Goal: Task Accomplishment & Management: Manage account settings

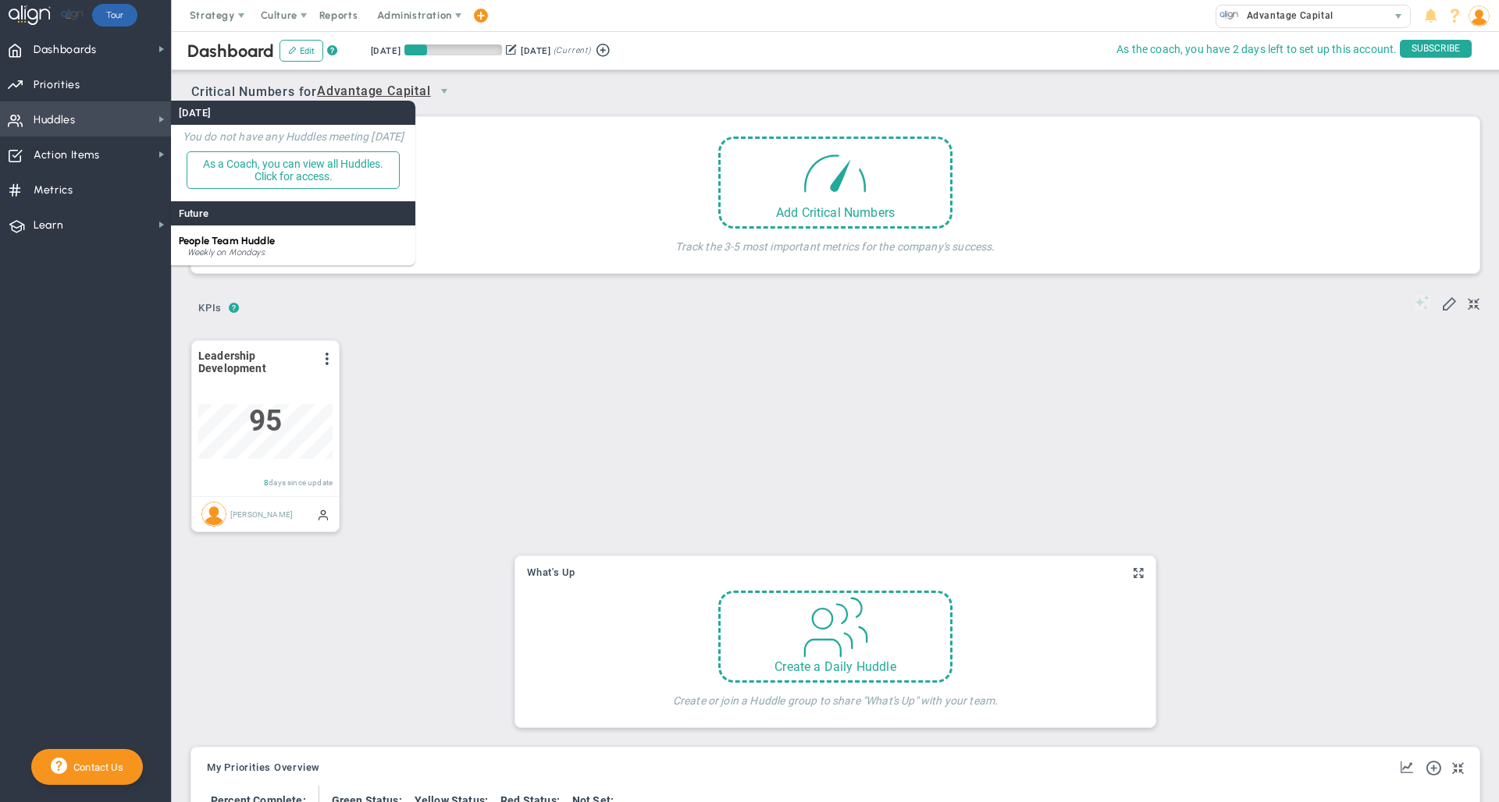
scroll to position [55, 134]
click at [245, 251] on div "Weekly on Mondays" at bounding box center [297, 252] width 220 height 9
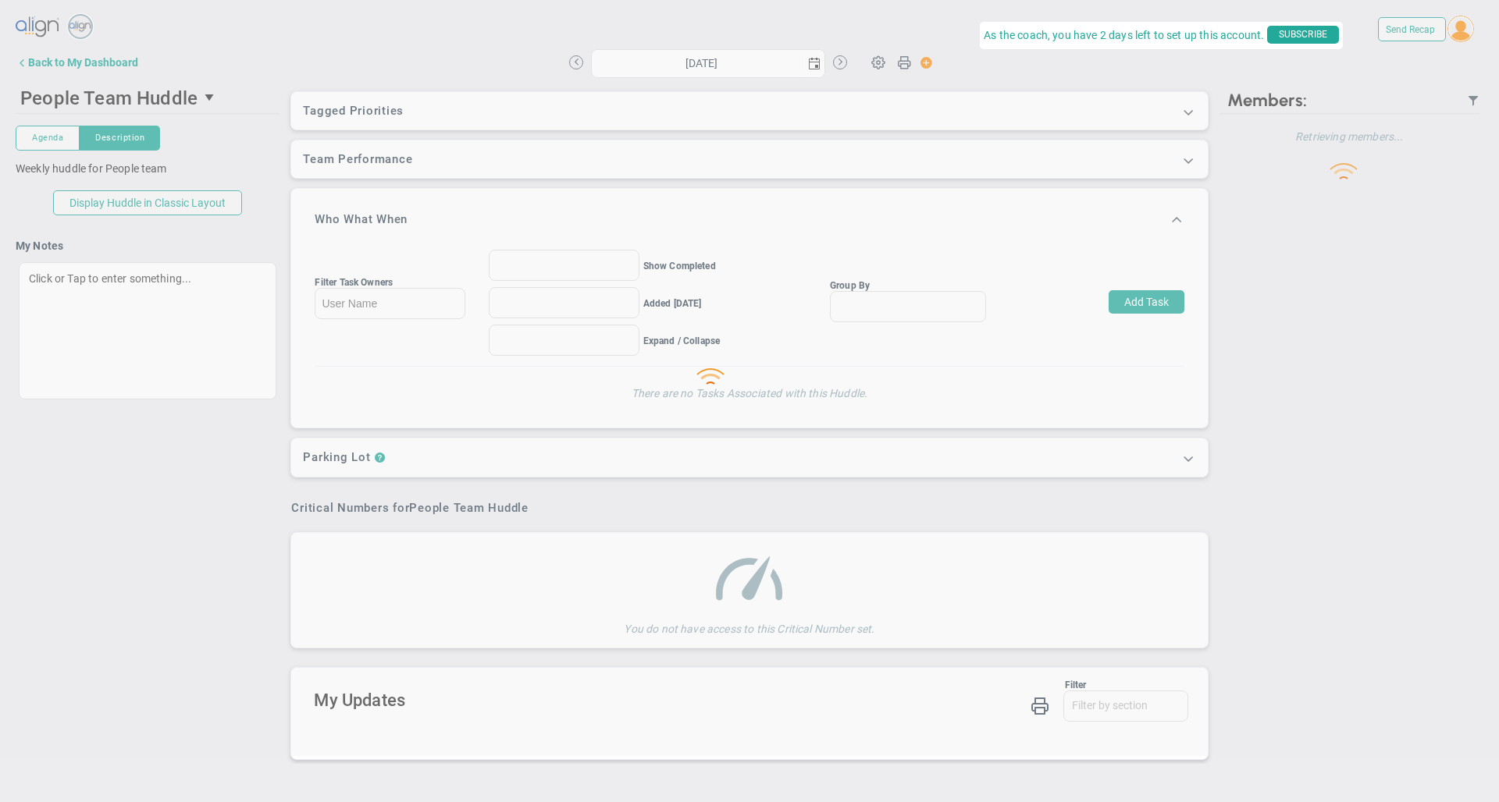
type input "[DATE]"
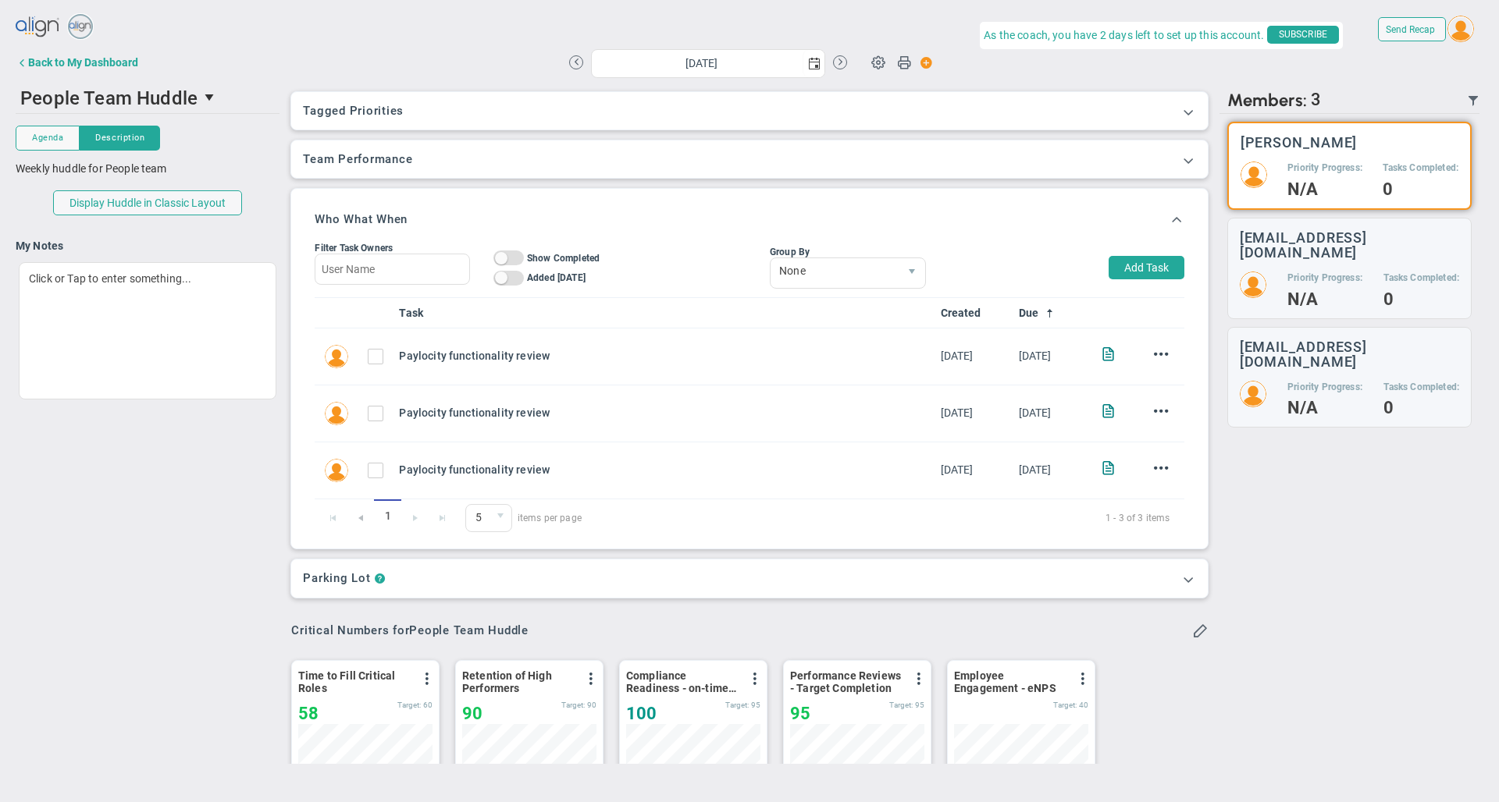
scroll to position [55, 134]
click at [878, 65] on span at bounding box center [878, 62] width 30 height 30
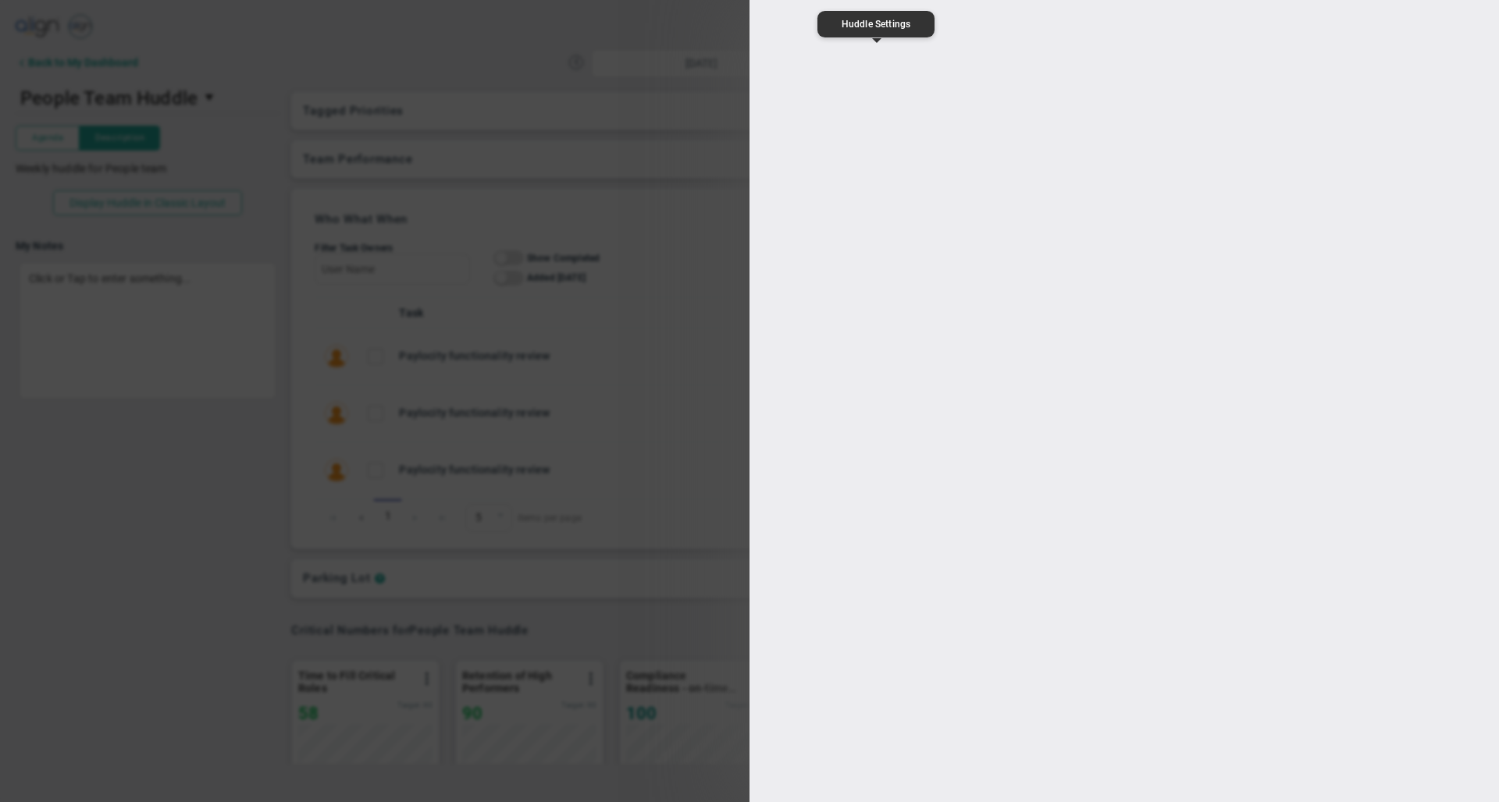
type input "People Team Huddle"
type input "11:00:00"
type input "11:30:00"
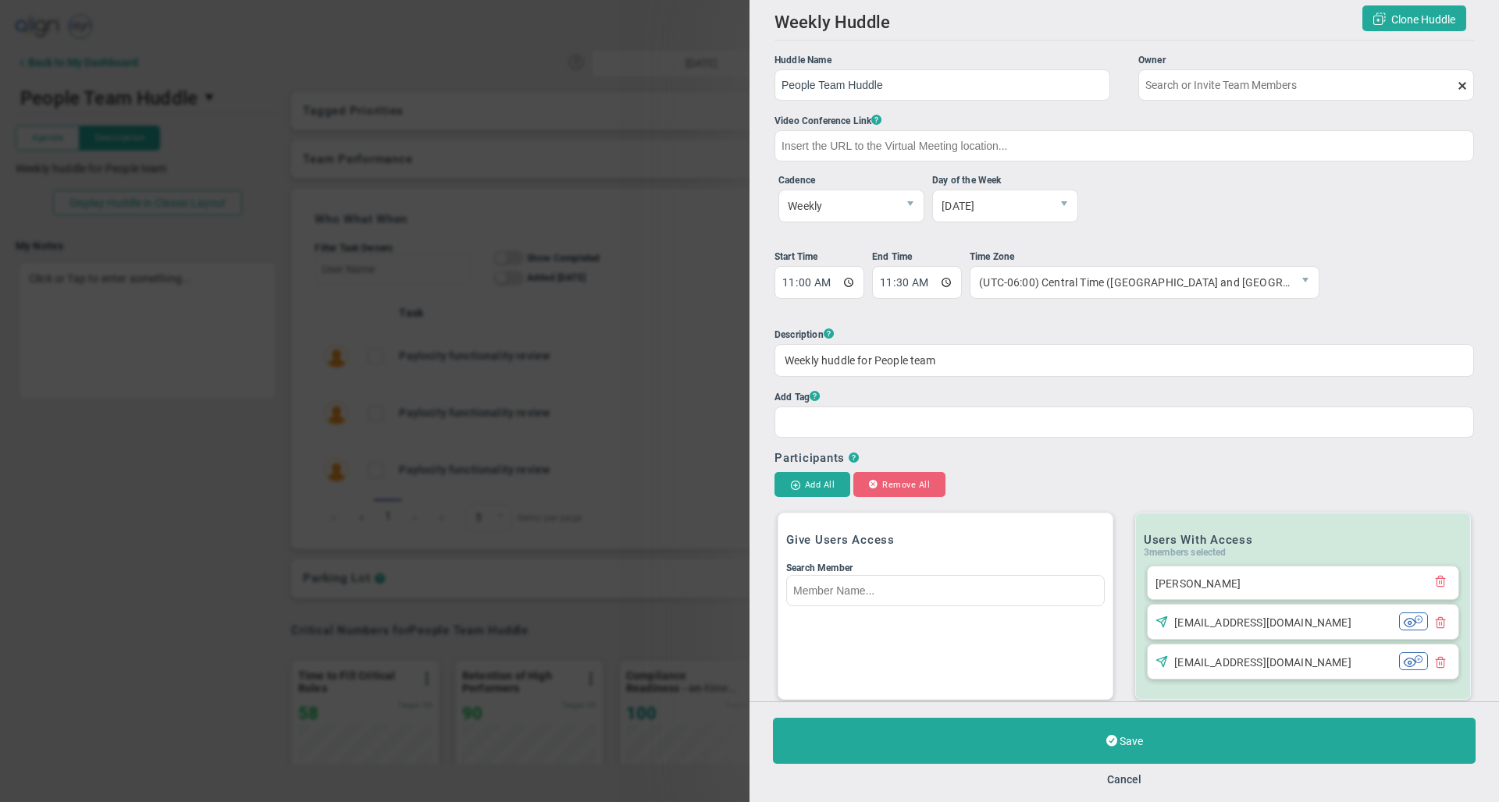
type input "[PERSON_NAME]"
click at [1119, 777] on button "Cancel" at bounding box center [1124, 780] width 34 height 12
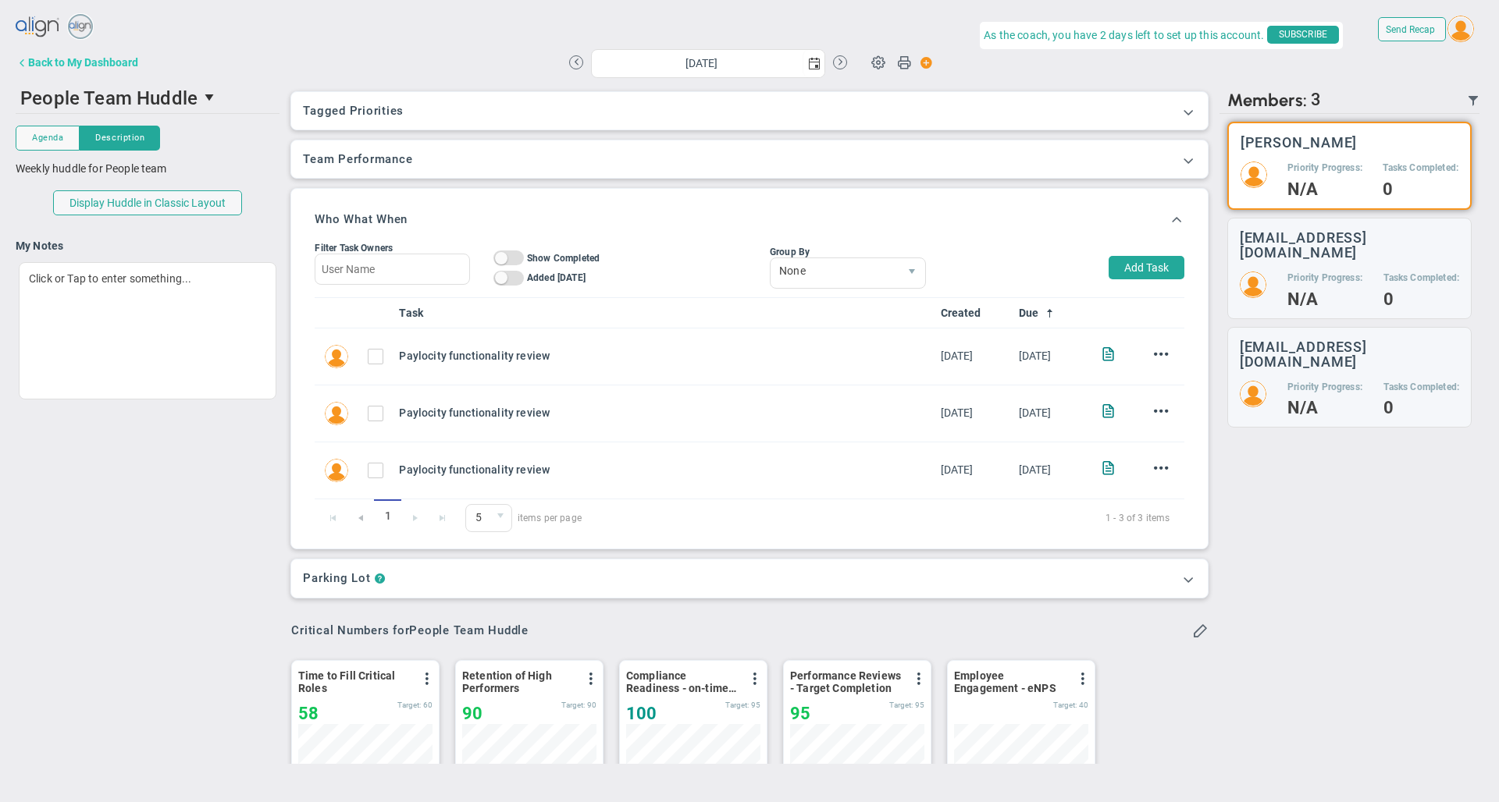
click at [73, 59] on div "Back to My Dashboard" at bounding box center [83, 62] width 110 height 12
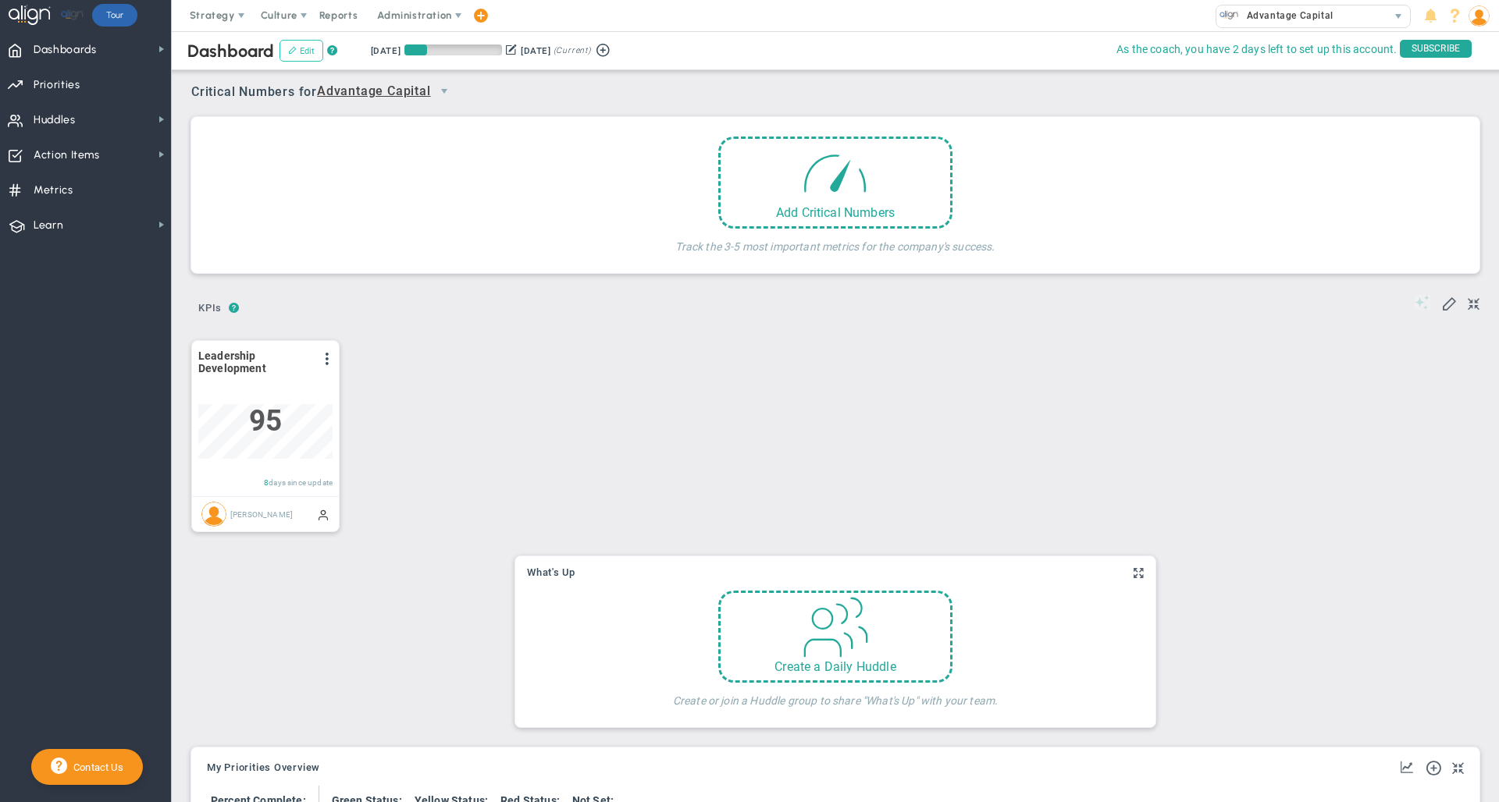
scroll to position [55, 134]
click at [309, 52] on button "Edit" at bounding box center [301, 51] width 44 height 22
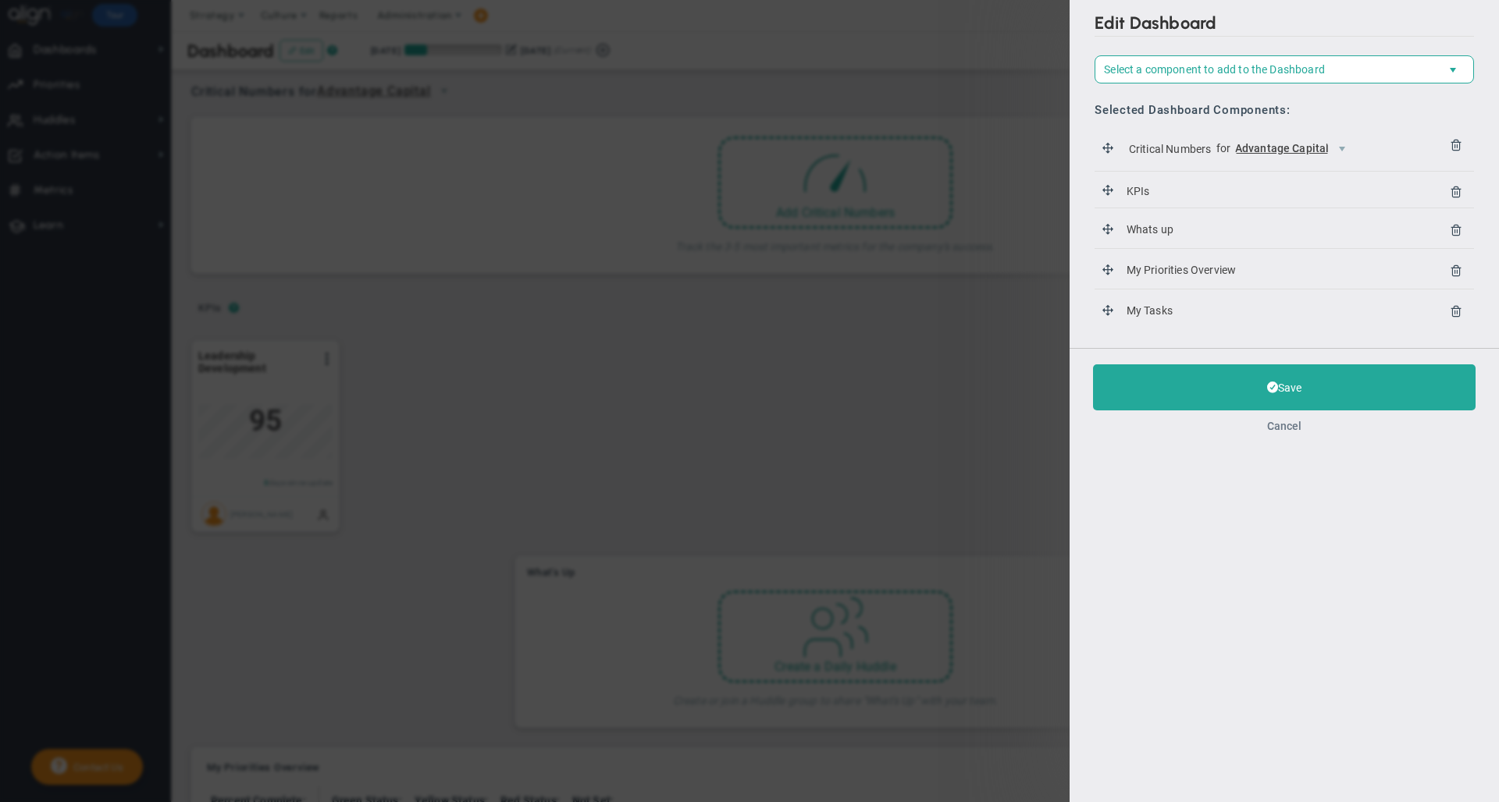
click at [1285, 428] on button "Cancel" at bounding box center [1284, 426] width 34 height 12
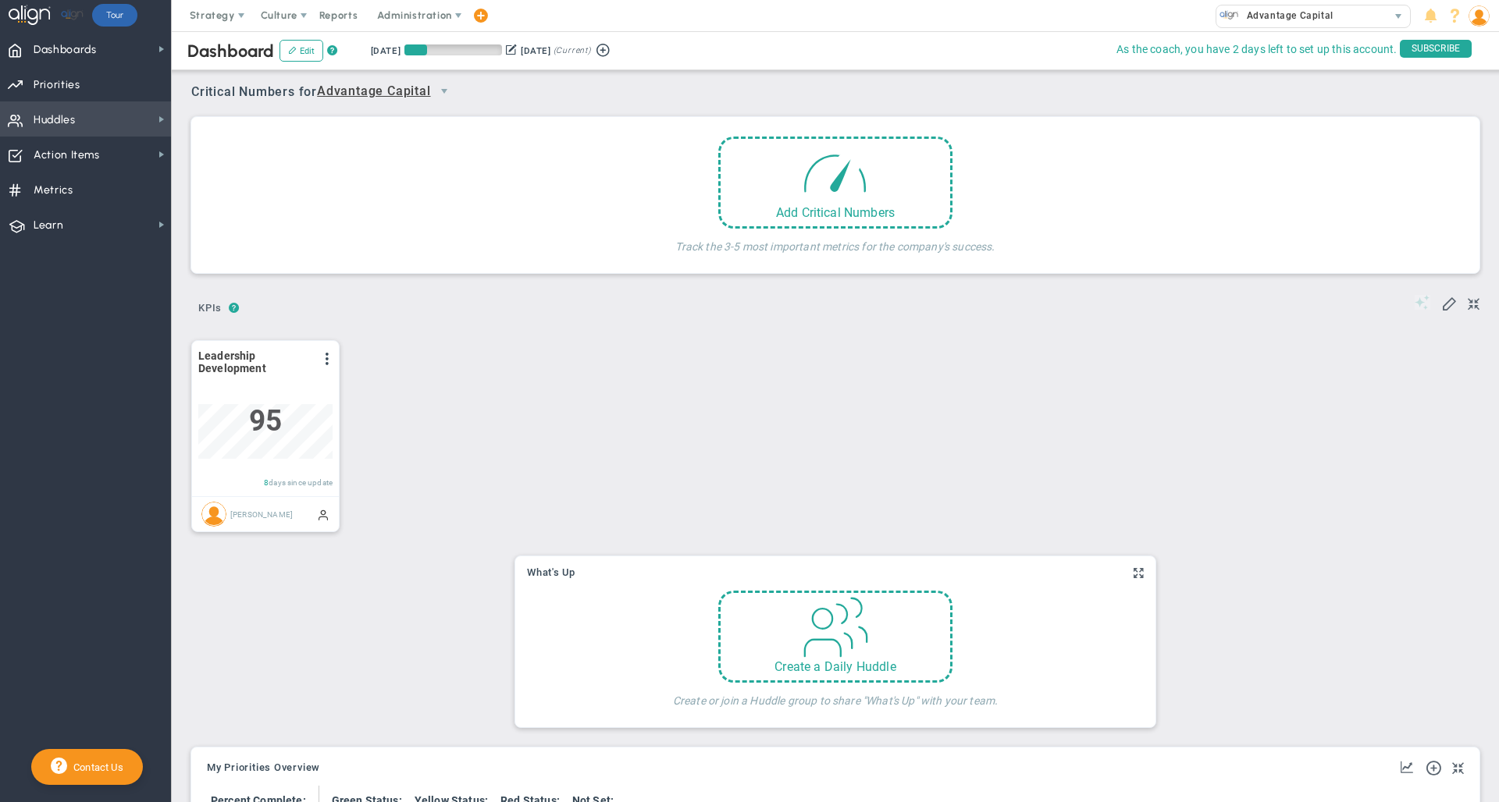
click at [94, 119] on span "Huddles Huddles" at bounding box center [85, 118] width 171 height 35
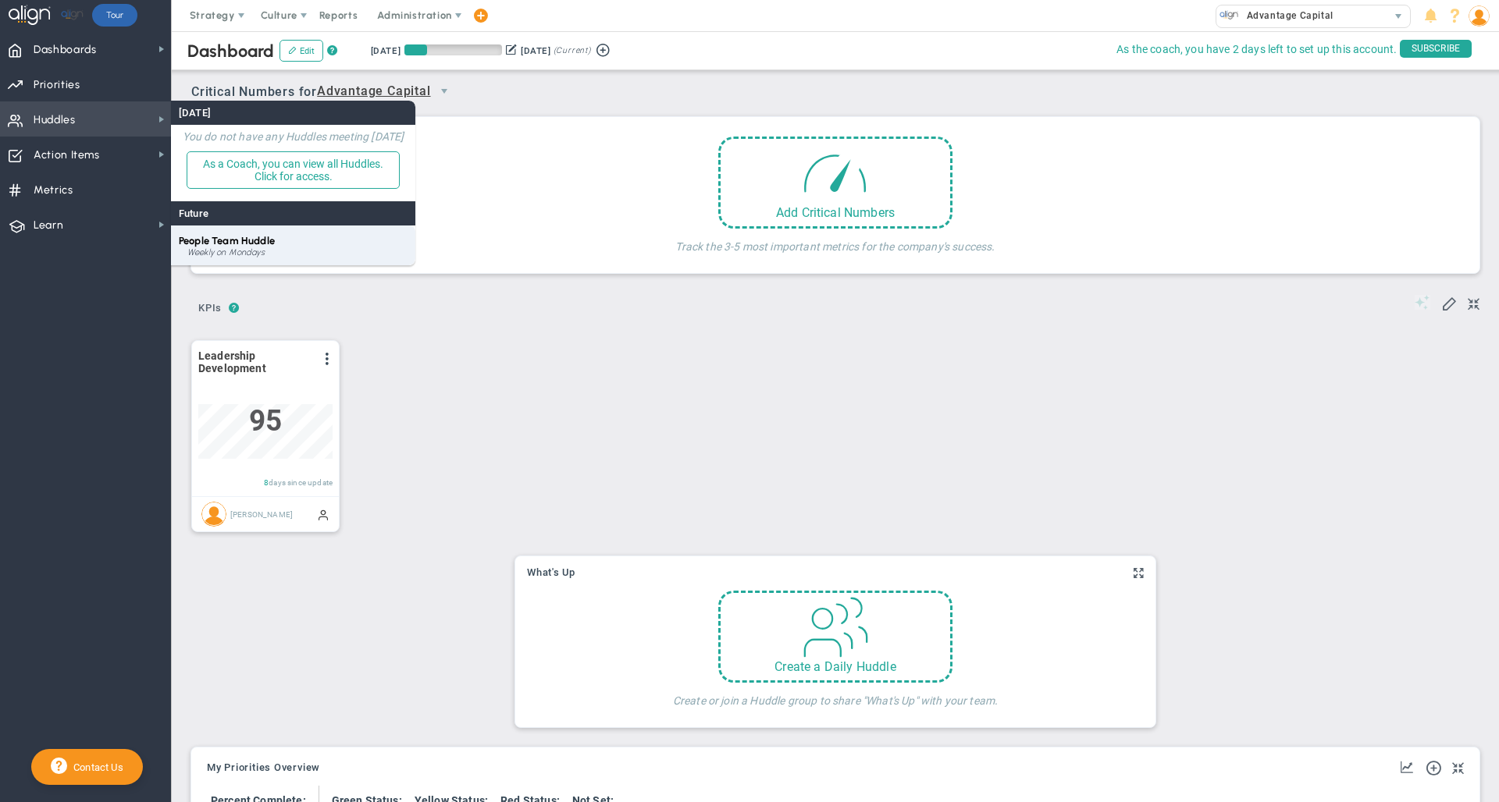
click at [241, 251] on div "Weekly on Mondays" at bounding box center [297, 252] width 220 height 9
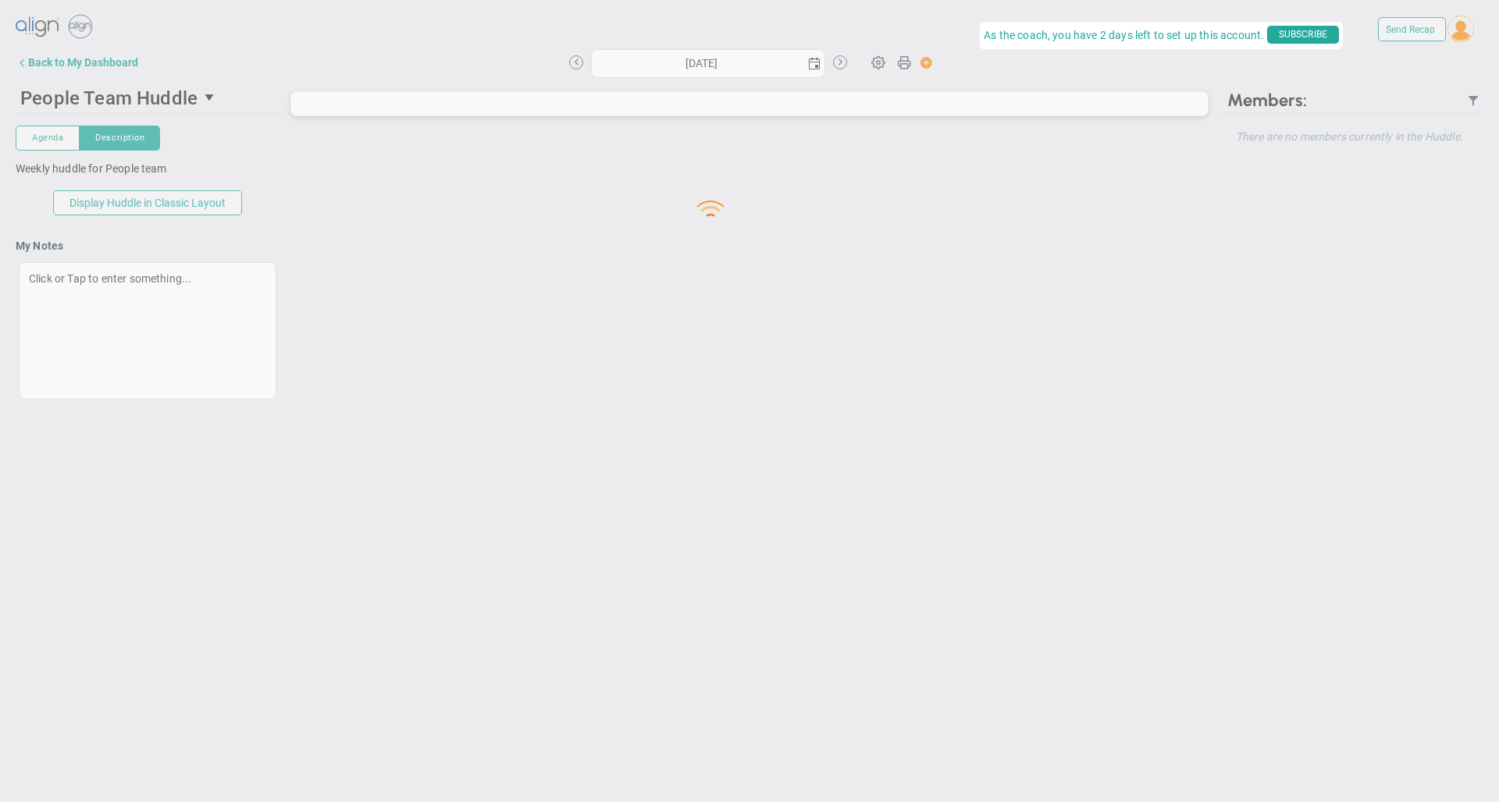
type input "[DATE]"
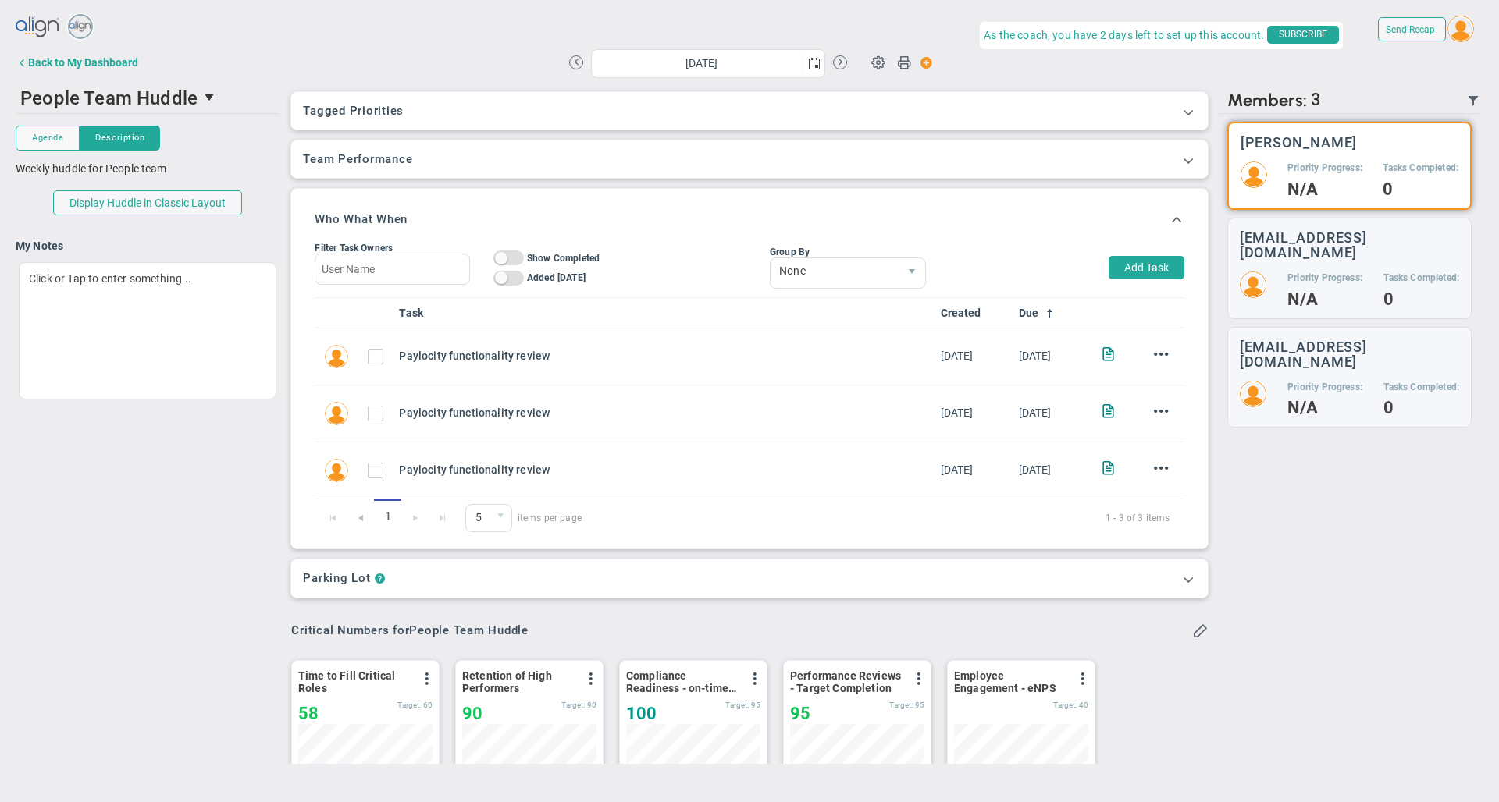
scroll to position [55, 134]
click at [108, 68] on div "Back to My Dashboard" at bounding box center [83, 62] width 110 height 12
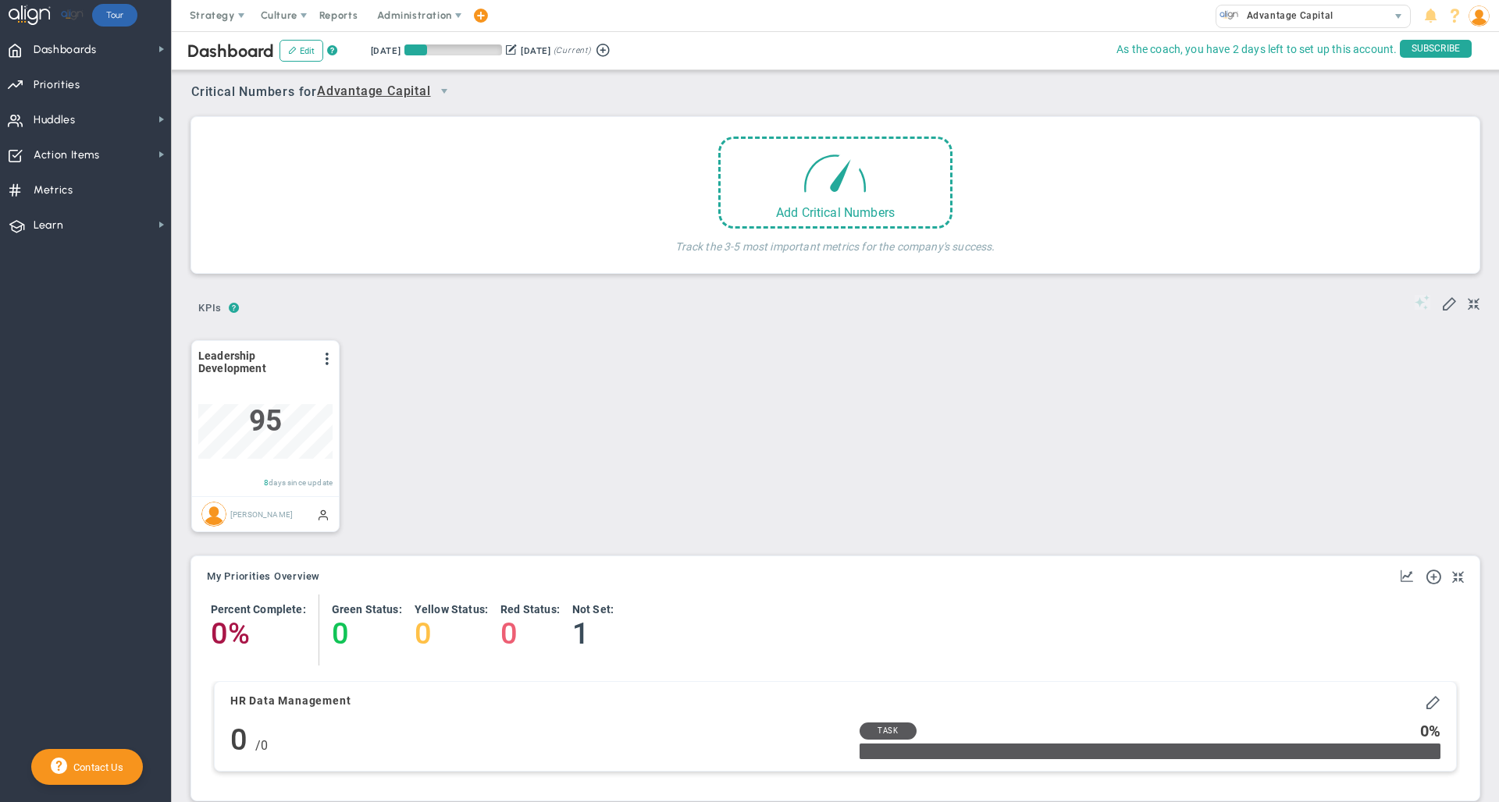
scroll to position [55, 134]
click at [378, 99] on span "Advantage Capital" at bounding box center [374, 92] width 114 height 20
click at [383, 154] on li "People Team Huddle" at bounding box center [390, 149] width 138 height 33
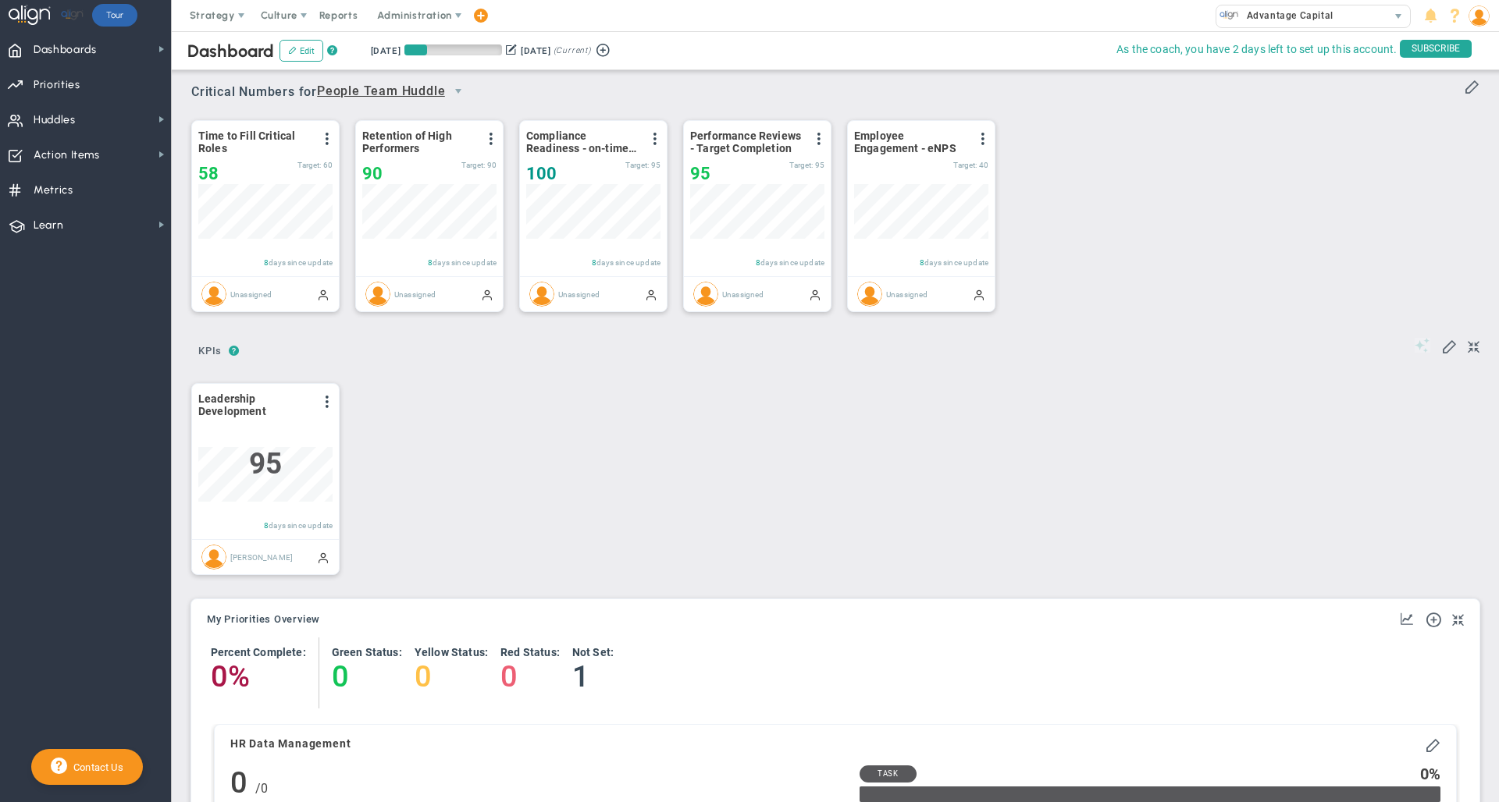
scroll to position [0, 0]
click at [773, 411] on div "Period Leadership Development View Historical Graph Edit Make "No Change" Updat…" at bounding box center [829, 477] width 1307 height 223
click at [297, 52] on button "Edit" at bounding box center [301, 51] width 44 height 22
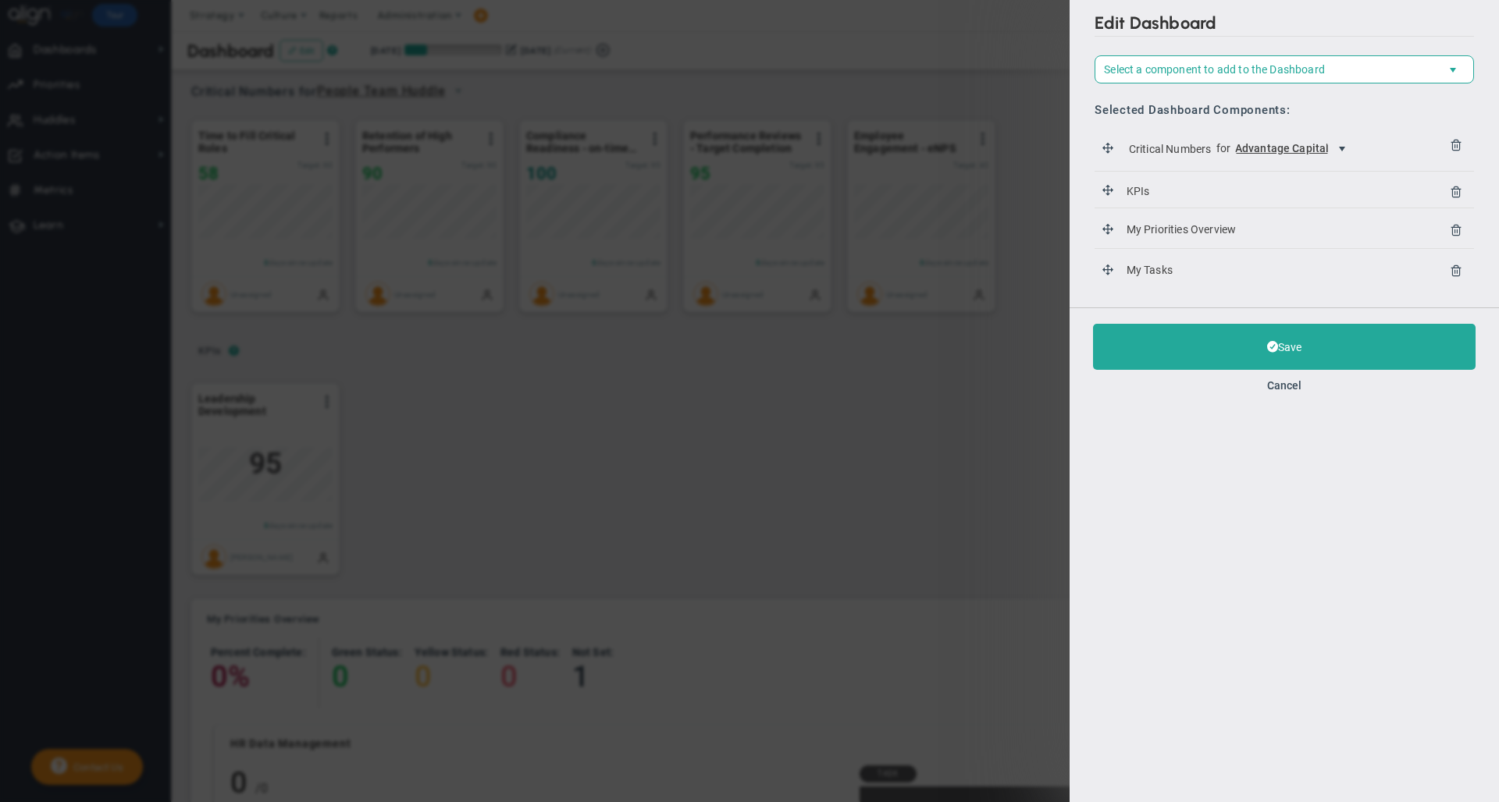
click at [1344, 149] on span "select" at bounding box center [1342, 149] width 12 height 12
click at [1294, 386] on button "Cancel" at bounding box center [1284, 385] width 34 height 12
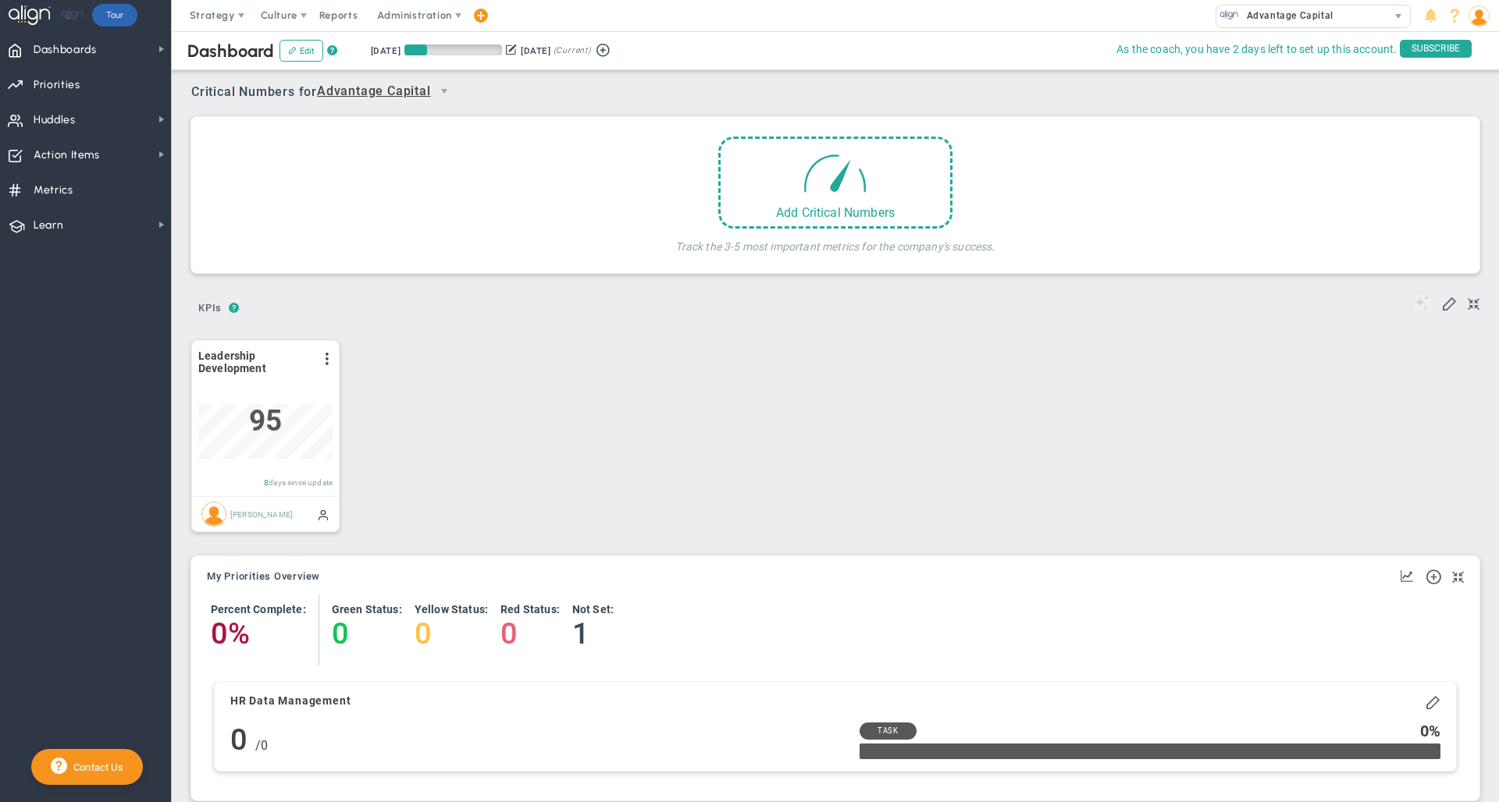
scroll to position [55, 134]
click at [102, 118] on span "Huddles Huddles" at bounding box center [85, 118] width 171 height 35
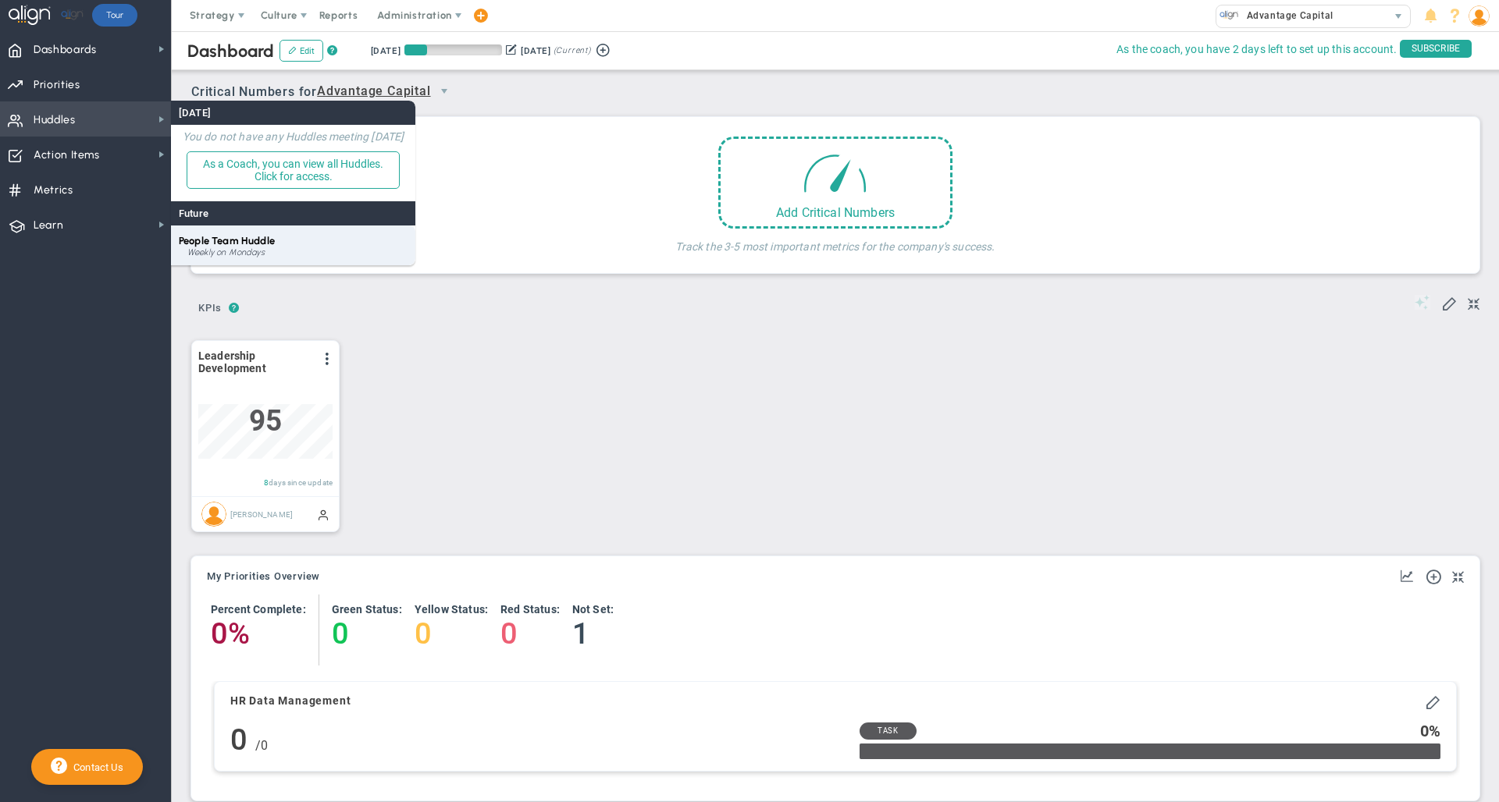
click at [256, 251] on div "Weekly on Mondays" at bounding box center [297, 252] width 220 height 9
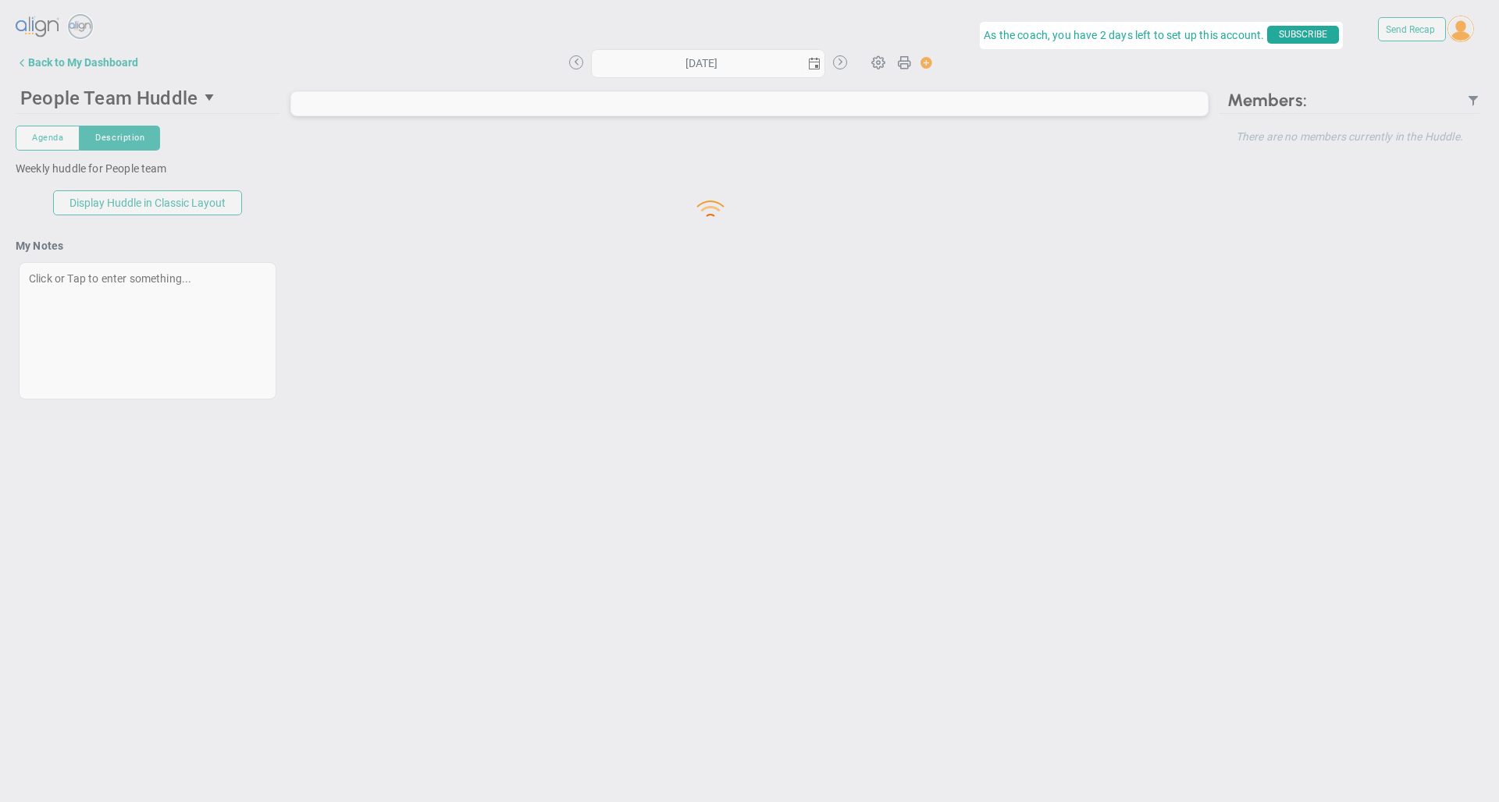
type input "[DATE]"
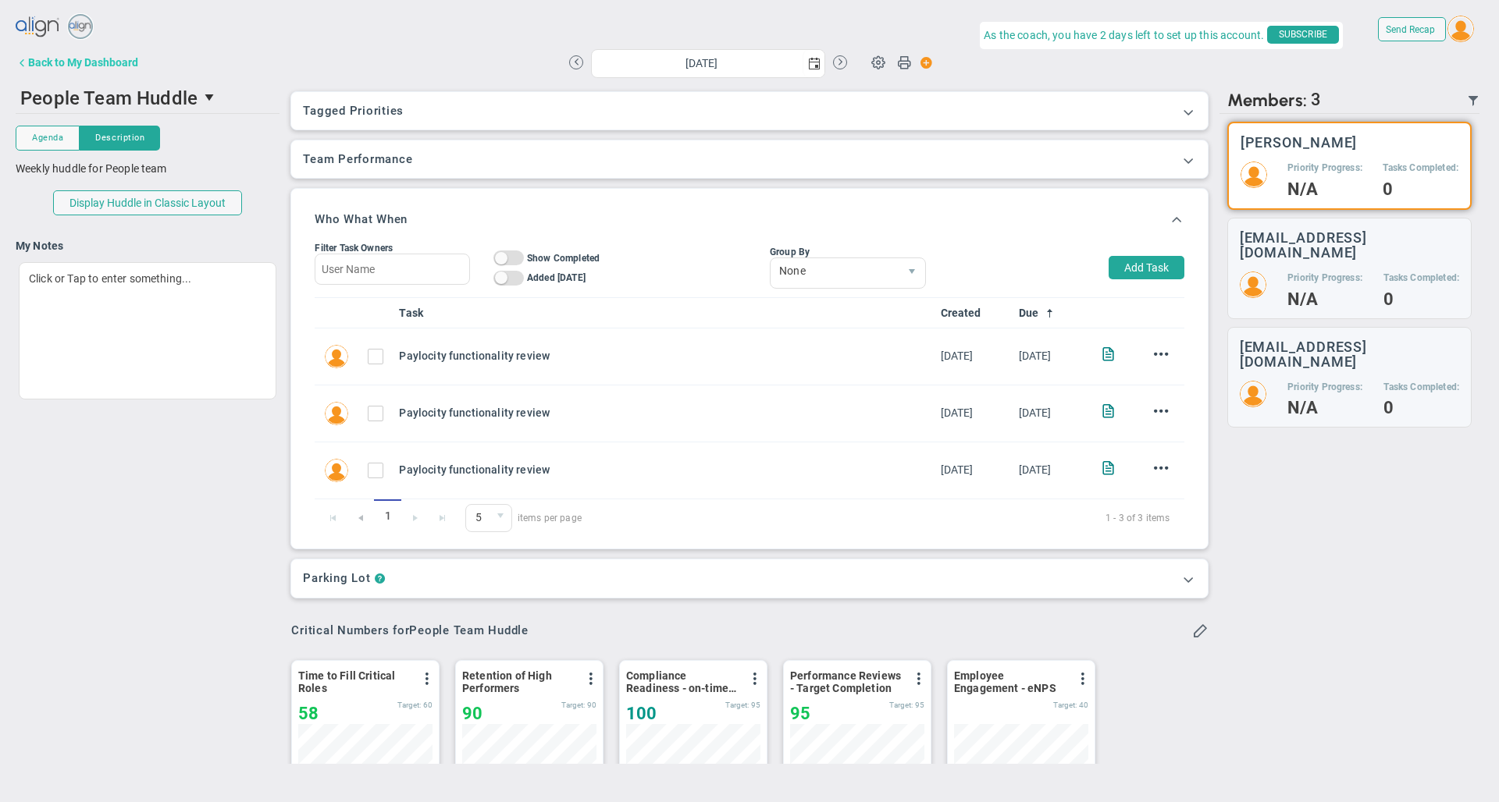
click at [94, 71] on button "Back to My Dashboard" at bounding box center [77, 62] width 123 height 31
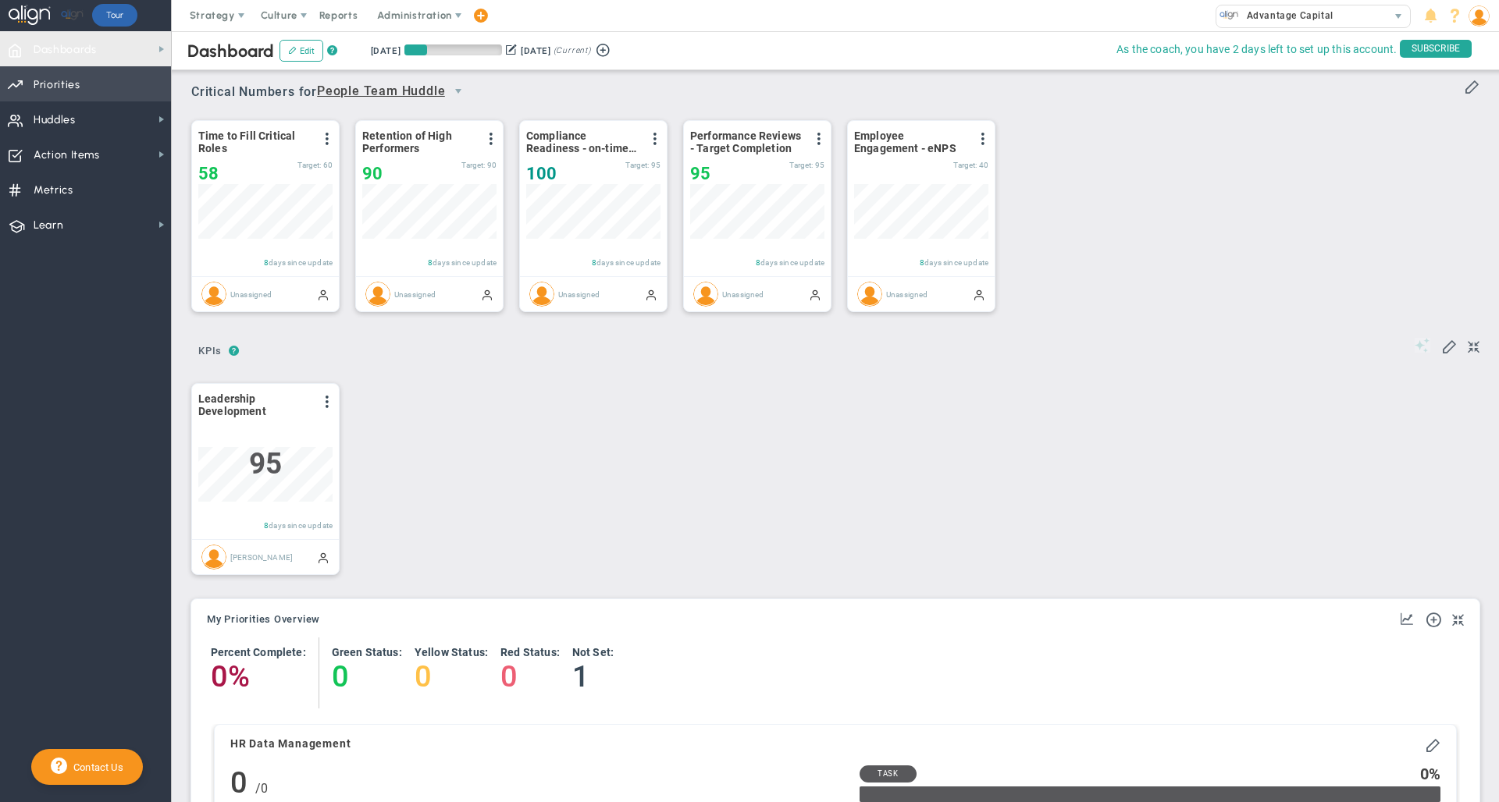
click at [62, 80] on span "Priorities" at bounding box center [57, 85] width 47 height 33
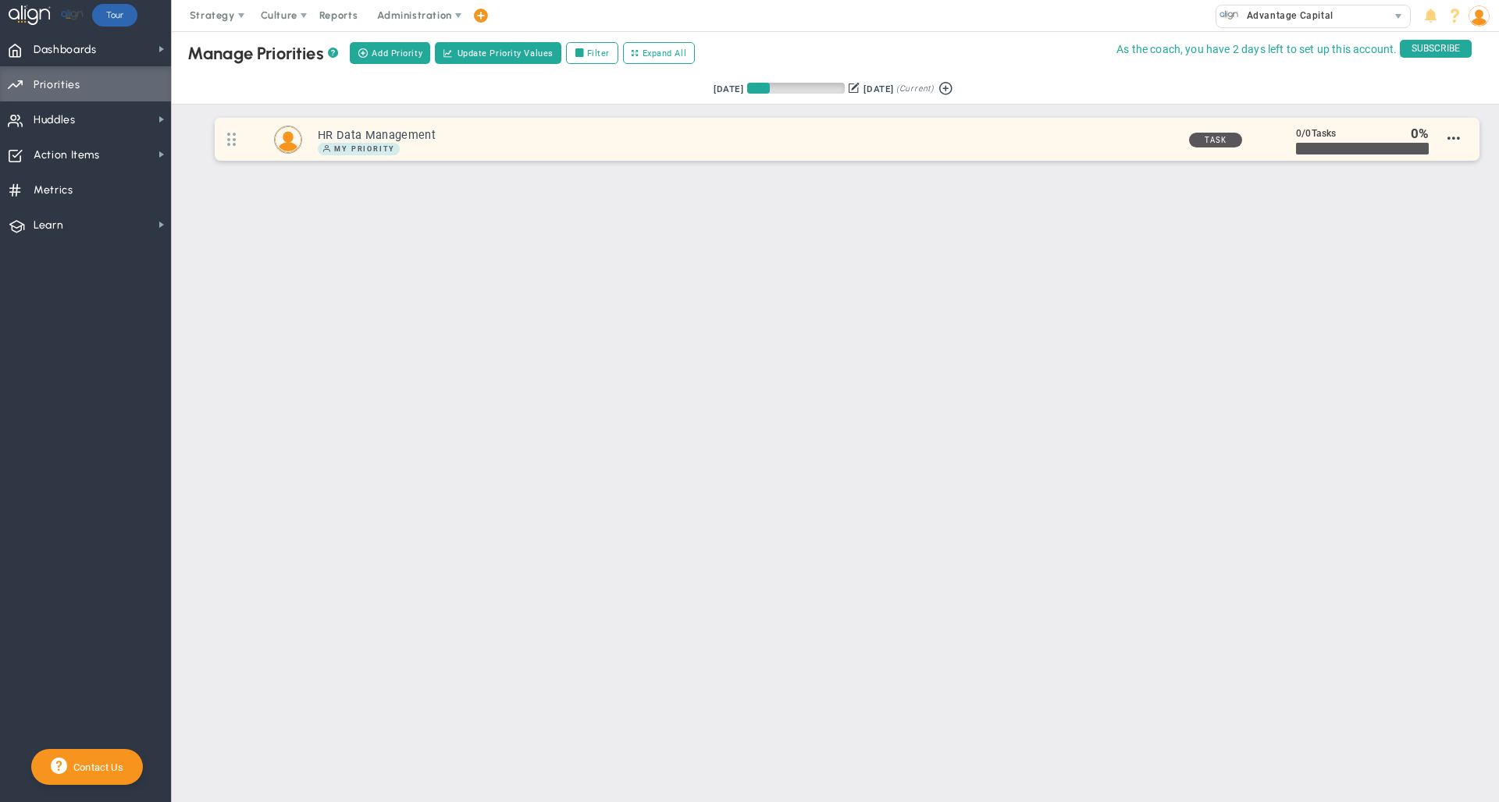
click at [557, 142] on h3 "HR Data Management" at bounding box center [747, 135] width 858 height 15
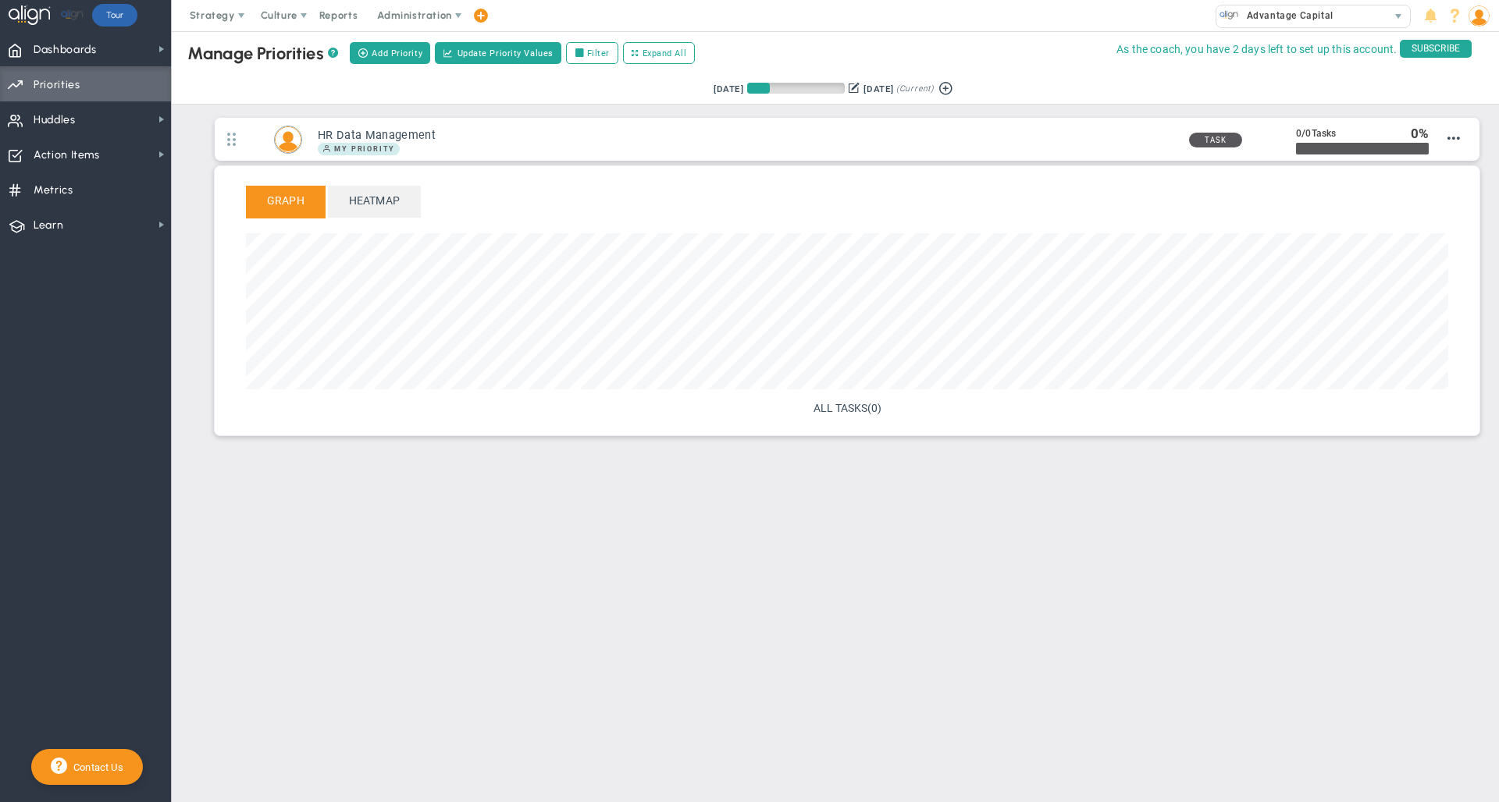
scroll to position [180, 1202]
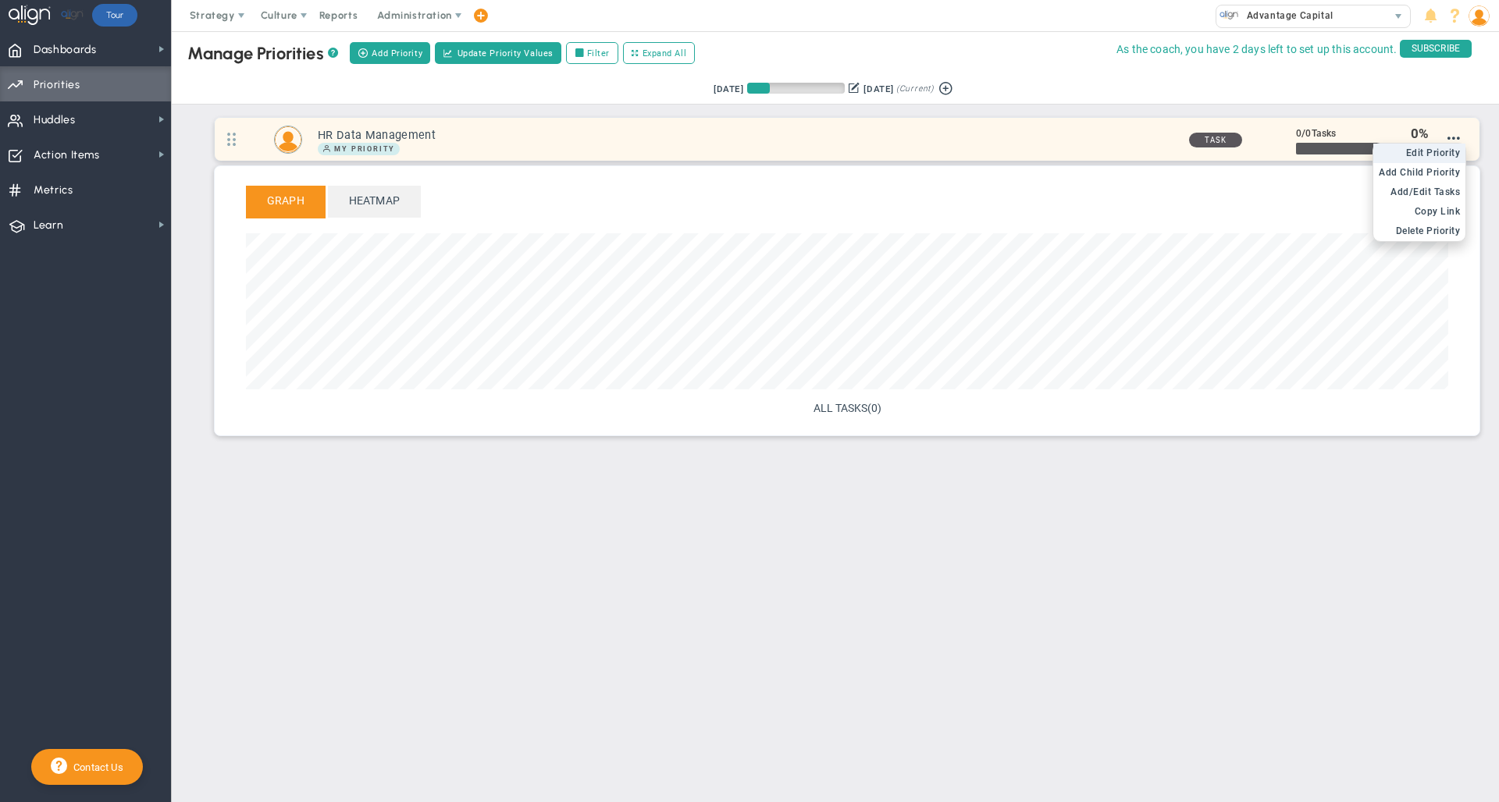
click at [1446, 158] on span "Edit Priority" at bounding box center [1433, 153] width 55 height 11
type input "HR Data Management"
type input "0"
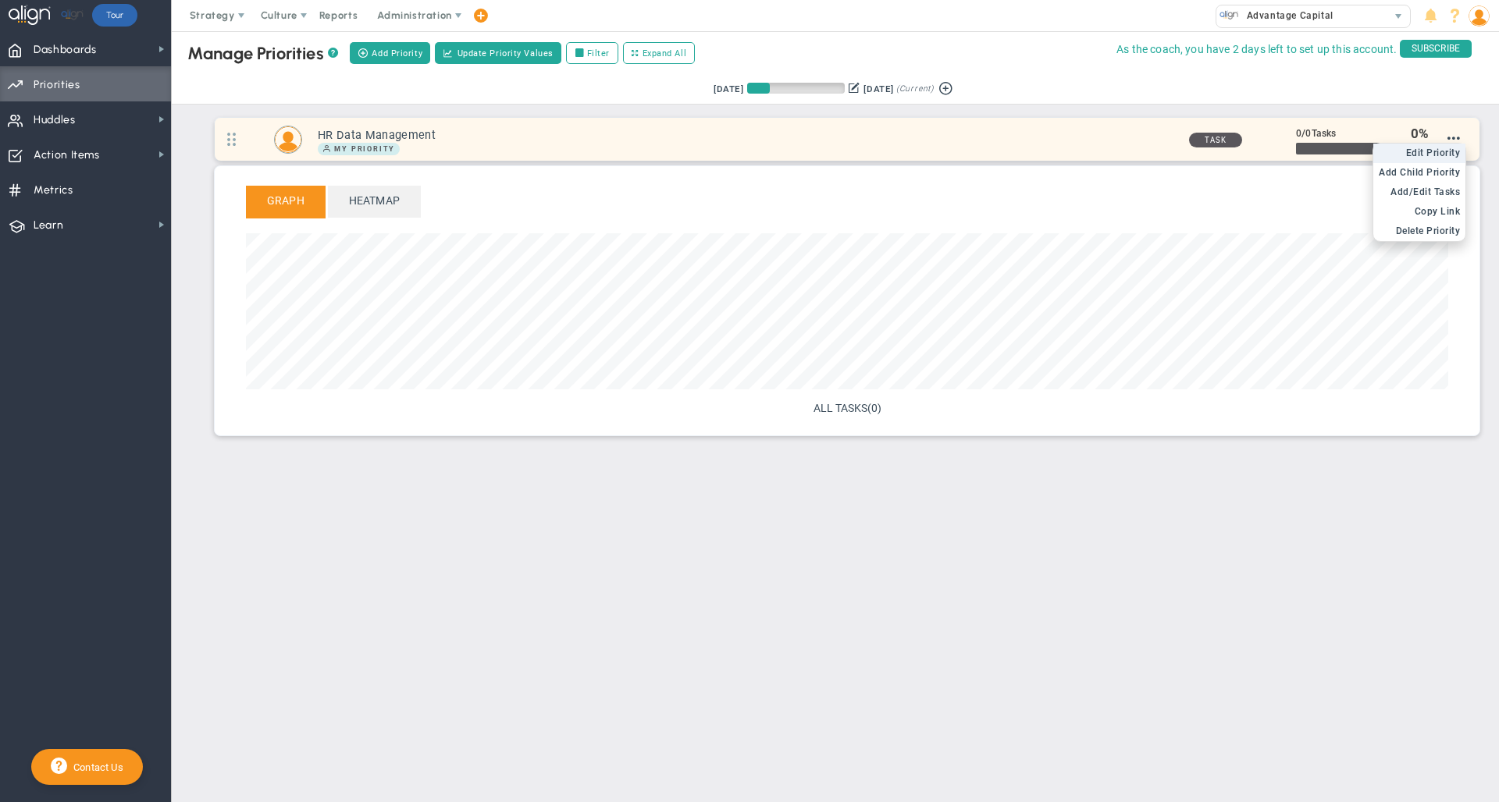
radio input "true"
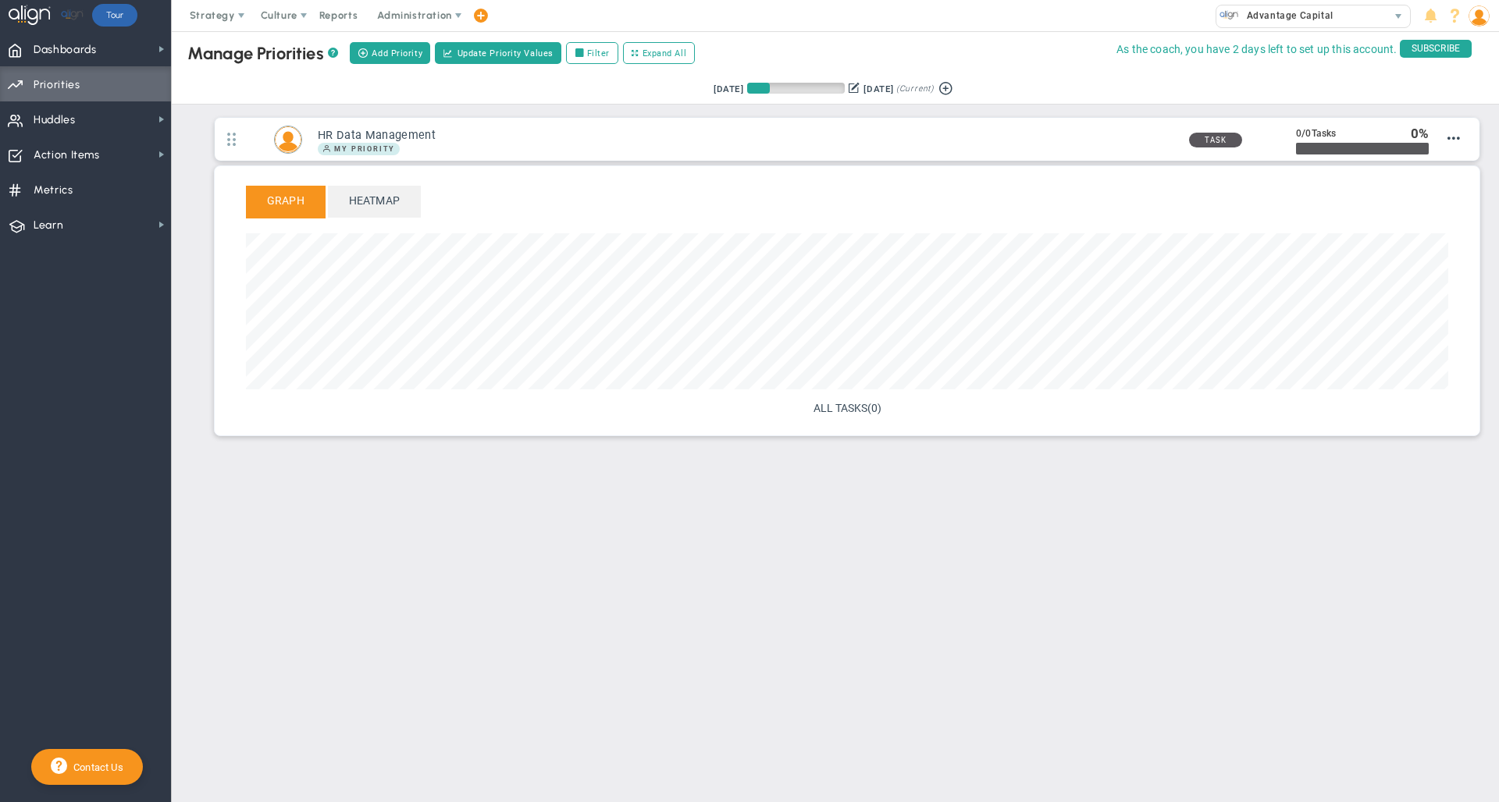
type input "[PERSON_NAME]"
type input "0"
radio input "true"
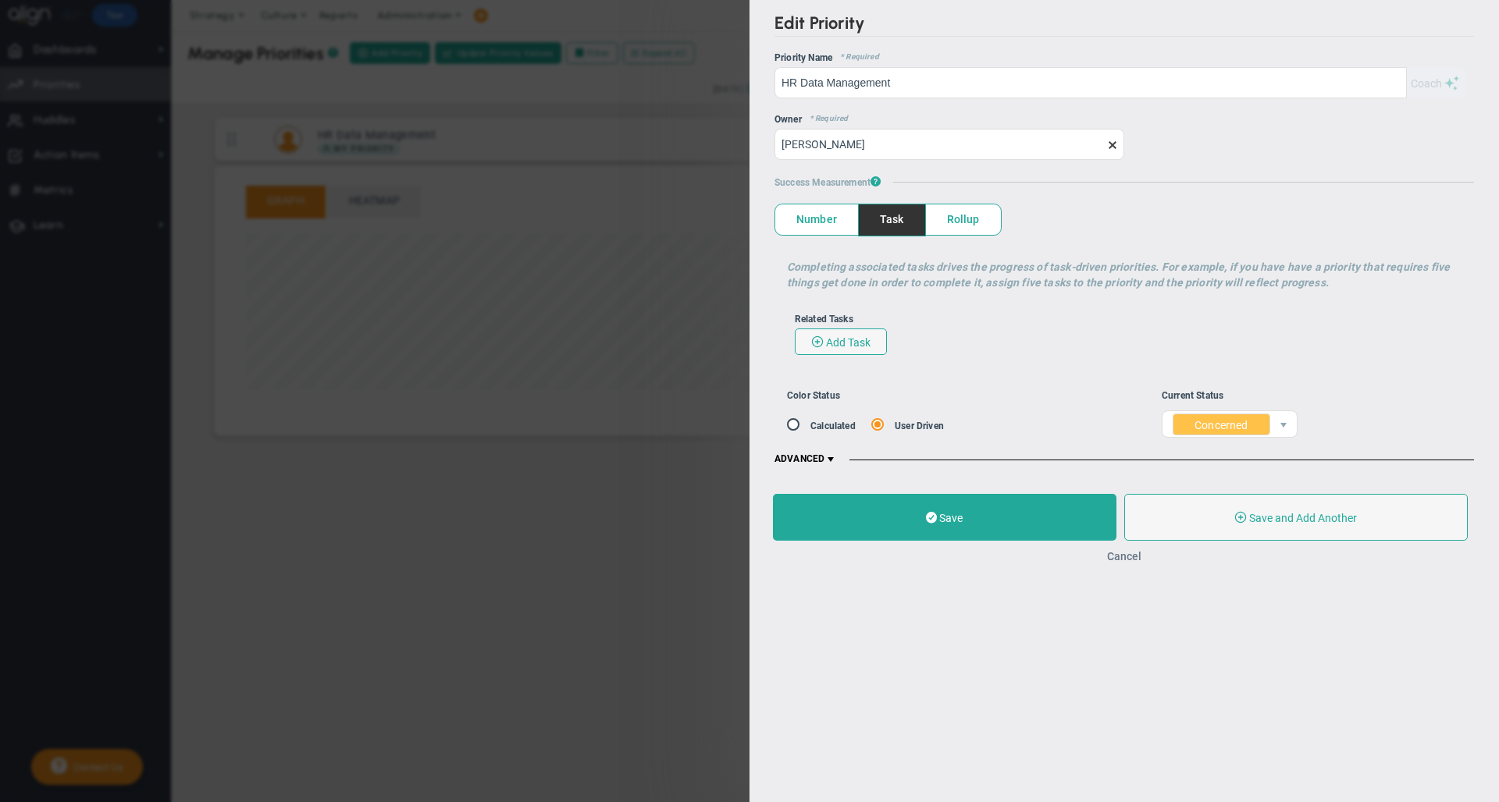
click at [1128, 560] on button "Cancel" at bounding box center [1124, 556] width 34 height 12
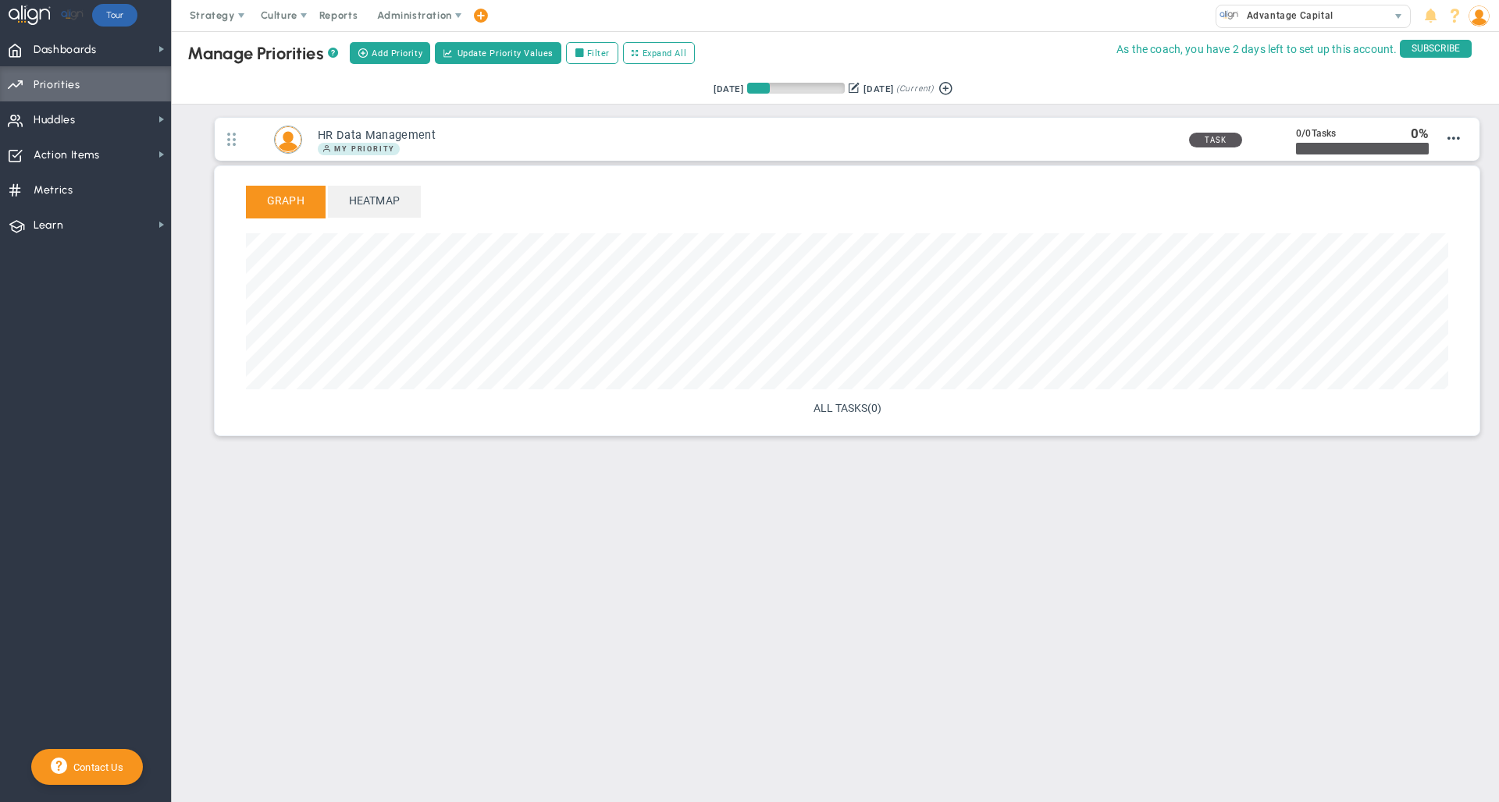
click at [878, 541] on main "Manage OKRs ? Manage Priorities ? Add Priority Create Project Update Priority V…" at bounding box center [835, 416] width 1327 height 771
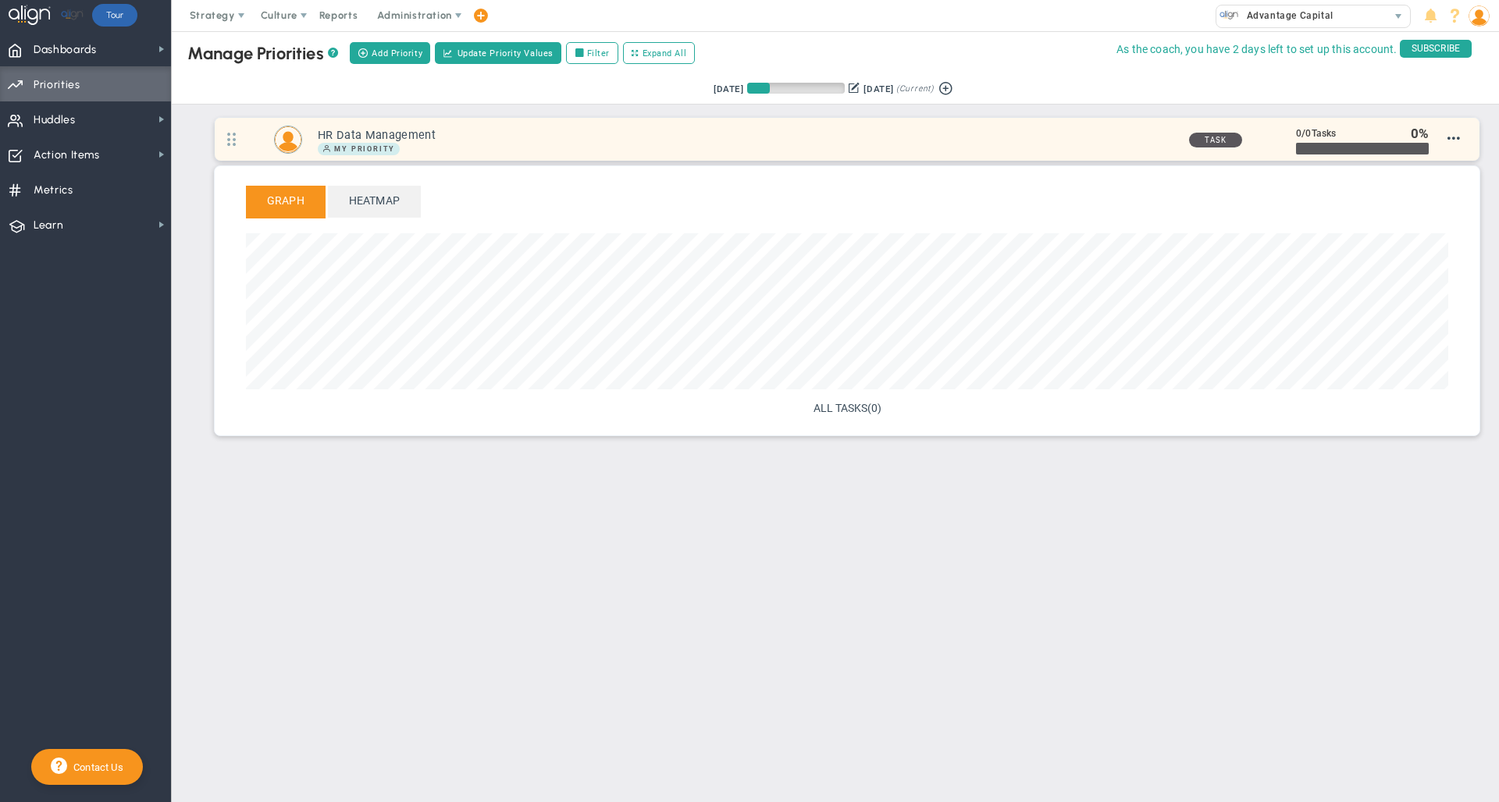
click at [788, 150] on div "My Priority" at bounding box center [747, 149] width 858 height 12
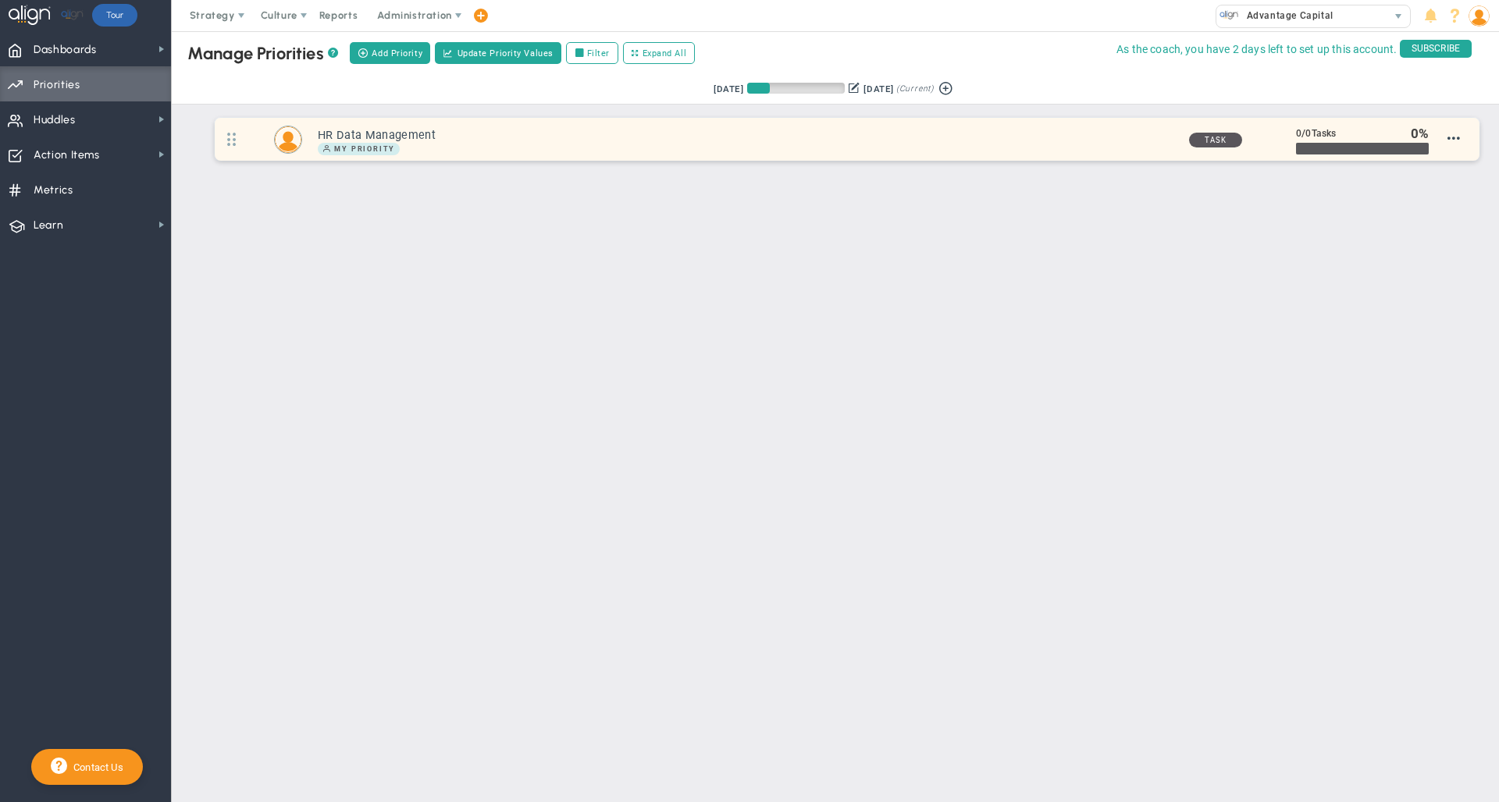
click at [788, 150] on div "My Priority" at bounding box center [747, 149] width 858 height 12
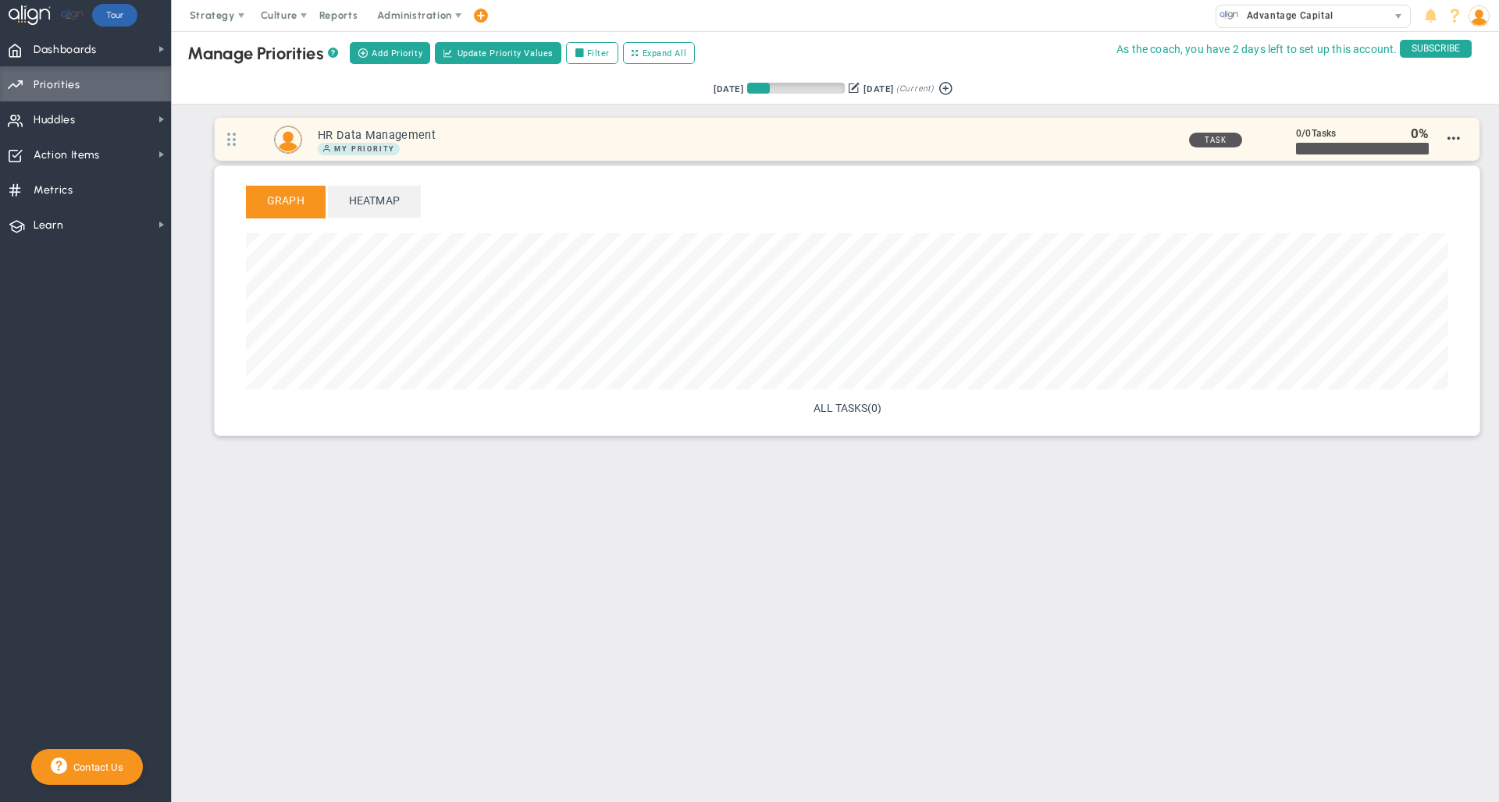
click at [788, 150] on div "My Priority" at bounding box center [747, 149] width 858 height 12
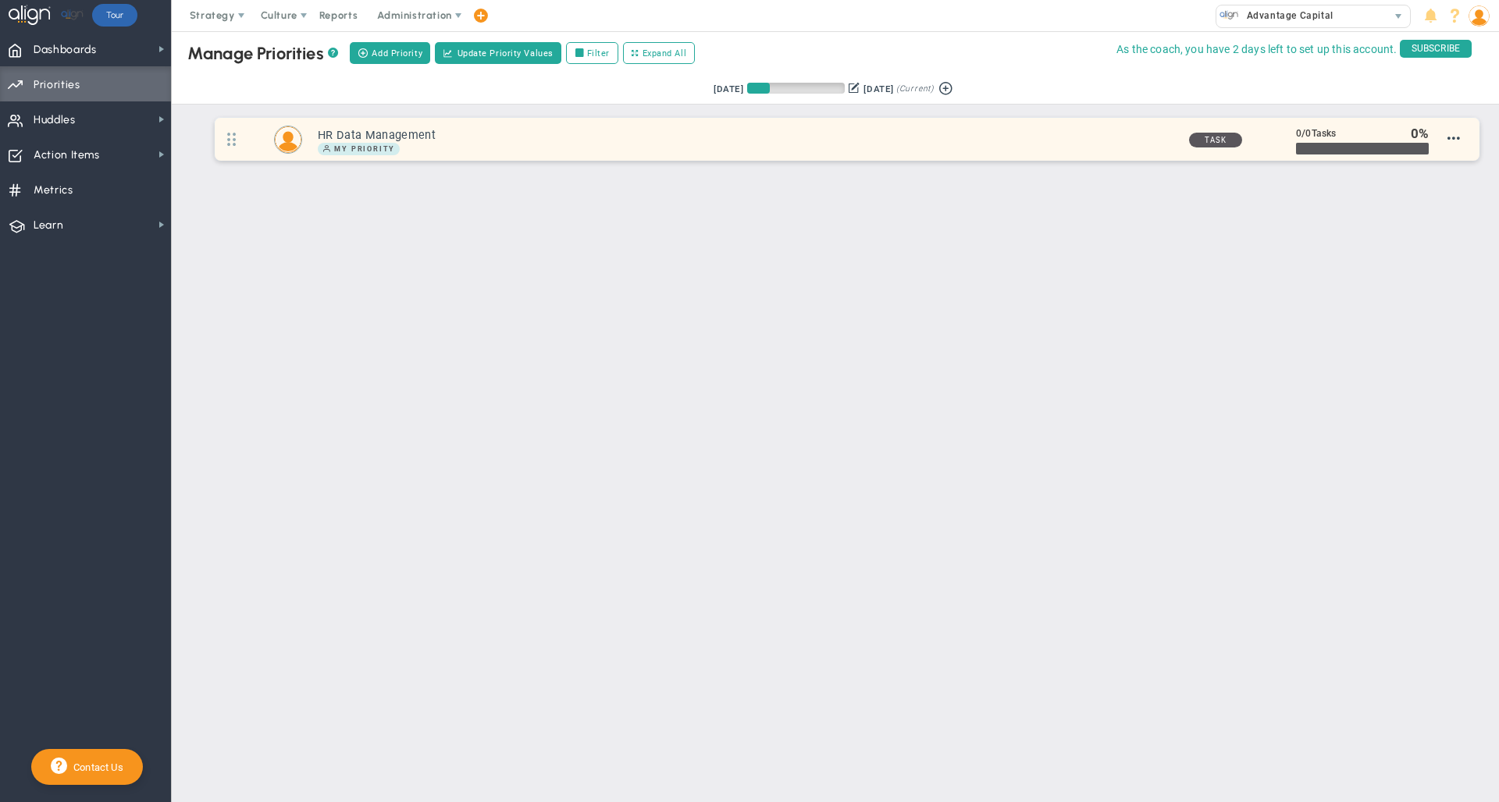
click at [788, 150] on div "My Priority" at bounding box center [747, 149] width 858 height 12
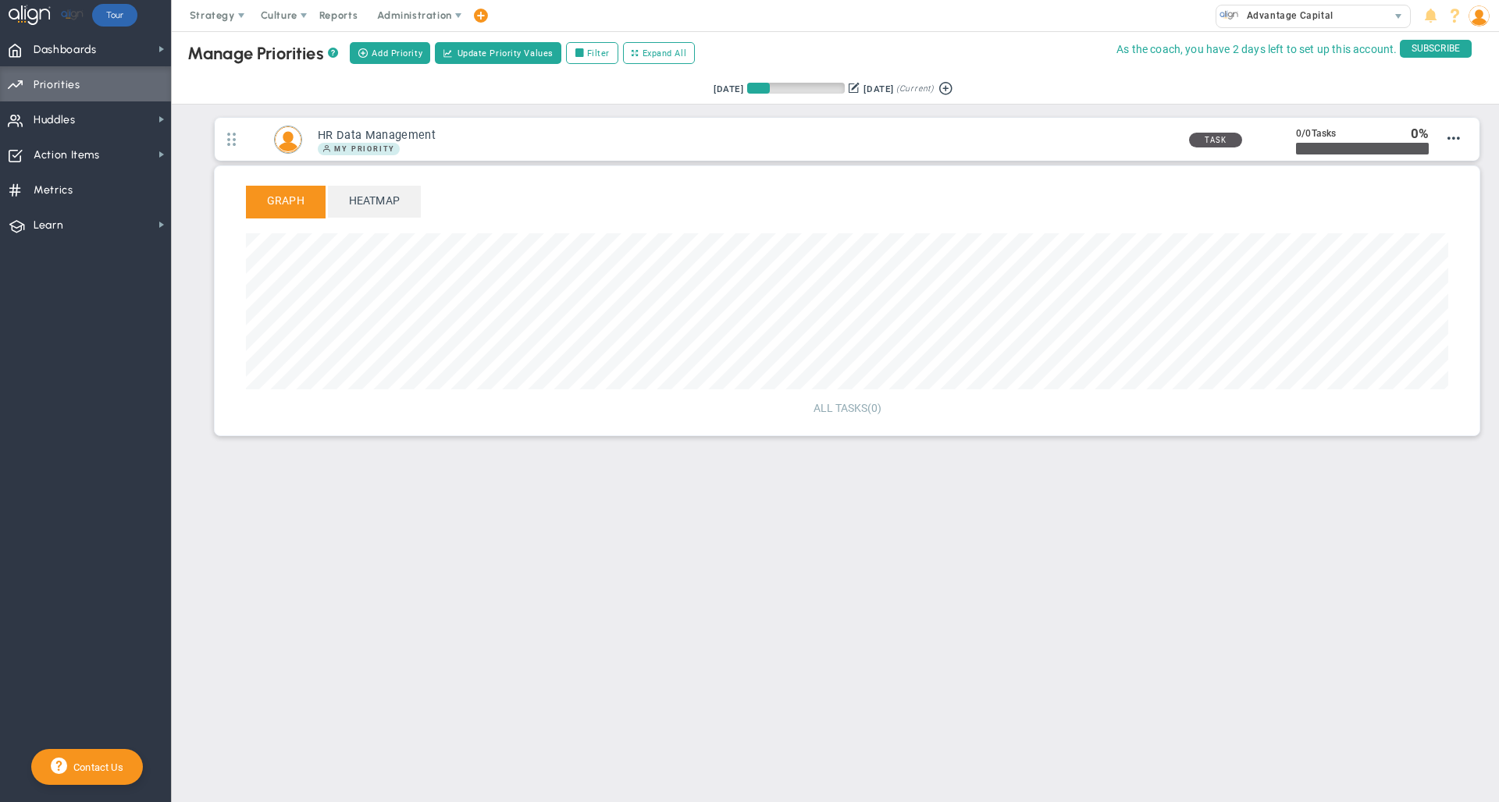
click at [842, 406] on span "ALL TASKS" at bounding box center [840, 408] width 54 height 12
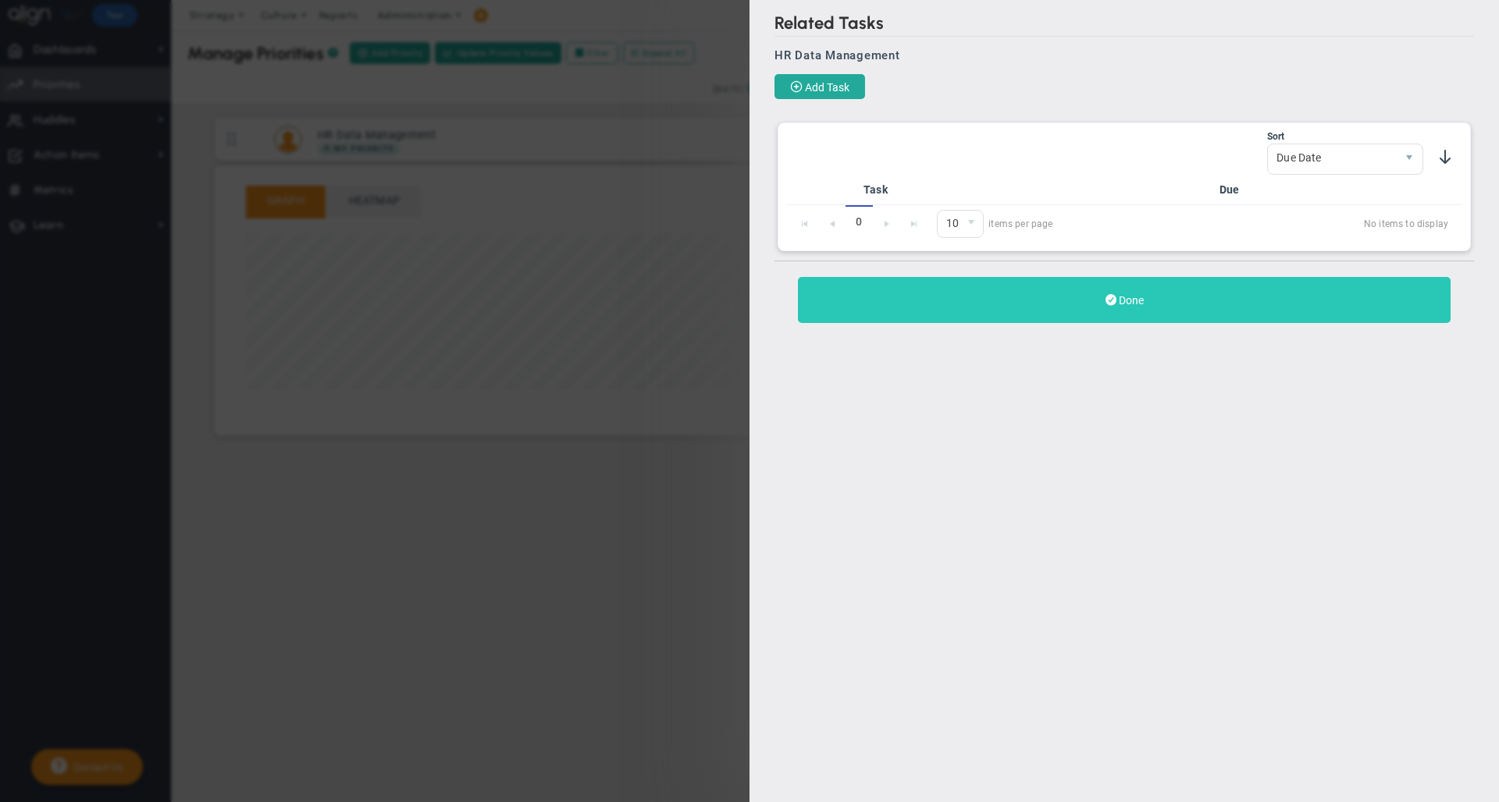
click at [936, 309] on button "Done" at bounding box center [1124, 300] width 653 height 46
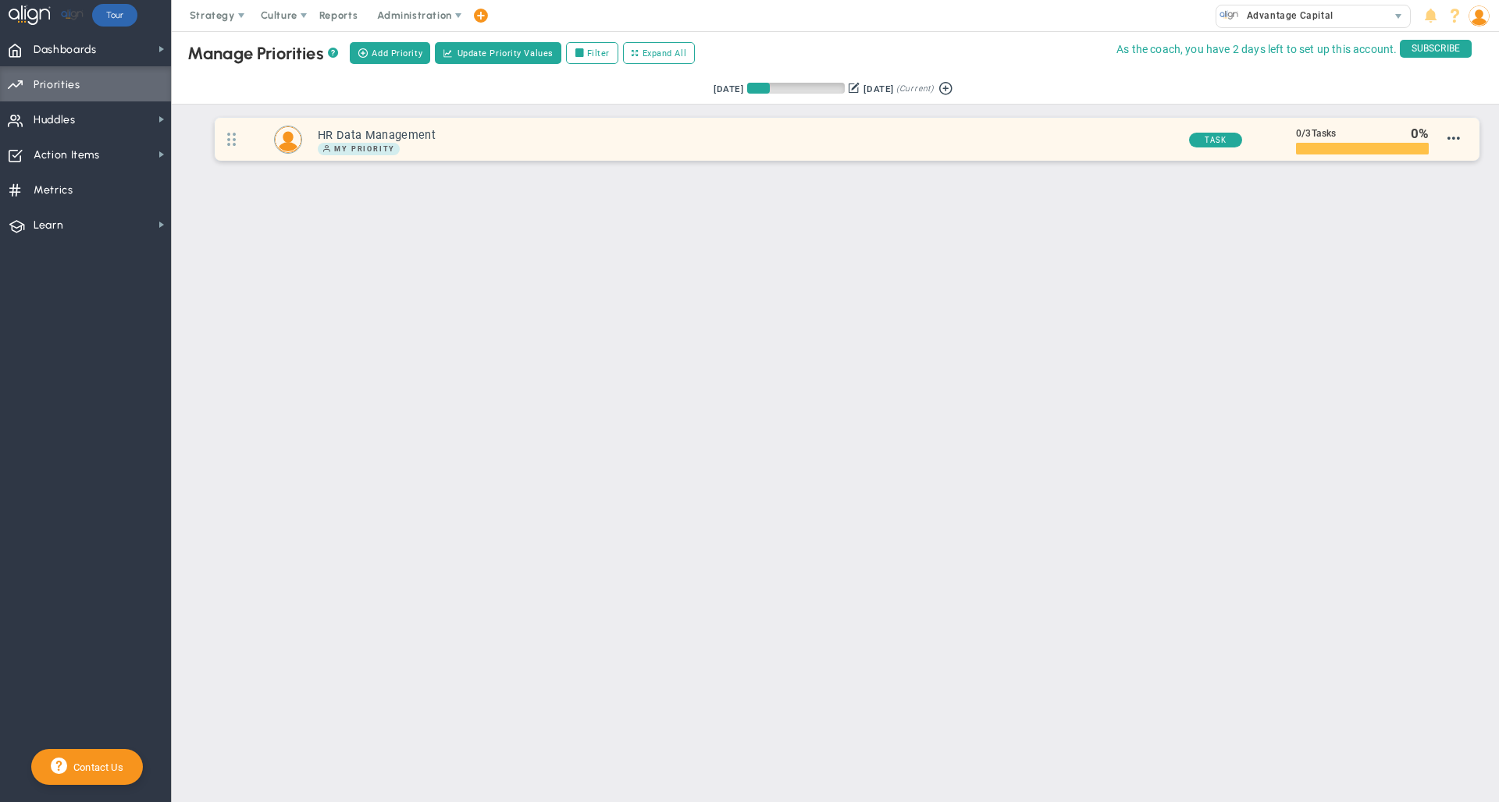
click at [965, 126] on div "HR Data Management My Priority" at bounding box center [738, 139] width 873 height 31
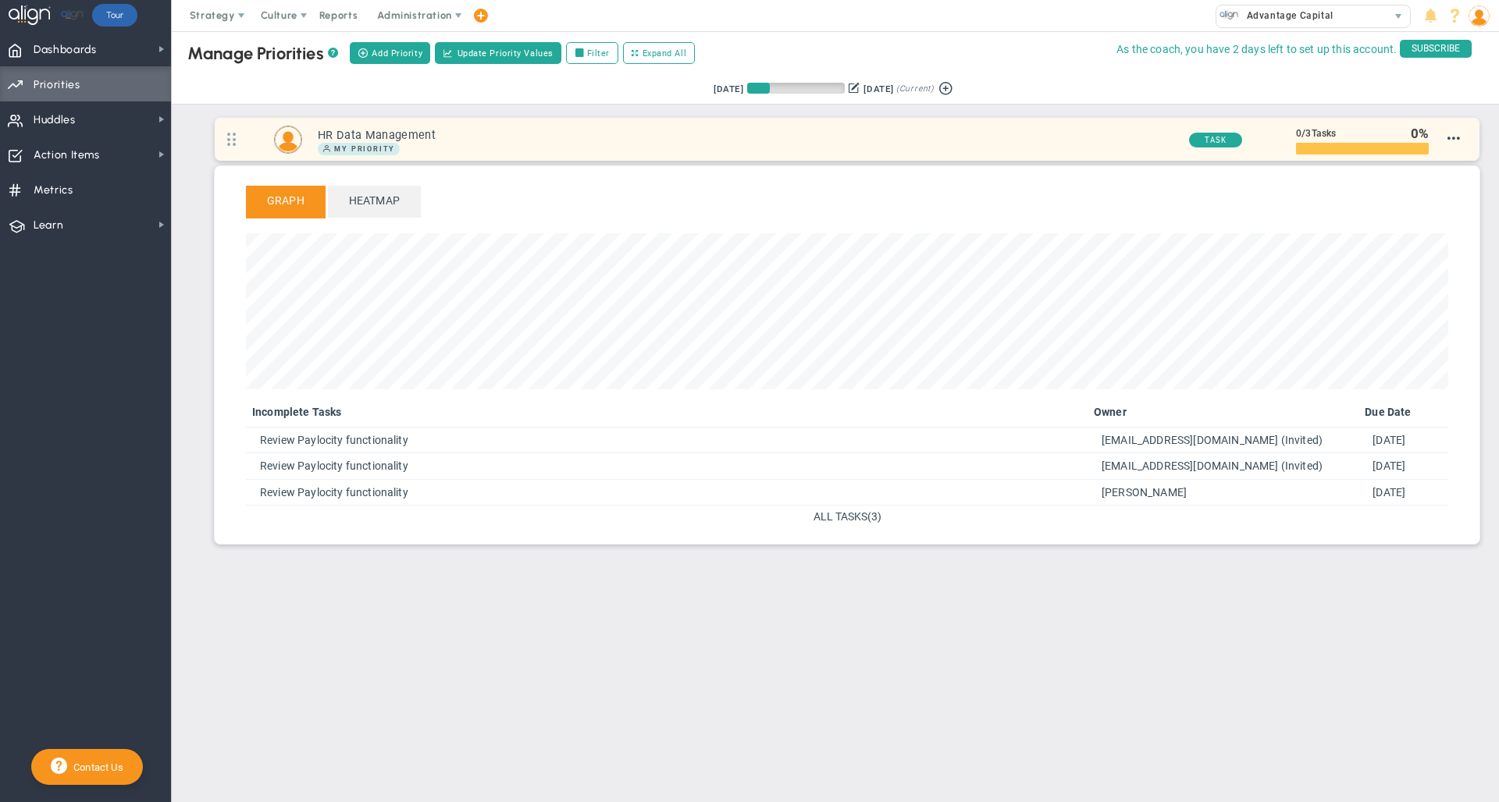
scroll to position [180, 1202]
click at [863, 140] on h3 "HR Data Management" at bounding box center [747, 135] width 858 height 15
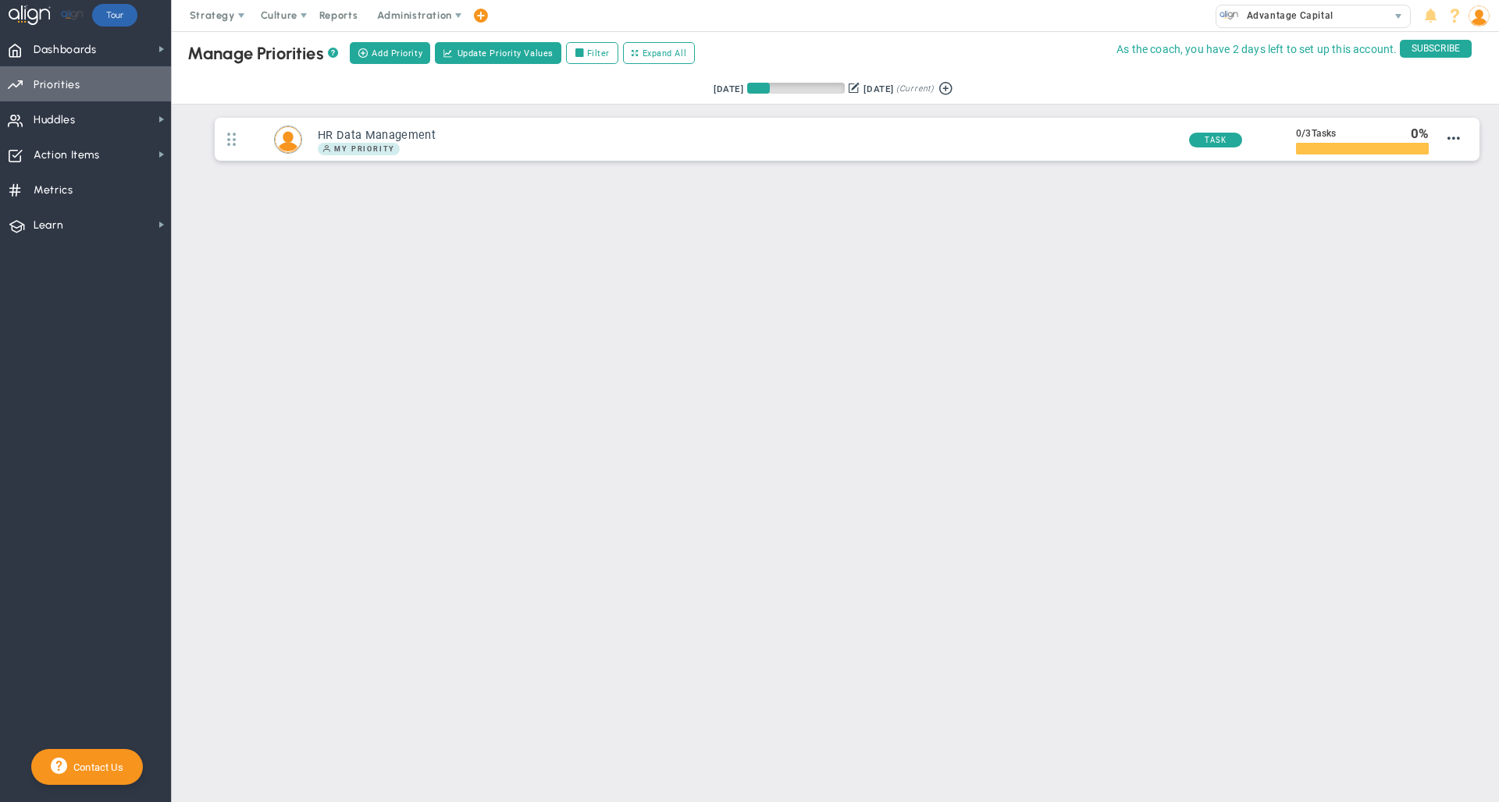
click at [107, 76] on span "Priorities OKR Tree Priorities OKRs" at bounding box center [85, 83] width 171 height 35
click at [98, 54] on span "Dashboards Dashboards" at bounding box center [85, 48] width 171 height 35
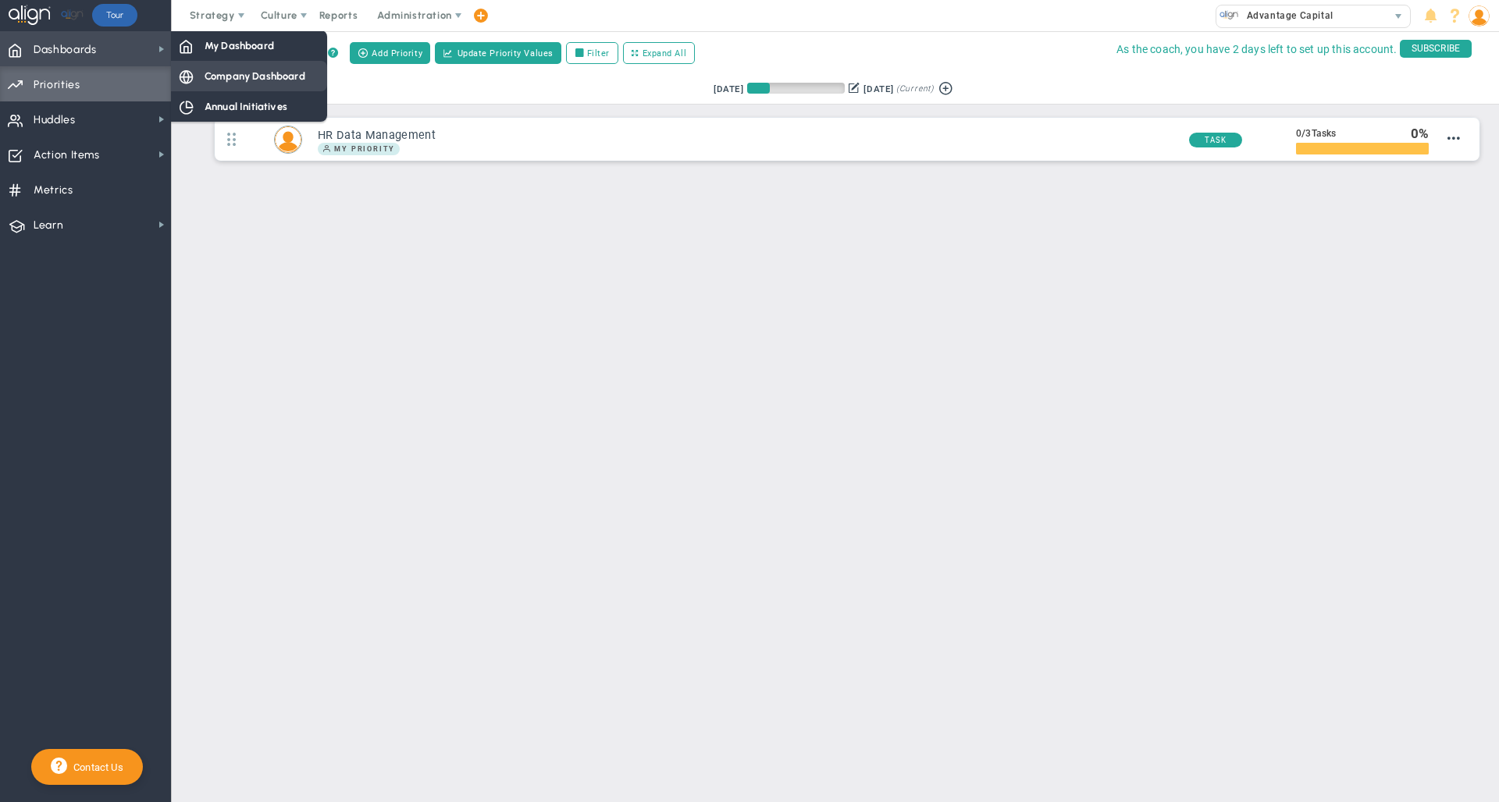
click at [254, 73] on span "Company Dashboard" at bounding box center [255, 76] width 101 height 15
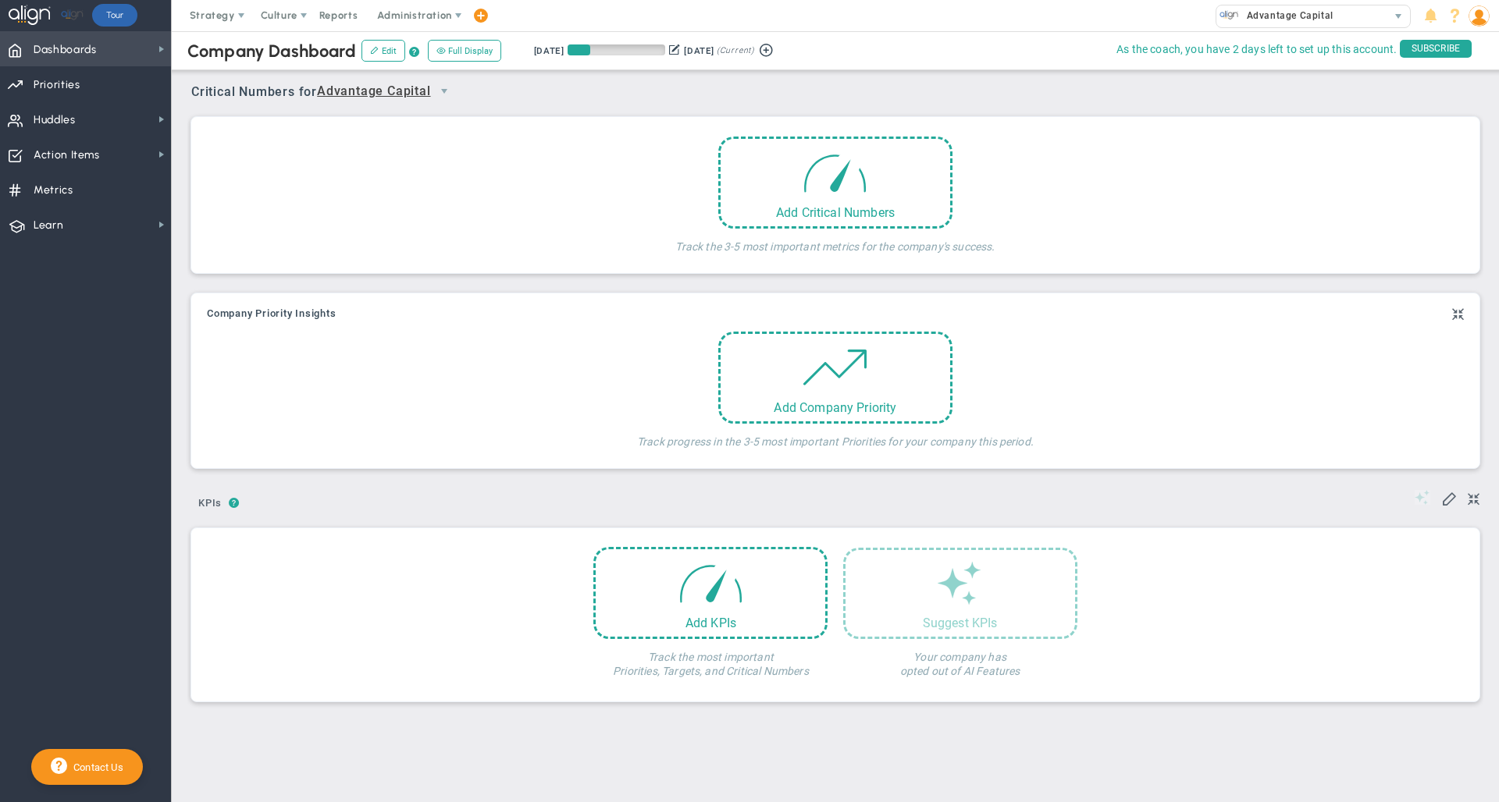
click at [108, 55] on span "Dashboards Dashboards" at bounding box center [85, 48] width 171 height 35
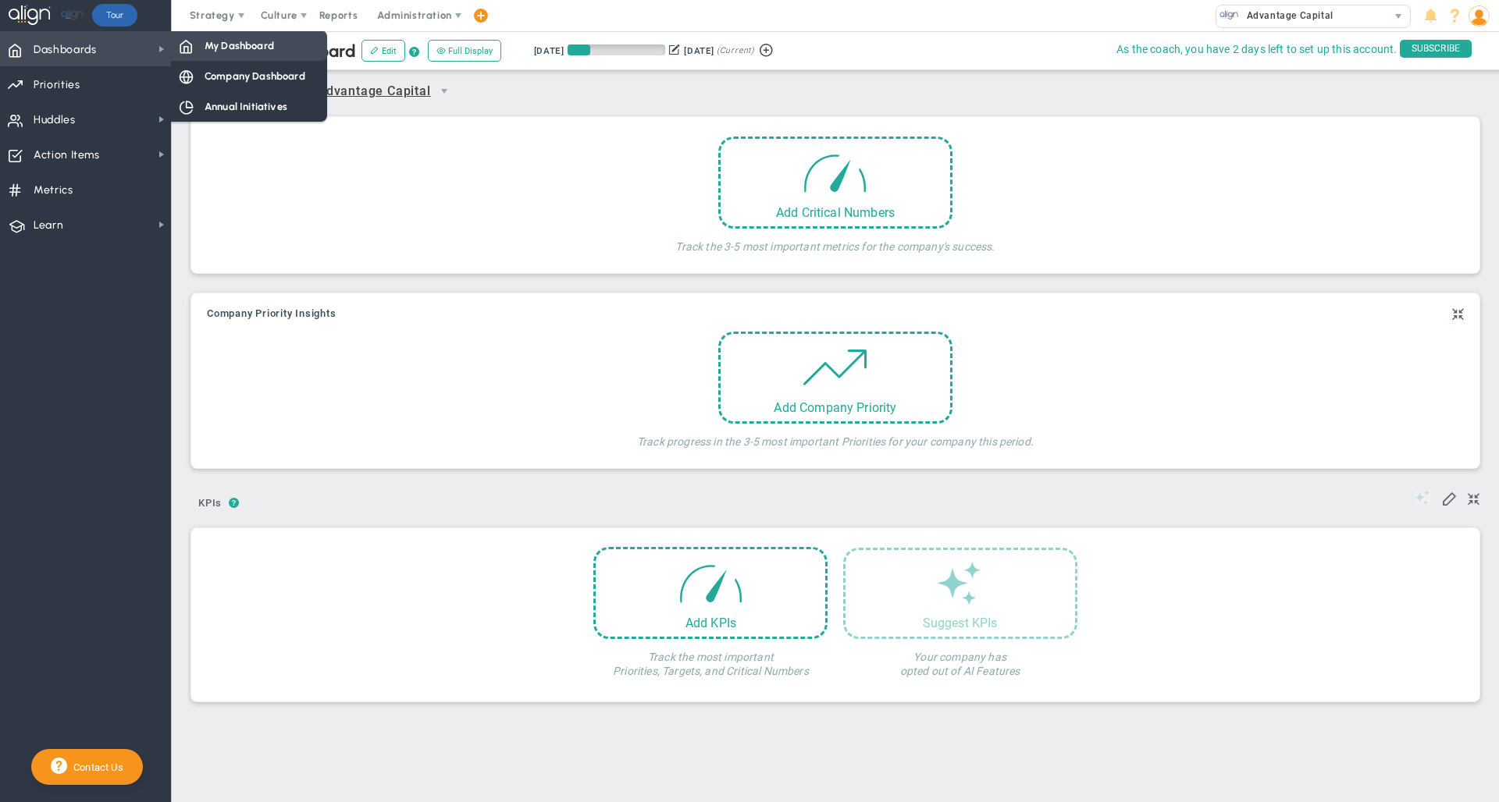
click at [202, 45] on div "My Dashboard" at bounding box center [249, 45] width 156 height 30
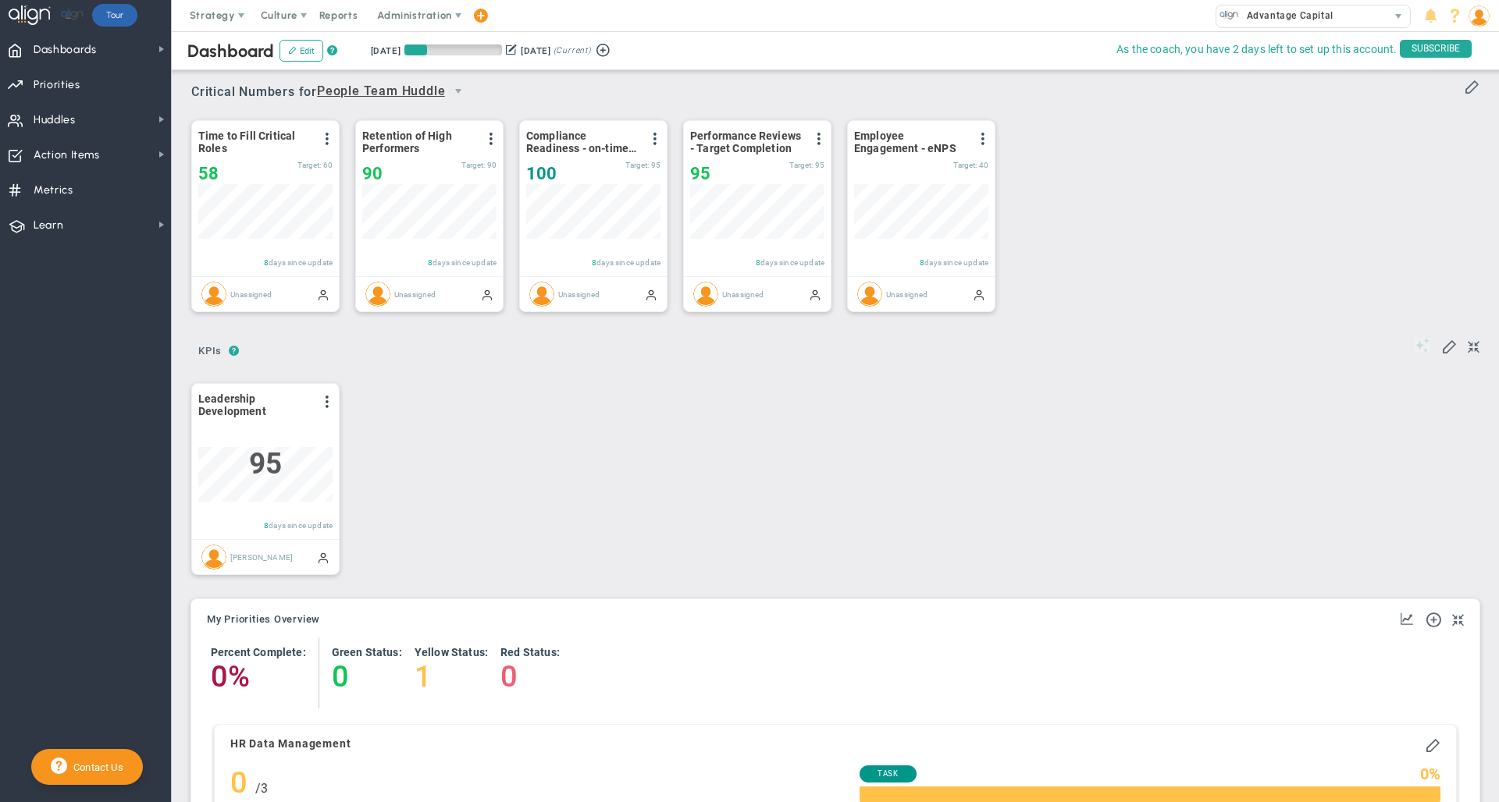
click at [1478, 8] on img at bounding box center [1478, 15] width 21 height 21
click at [1469, 44] on span "Profile" at bounding box center [1434, 46] width 126 height 31
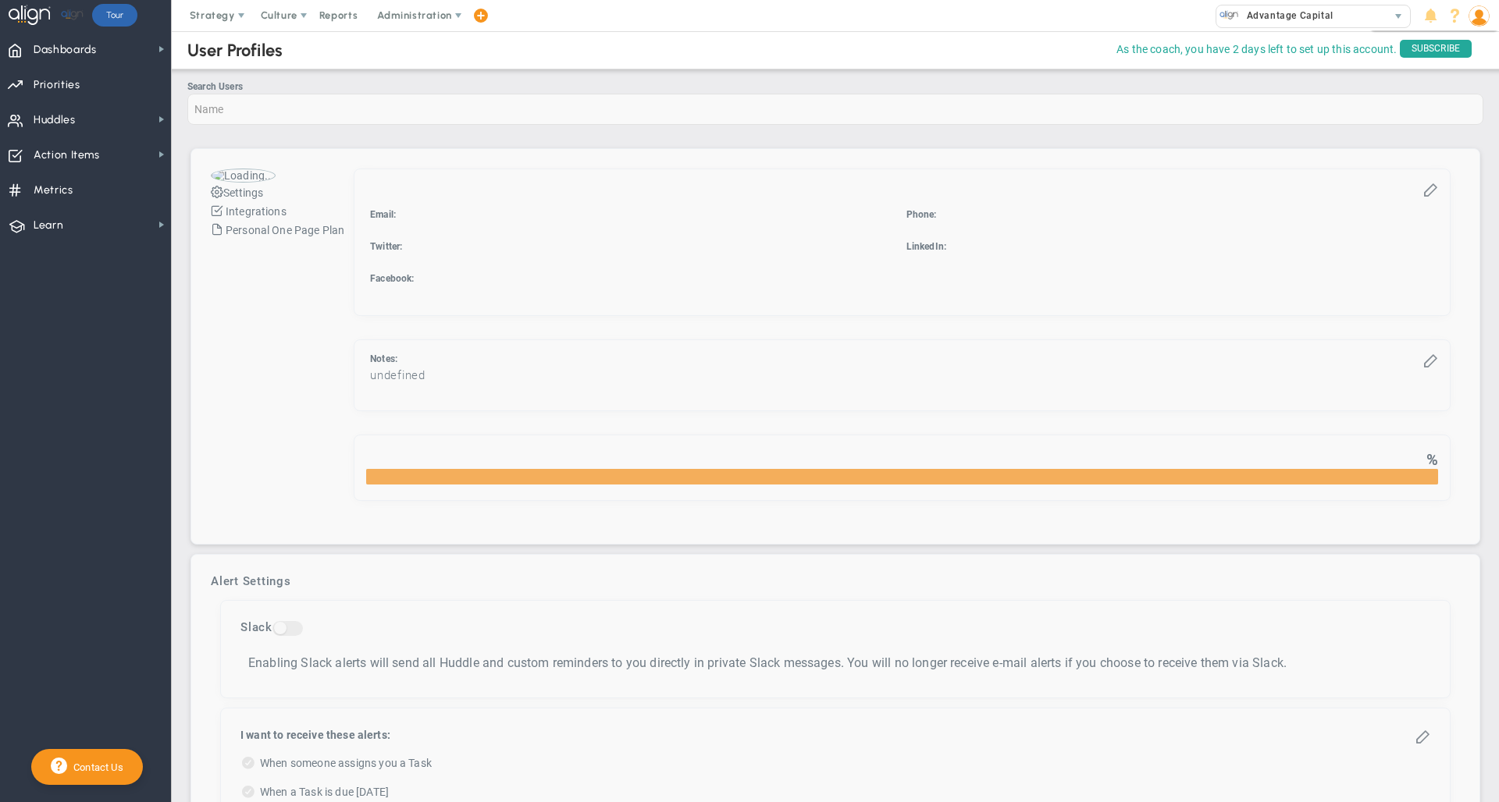
checkbox input "true"
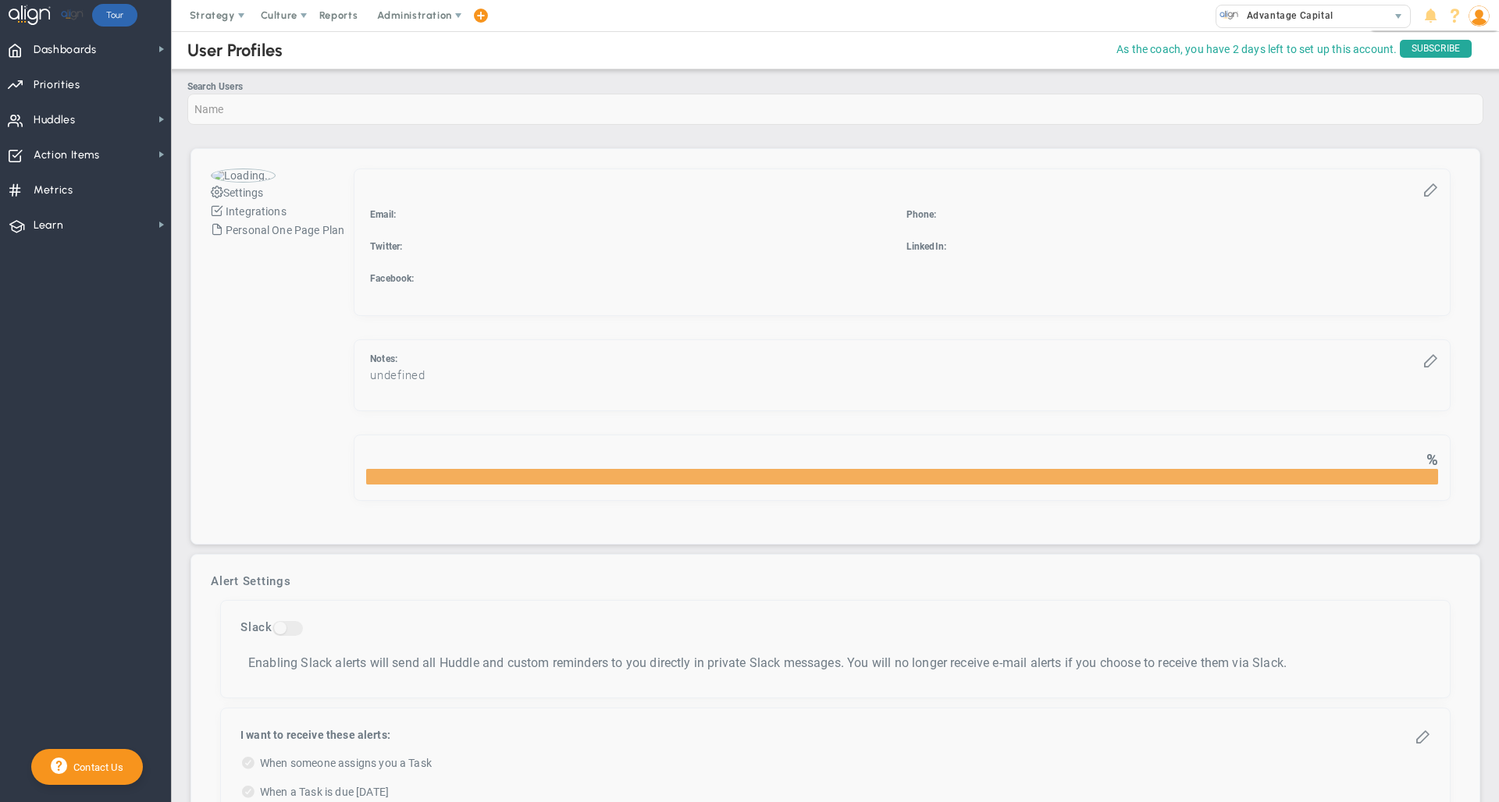
checkbox input "true"
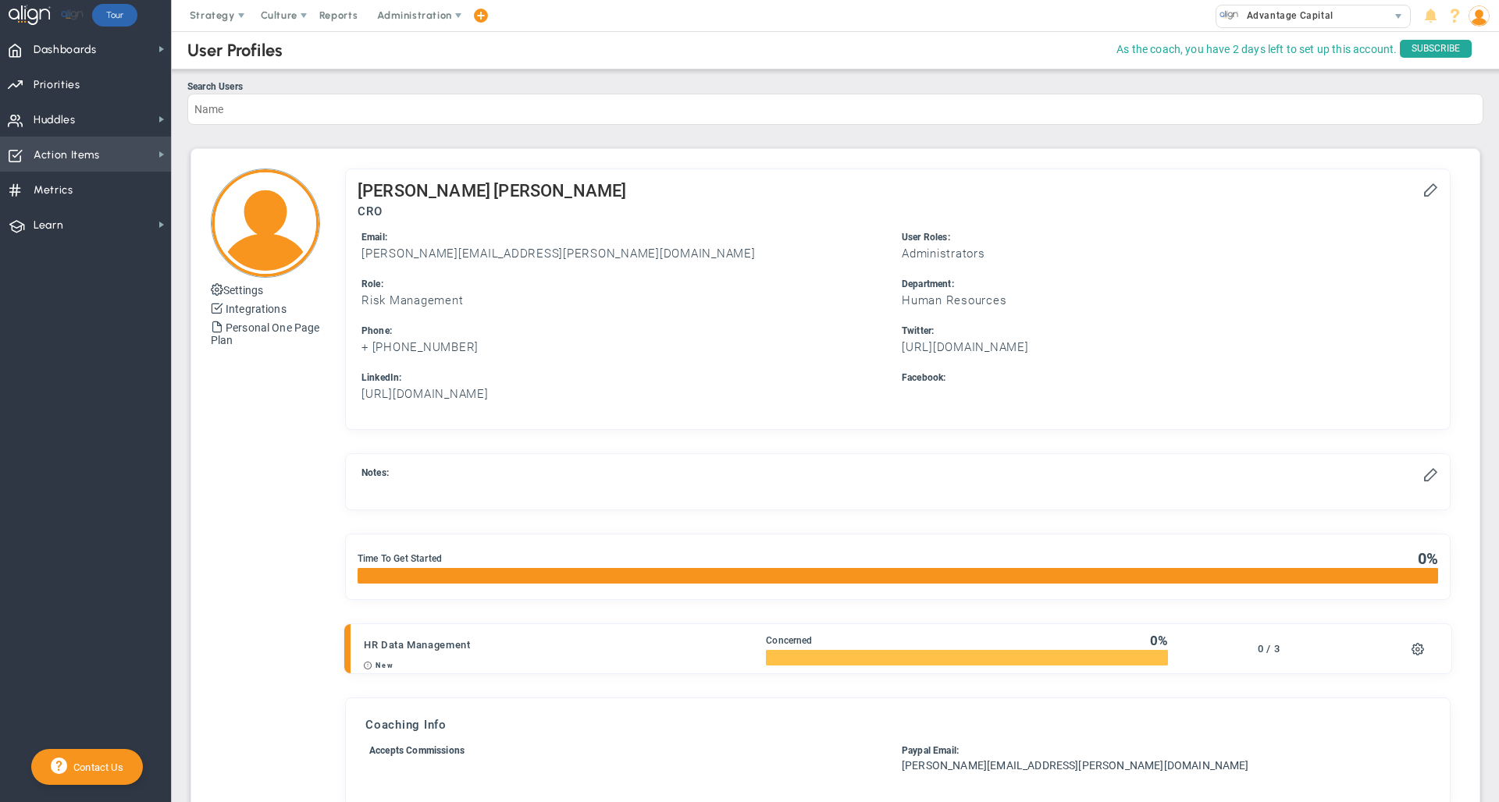
click at [130, 146] on span "Action Items Action Items" at bounding box center [85, 154] width 171 height 35
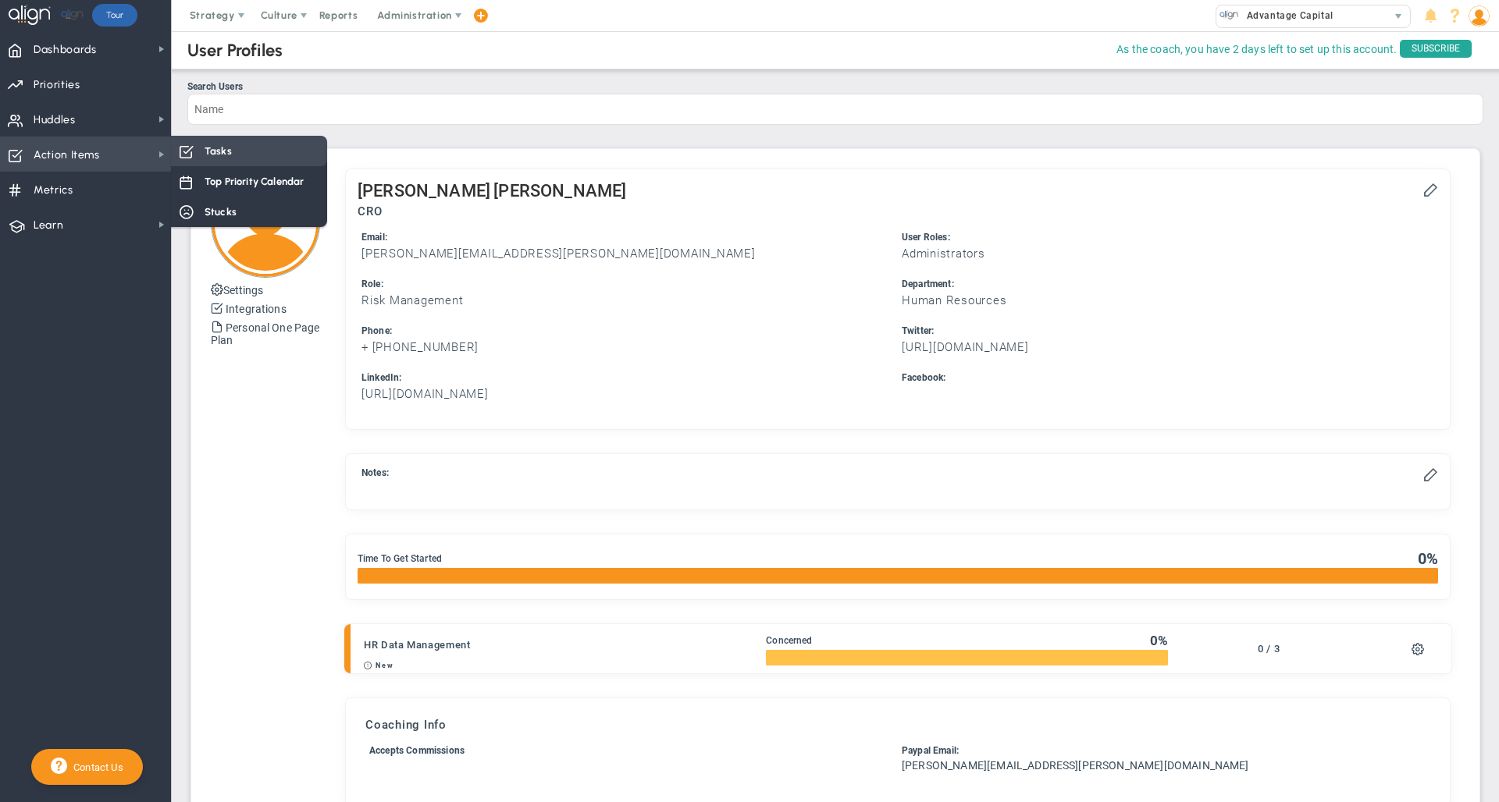
click at [233, 162] on div "Tasks" at bounding box center [249, 151] width 156 height 30
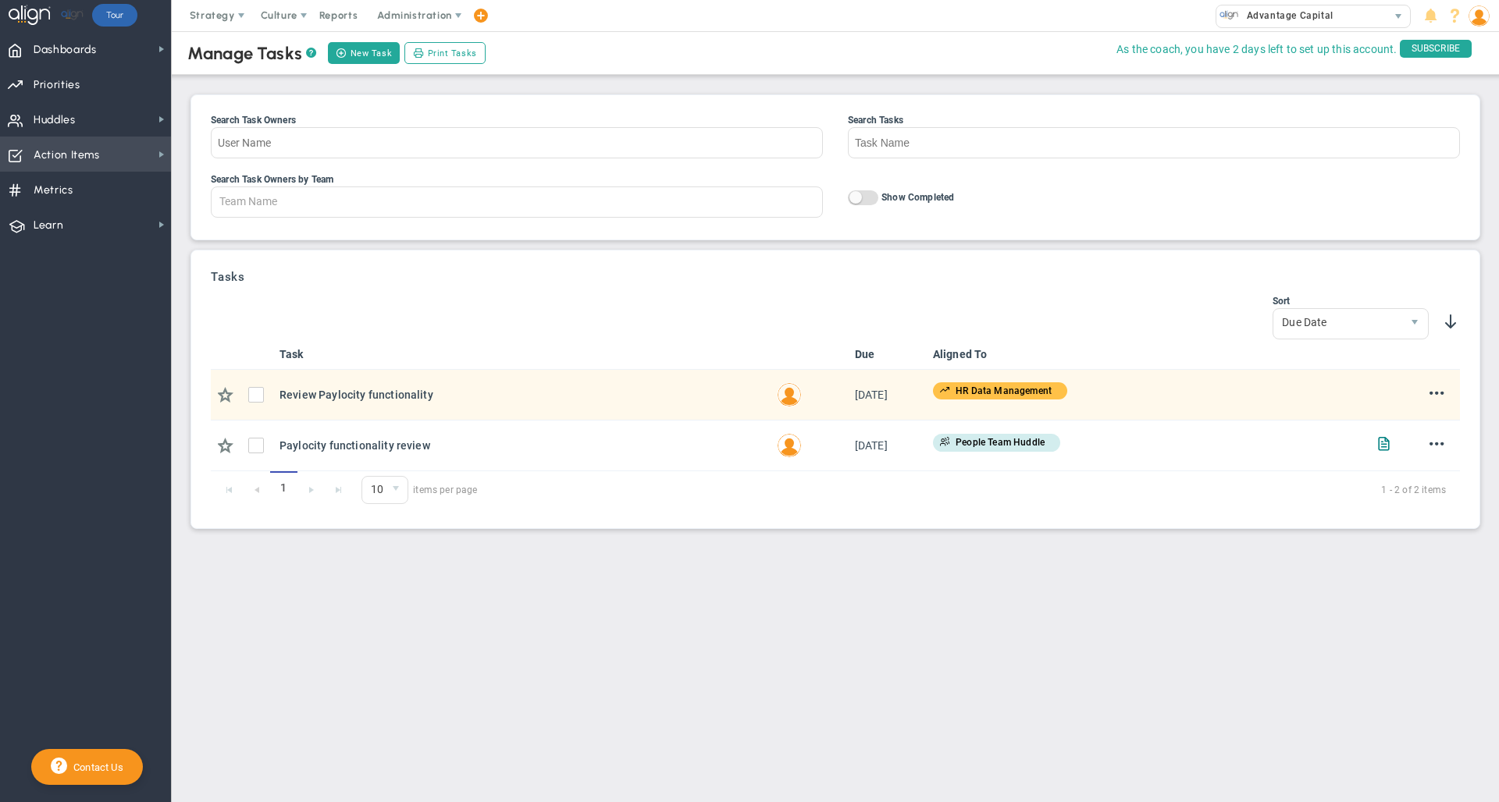
click at [80, 158] on span "Action Items" at bounding box center [67, 155] width 66 height 33
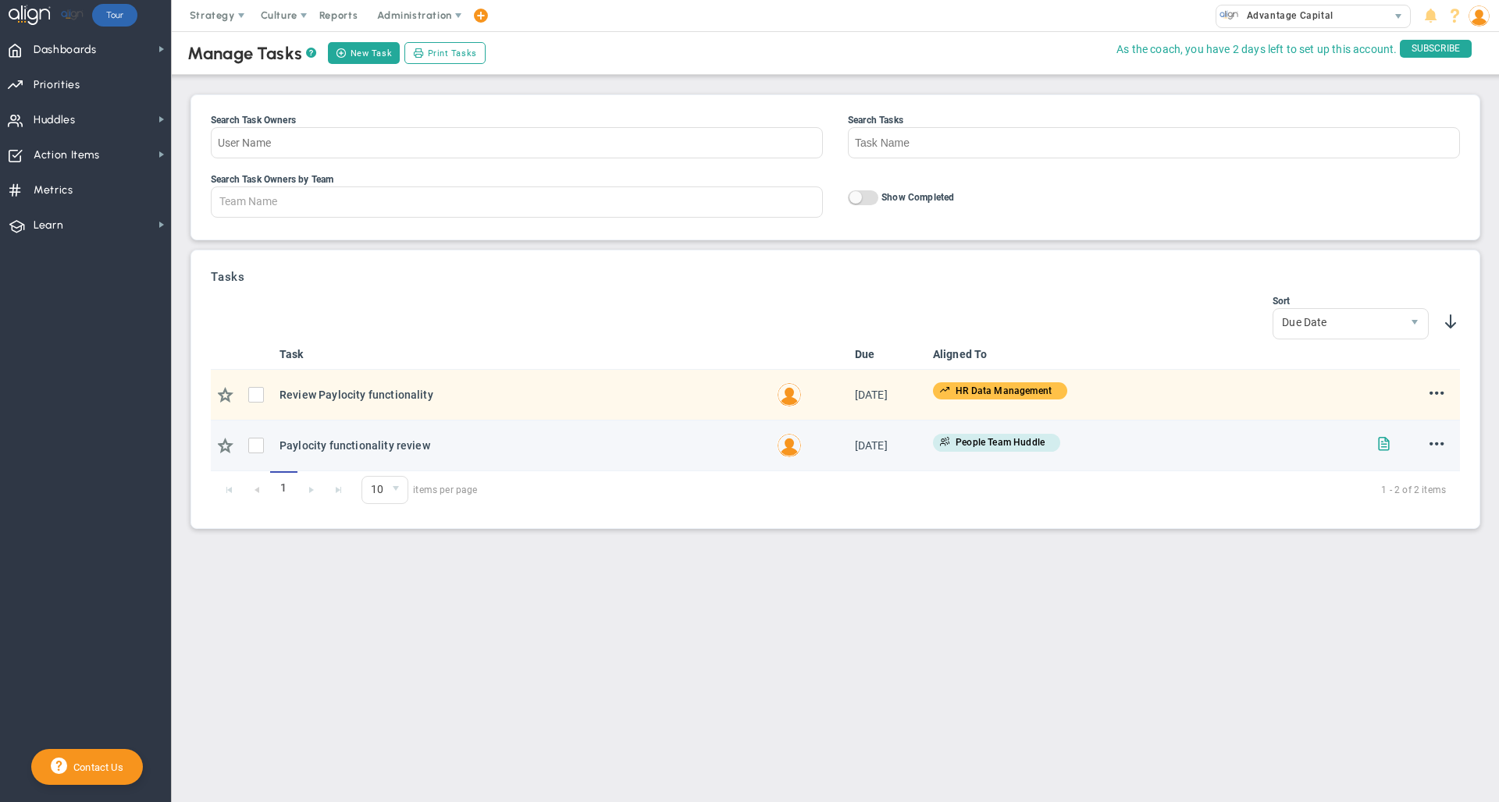
click at [1382, 451] on span at bounding box center [1383, 443] width 15 height 15
type input "Paylocity functionality review"
type input "[DATE]"
type input "[PERSON_NAME]"
type input "People Team Huddle"
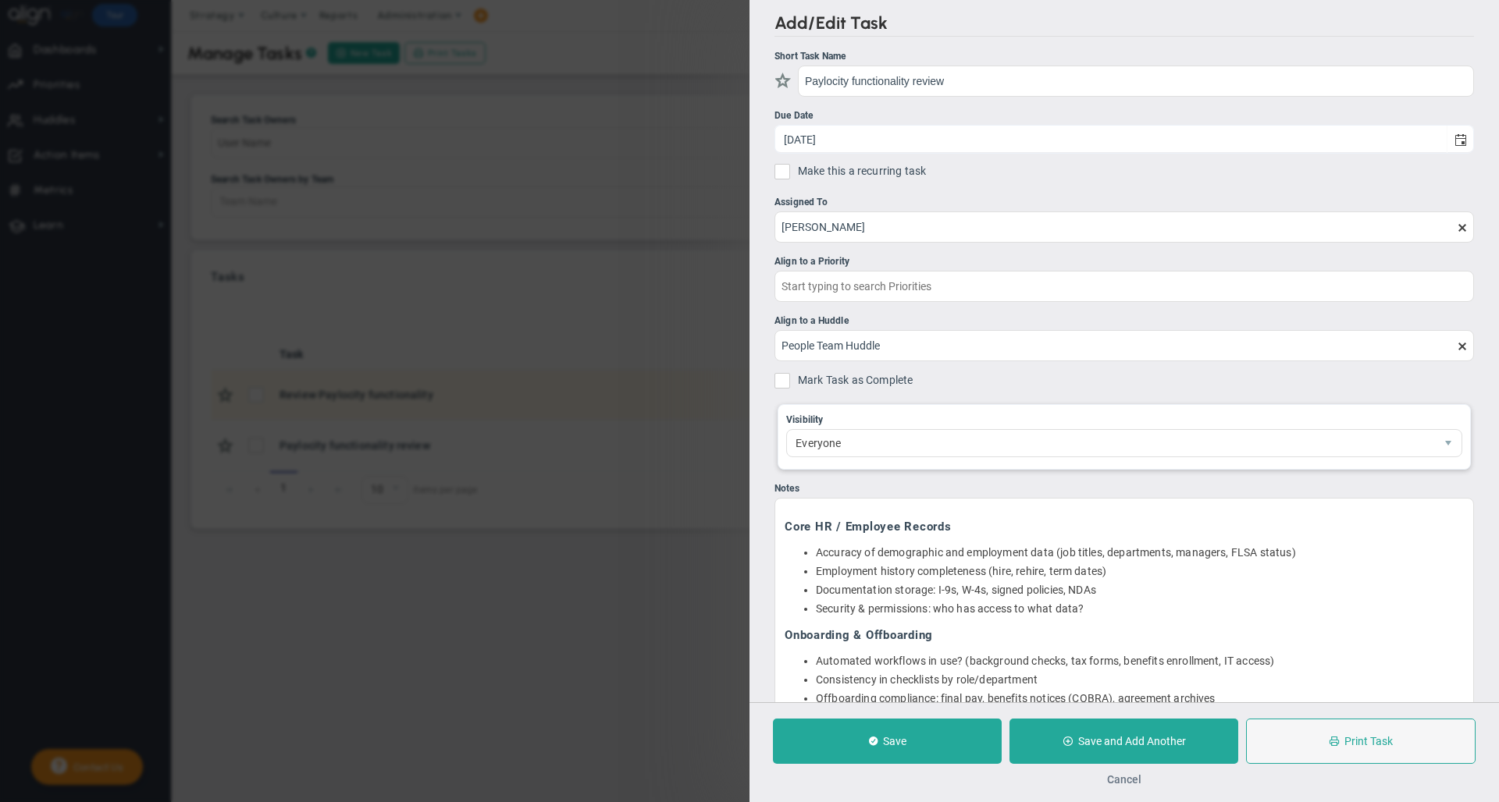
click at [1128, 781] on button "Cancel" at bounding box center [1124, 780] width 34 height 12
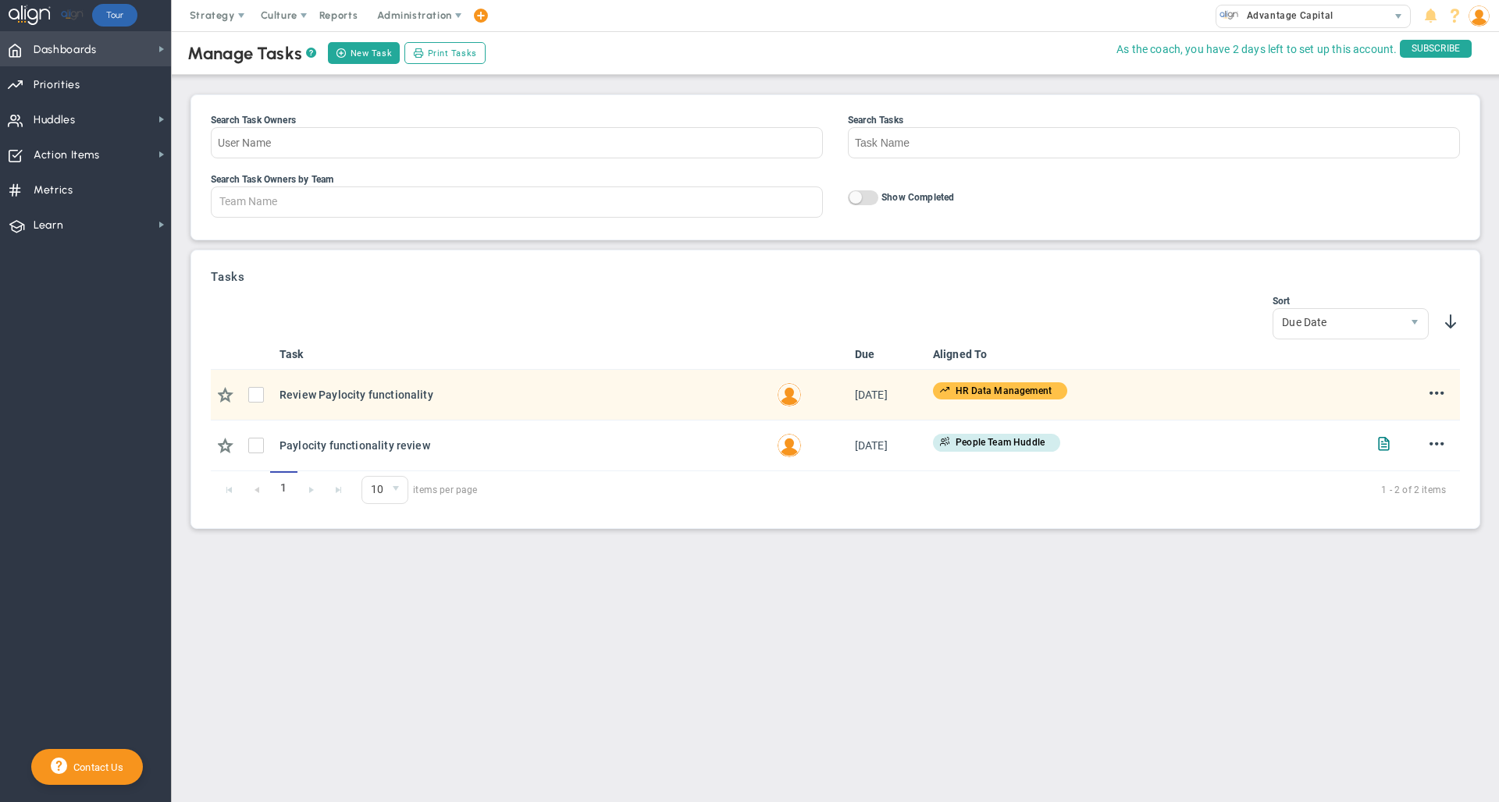
click at [73, 49] on span "Dashboards" at bounding box center [65, 50] width 63 height 33
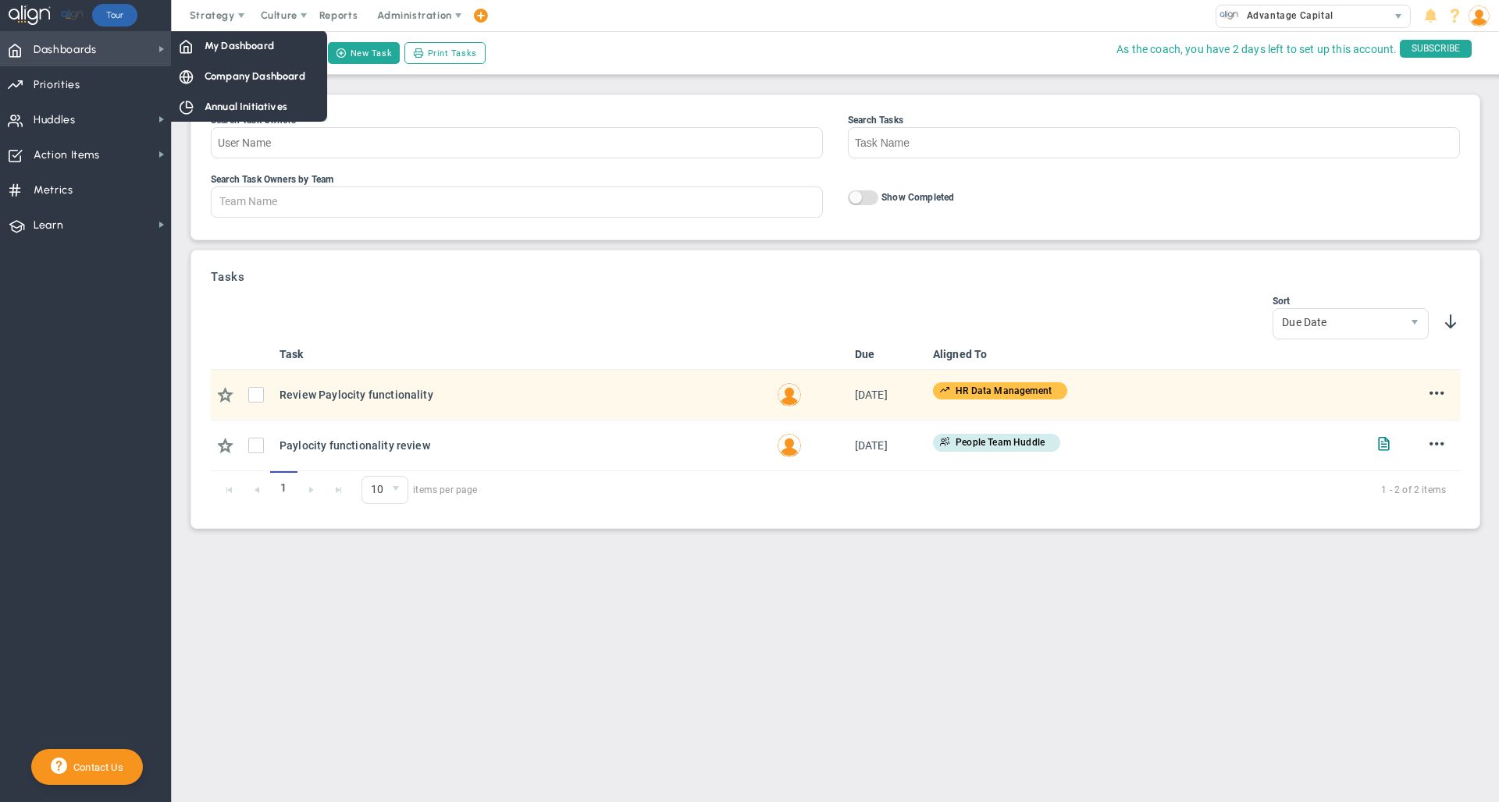
click at [82, 48] on span "Dashboards" at bounding box center [65, 50] width 63 height 33
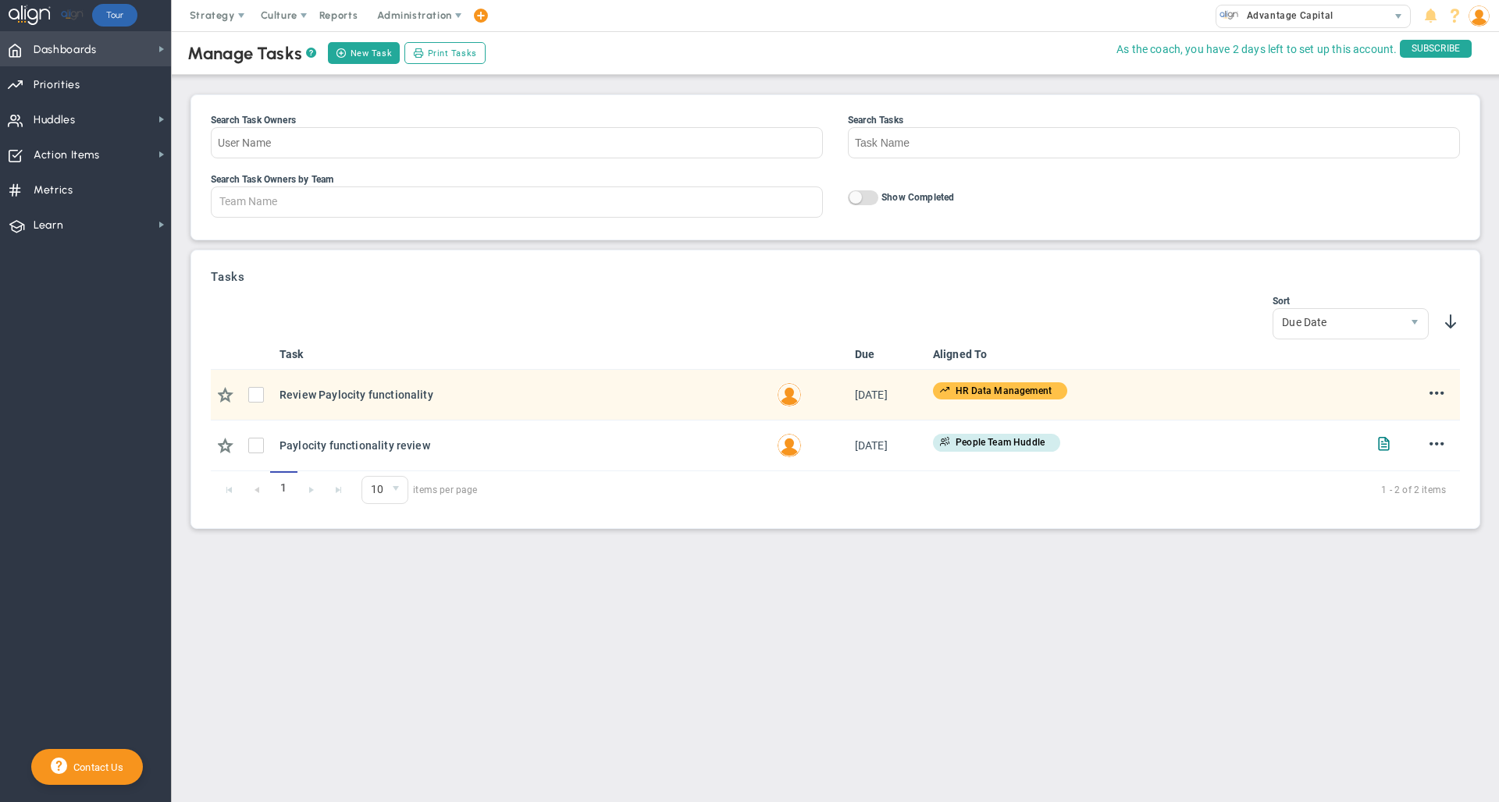
click at [82, 48] on span "Dashboards" at bounding box center [65, 50] width 63 height 33
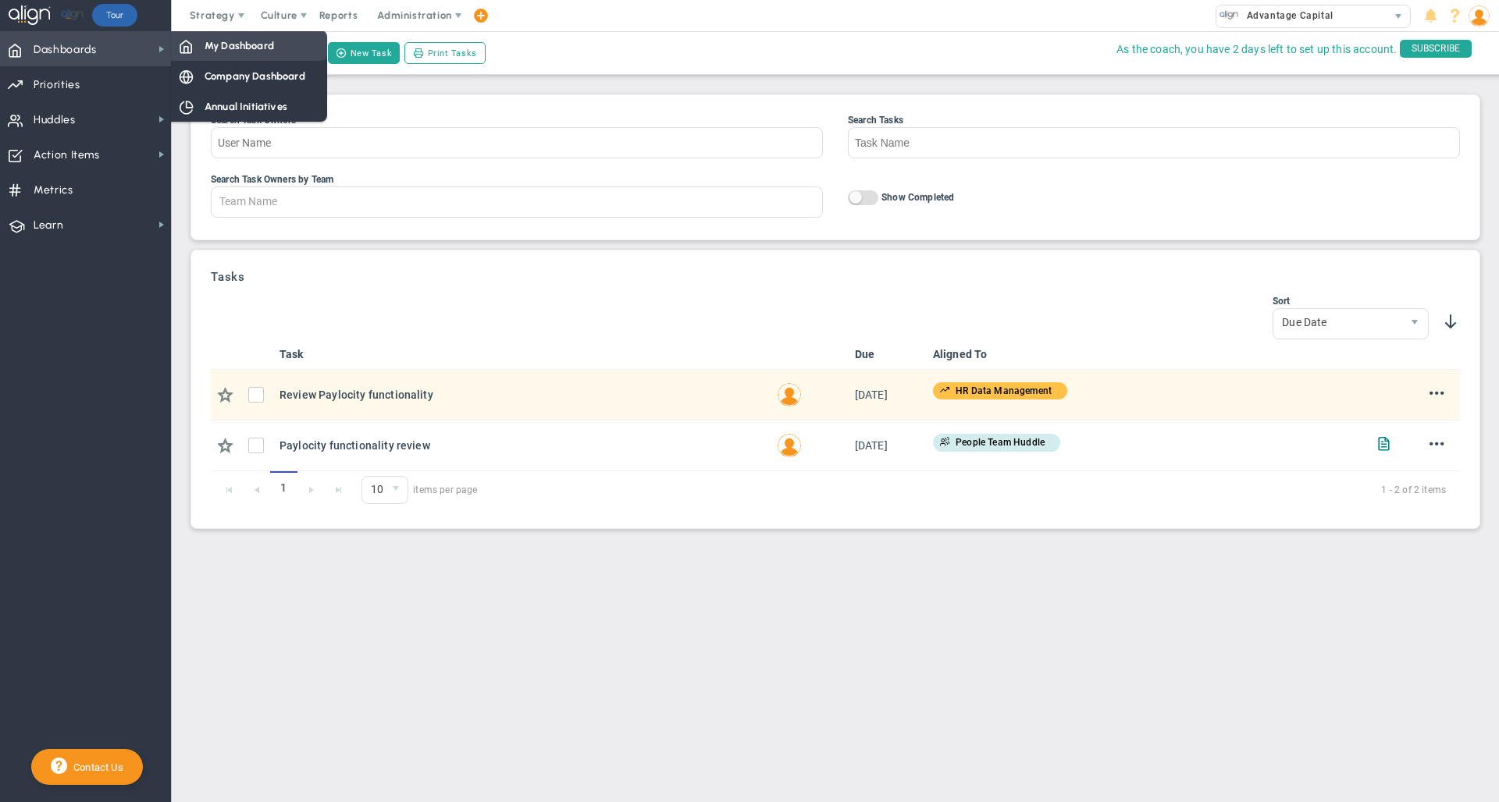
click at [213, 48] on span "My Dashboard" at bounding box center [239, 45] width 69 height 15
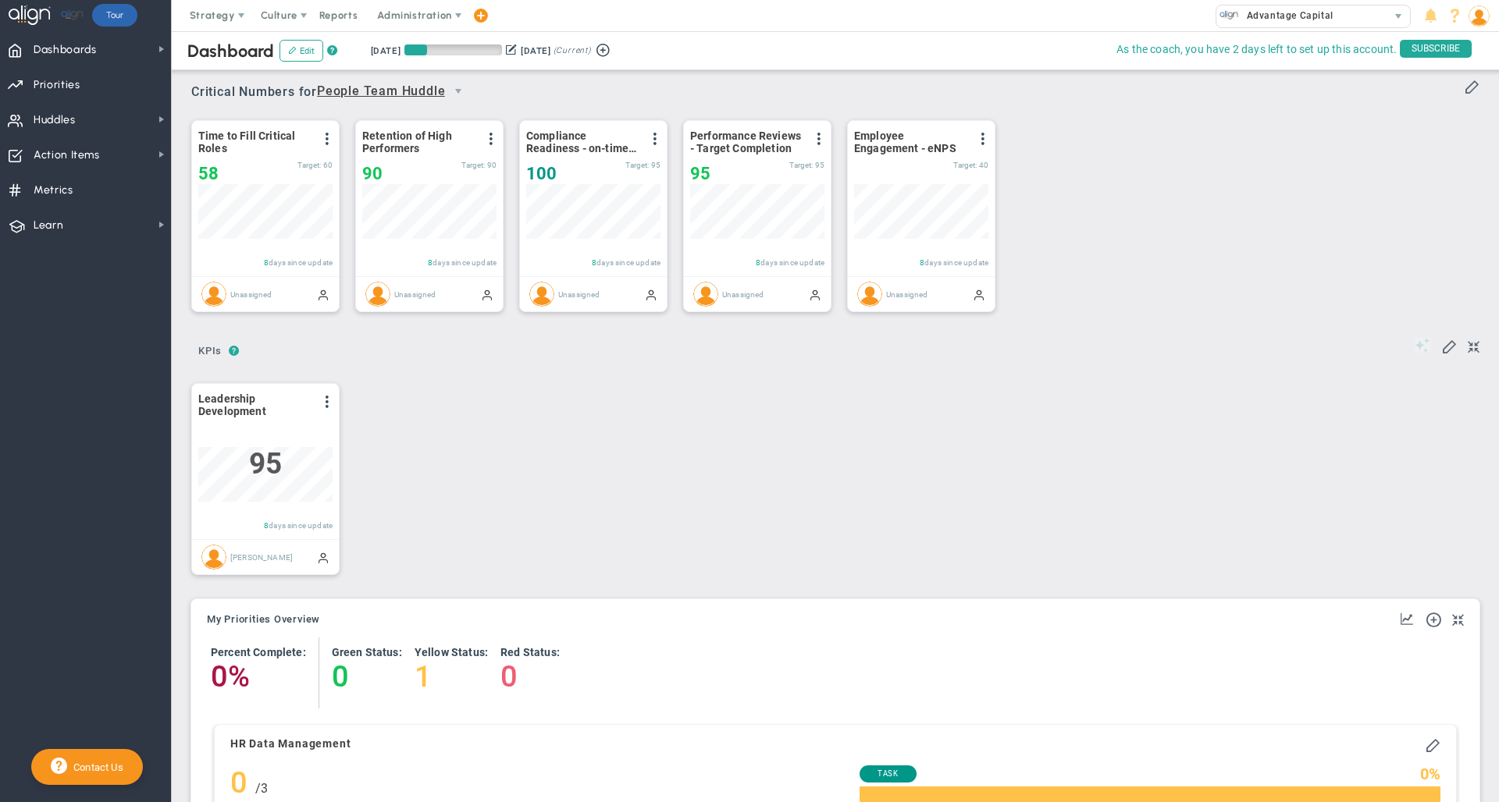
scroll to position [55, 134]
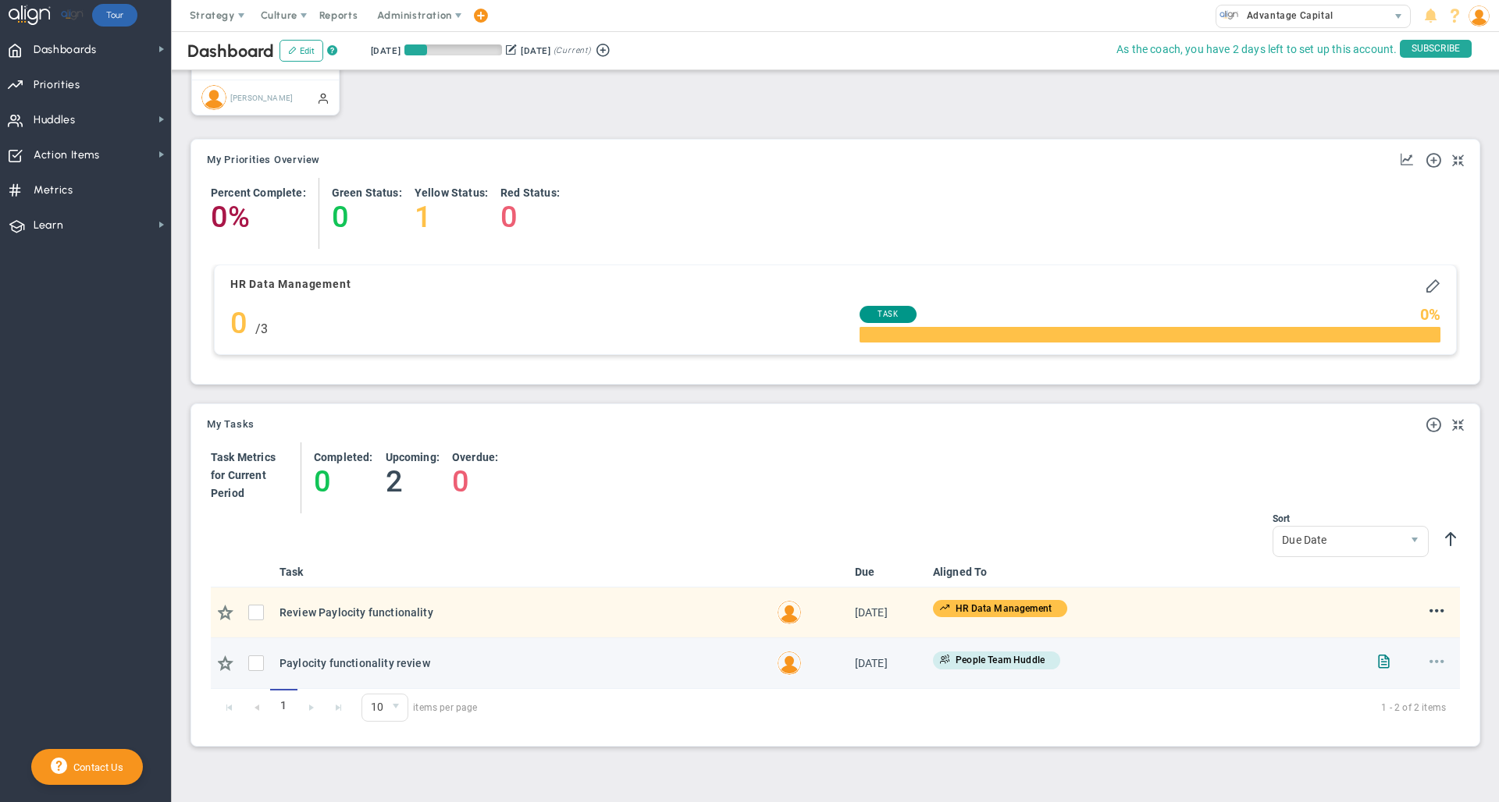
click at [1429, 663] on span at bounding box center [1436, 660] width 15 height 15
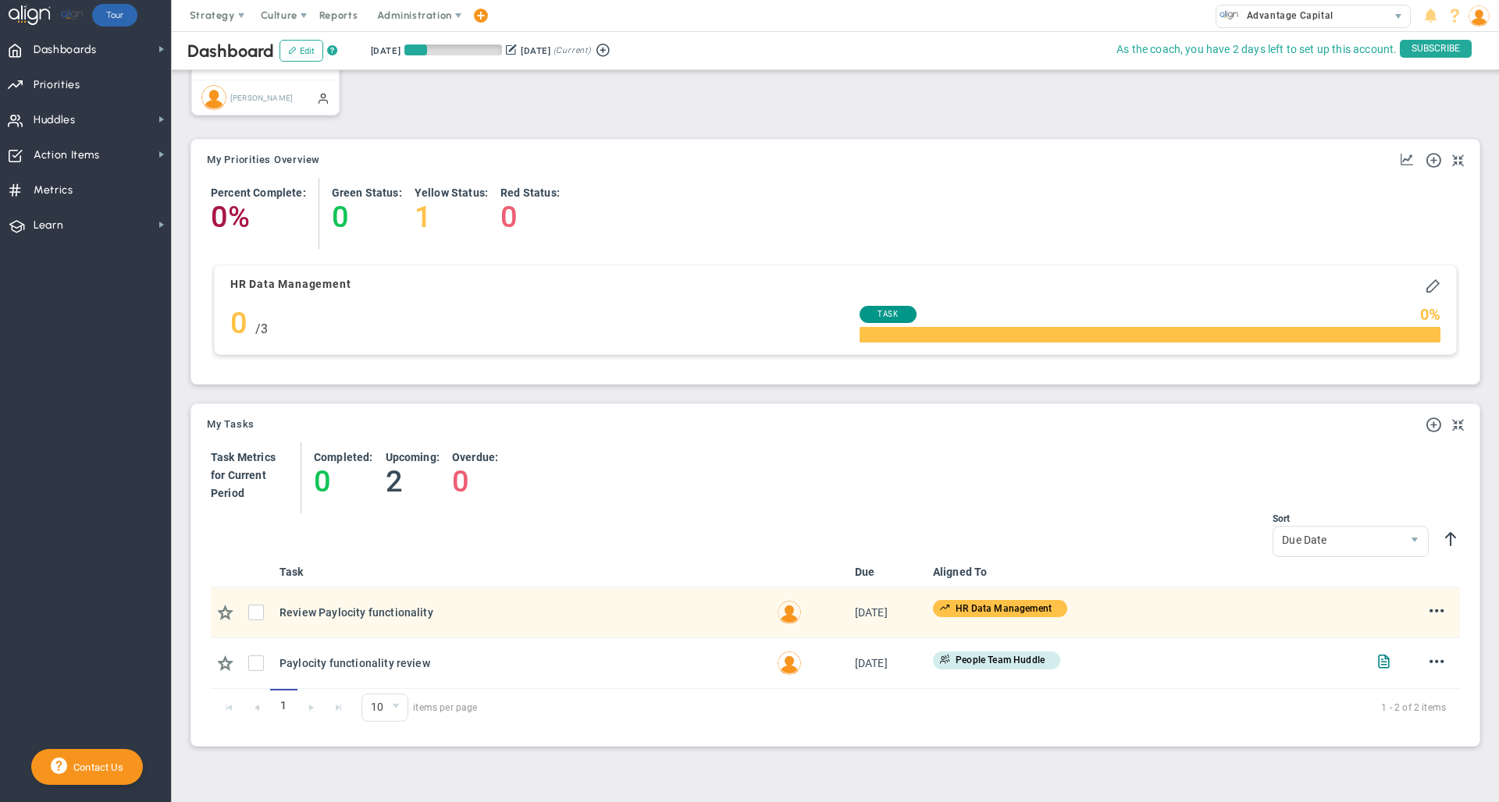
click at [972, 433] on div "My Tasks" at bounding box center [835, 425] width 1257 height 19
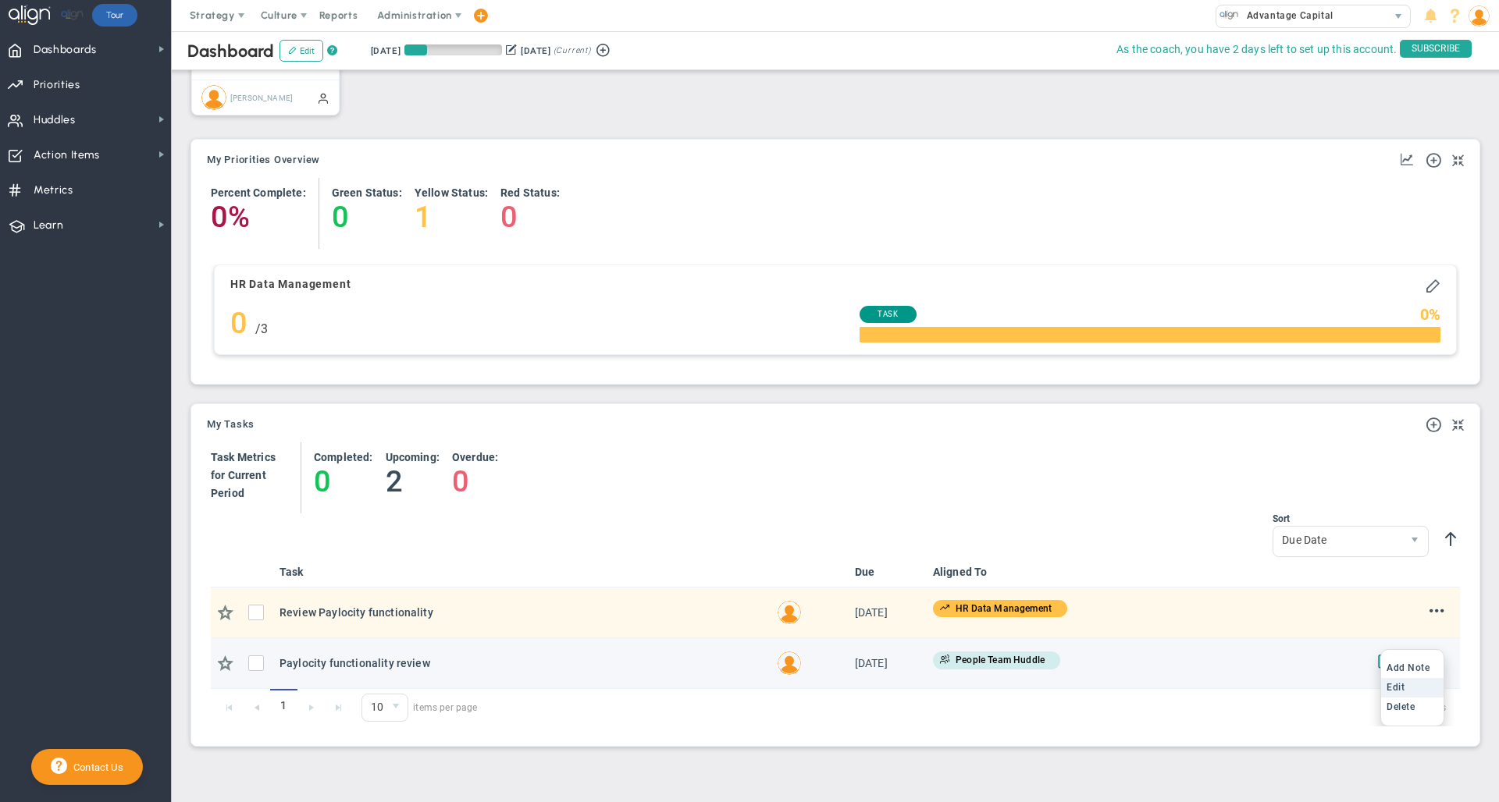
click at [1394, 687] on li "Edit" at bounding box center [1412, 688] width 62 height 20
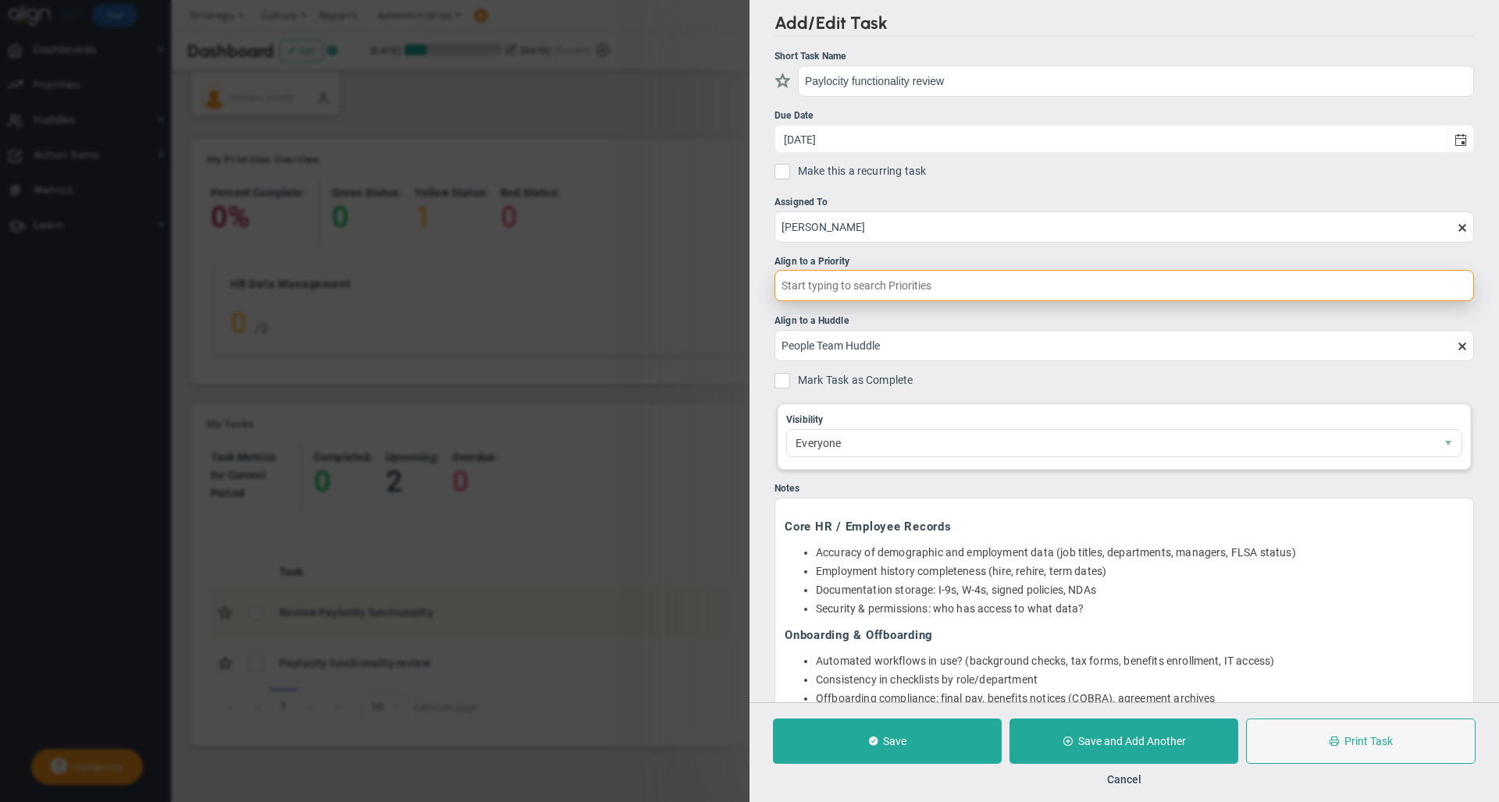
click at [934, 286] on input "text" at bounding box center [1123, 285] width 699 height 31
click at [966, 250] on ul "Short Task Name Paylocity functionality review Due Date [DATE] Make this a recu…" at bounding box center [1123, 701] width 699 height 1304
click at [1123, 774] on button "Cancel" at bounding box center [1124, 780] width 34 height 12
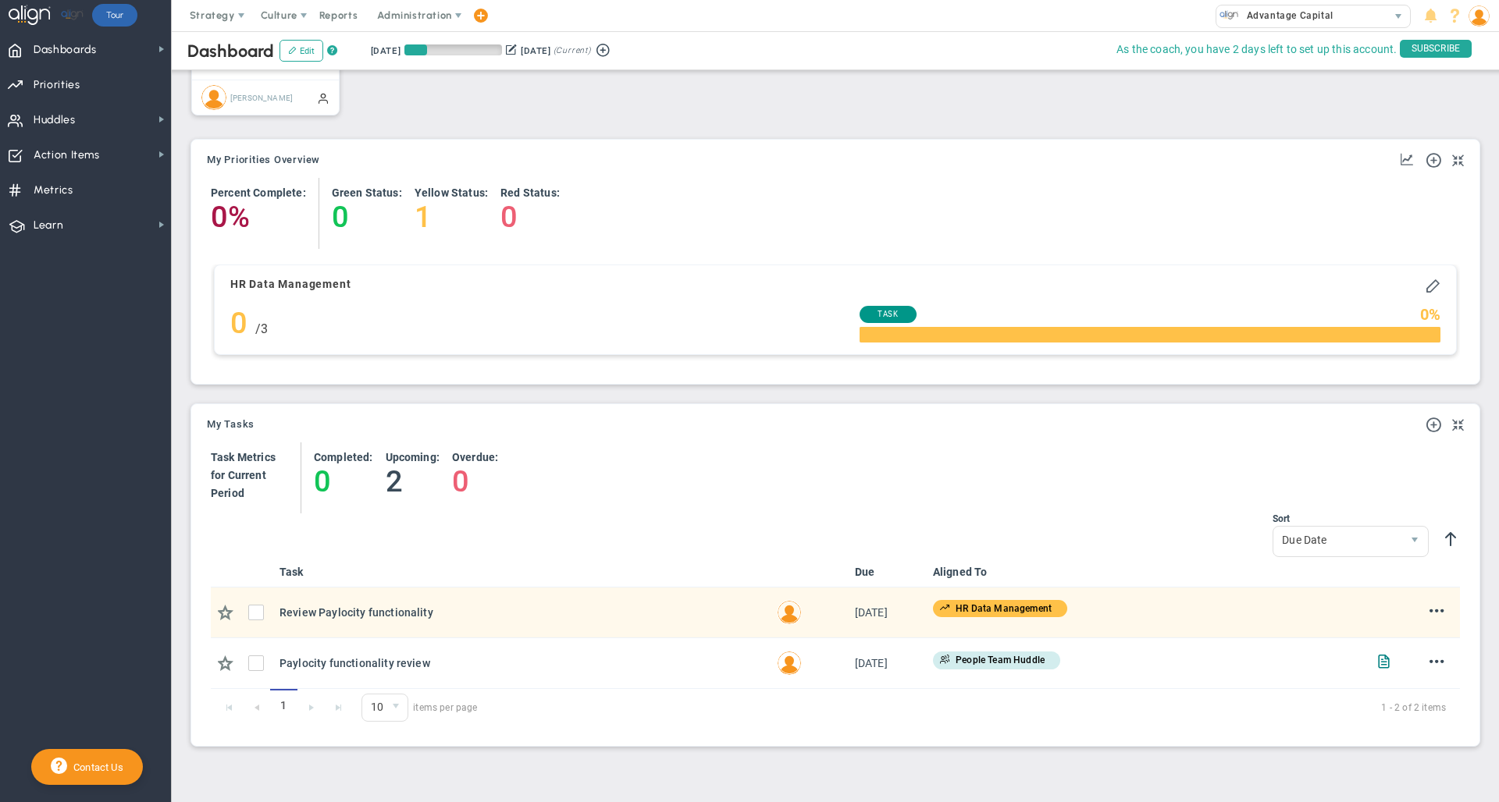
click at [756, 425] on div "My Tasks" at bounding box center [835, 425] width 1257 height 19
click at [60, 130] on span "Huddles" at bounding box center [55, 120] width 42 height 33
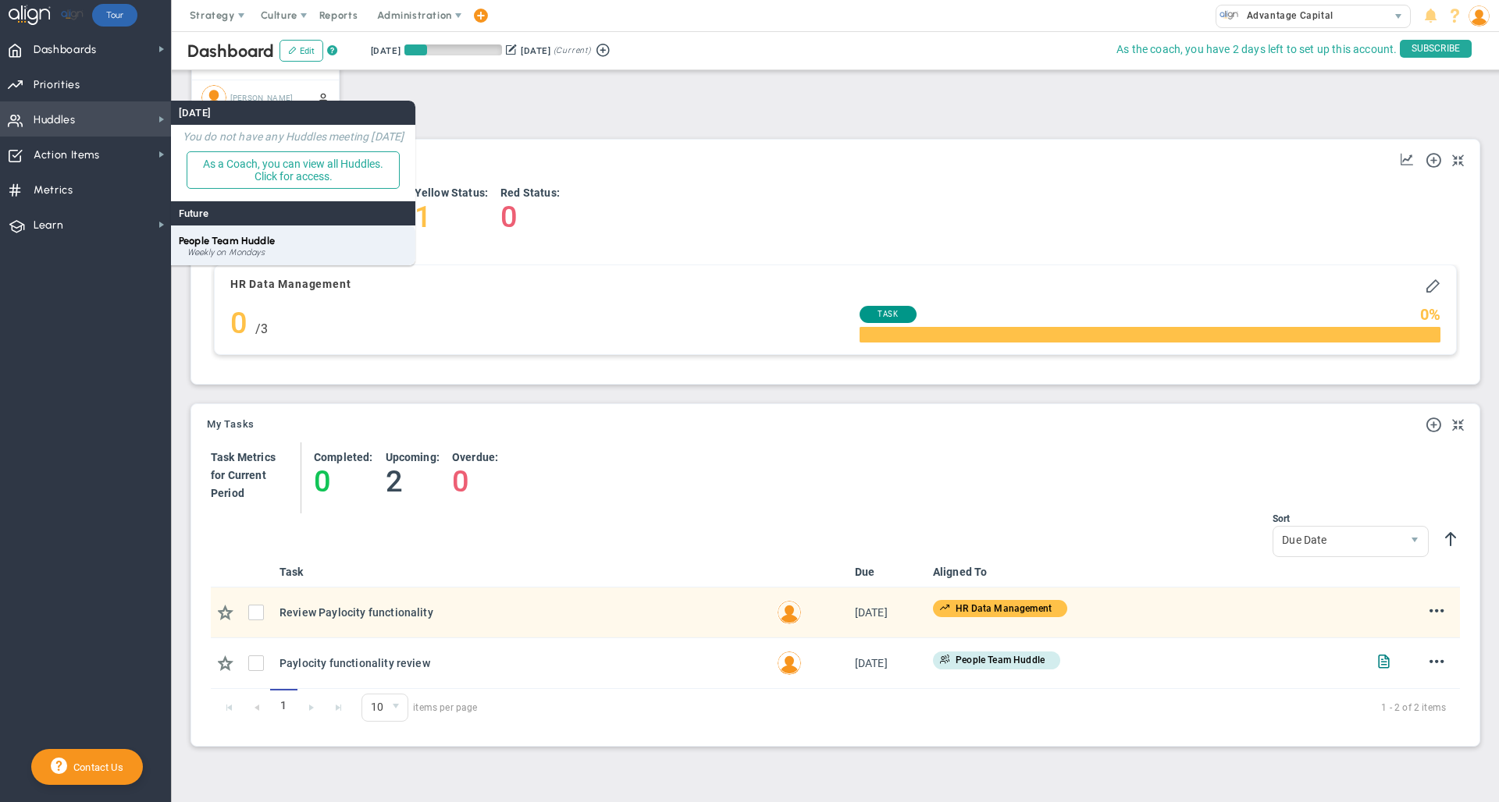
click at [264, 245] on span "People Team Huddle" at bounding box center [227, 241] width 96 height 12
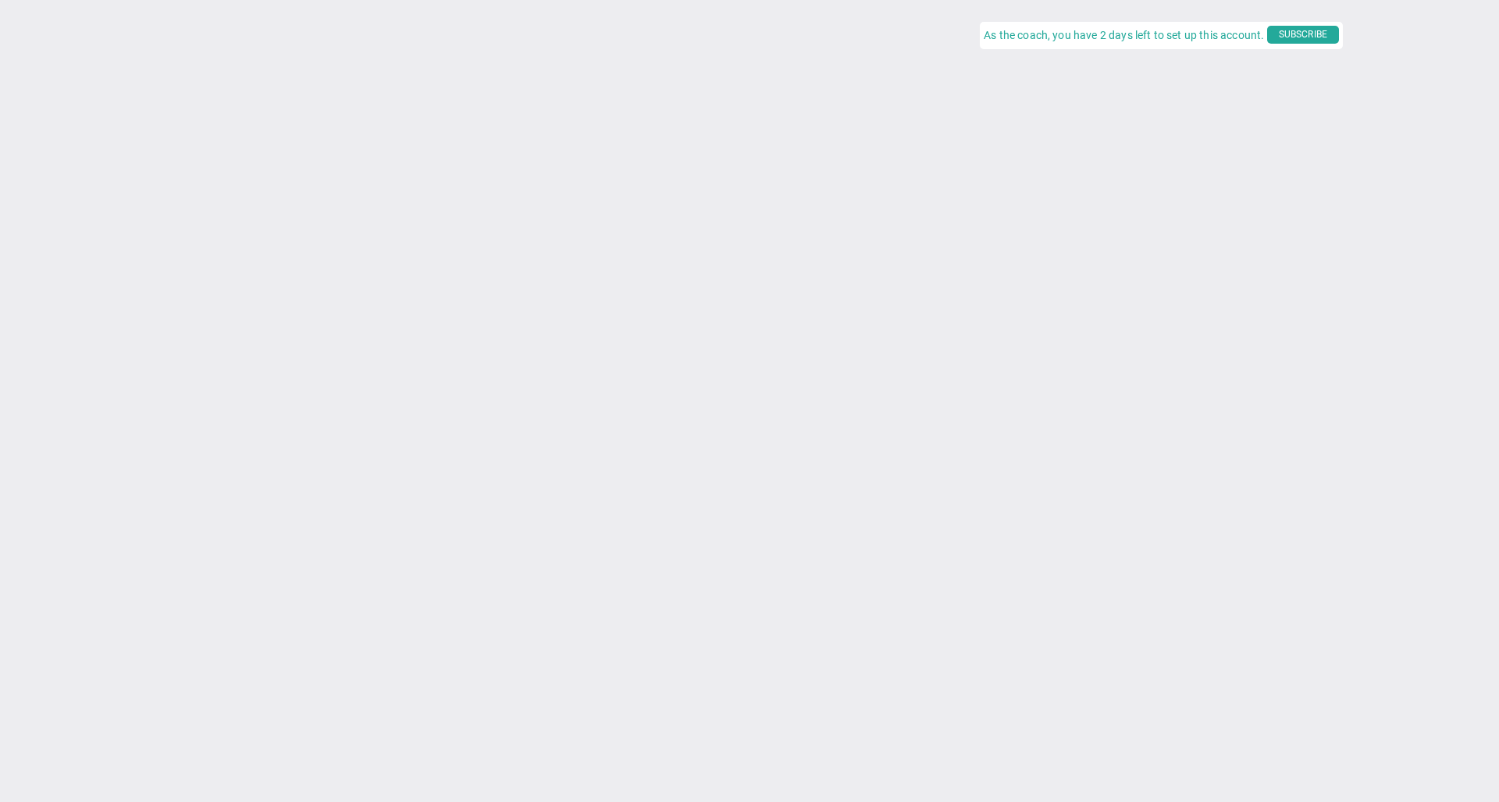
type input "[DATE]"
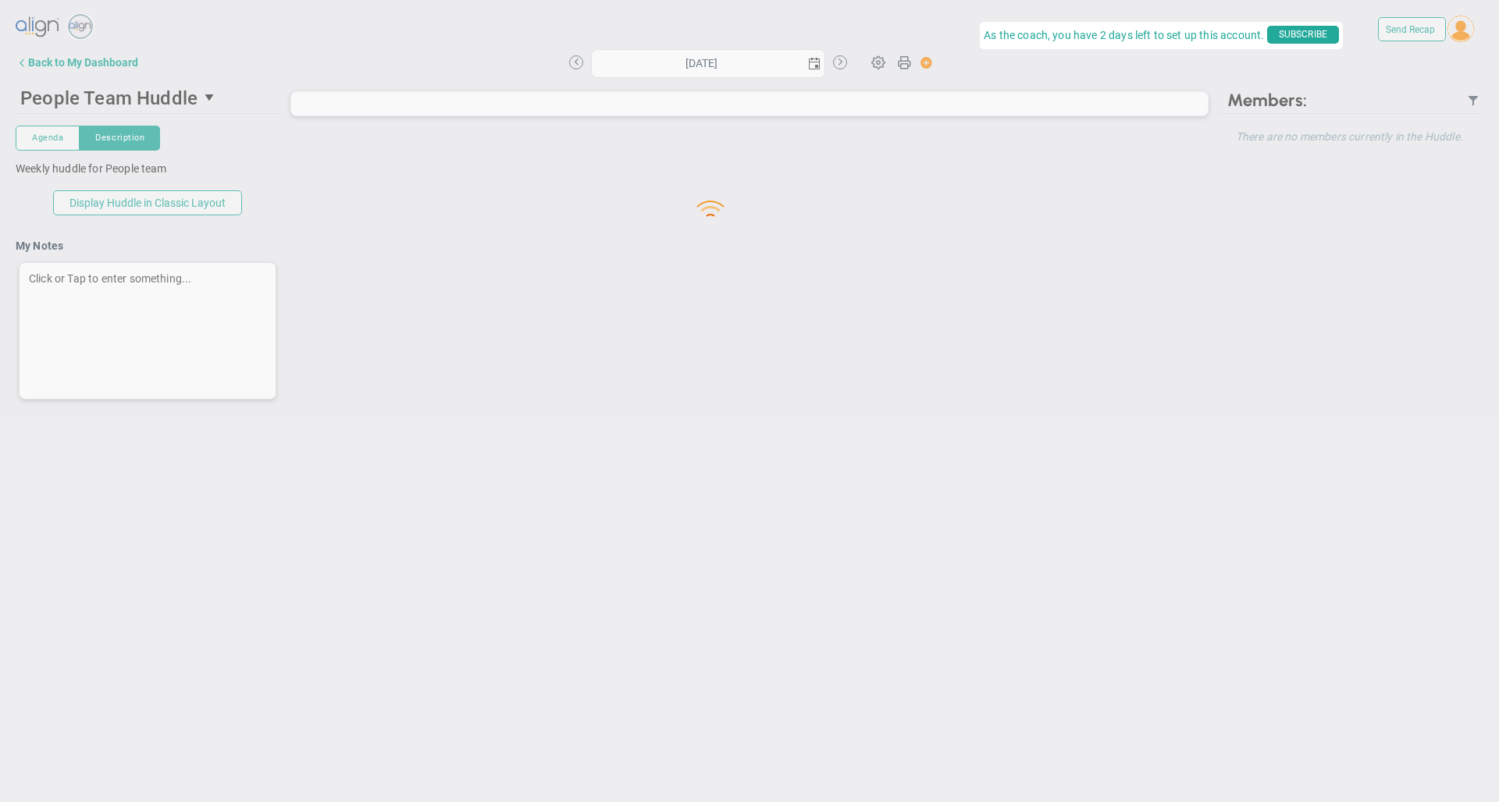
type input "[DATE]"
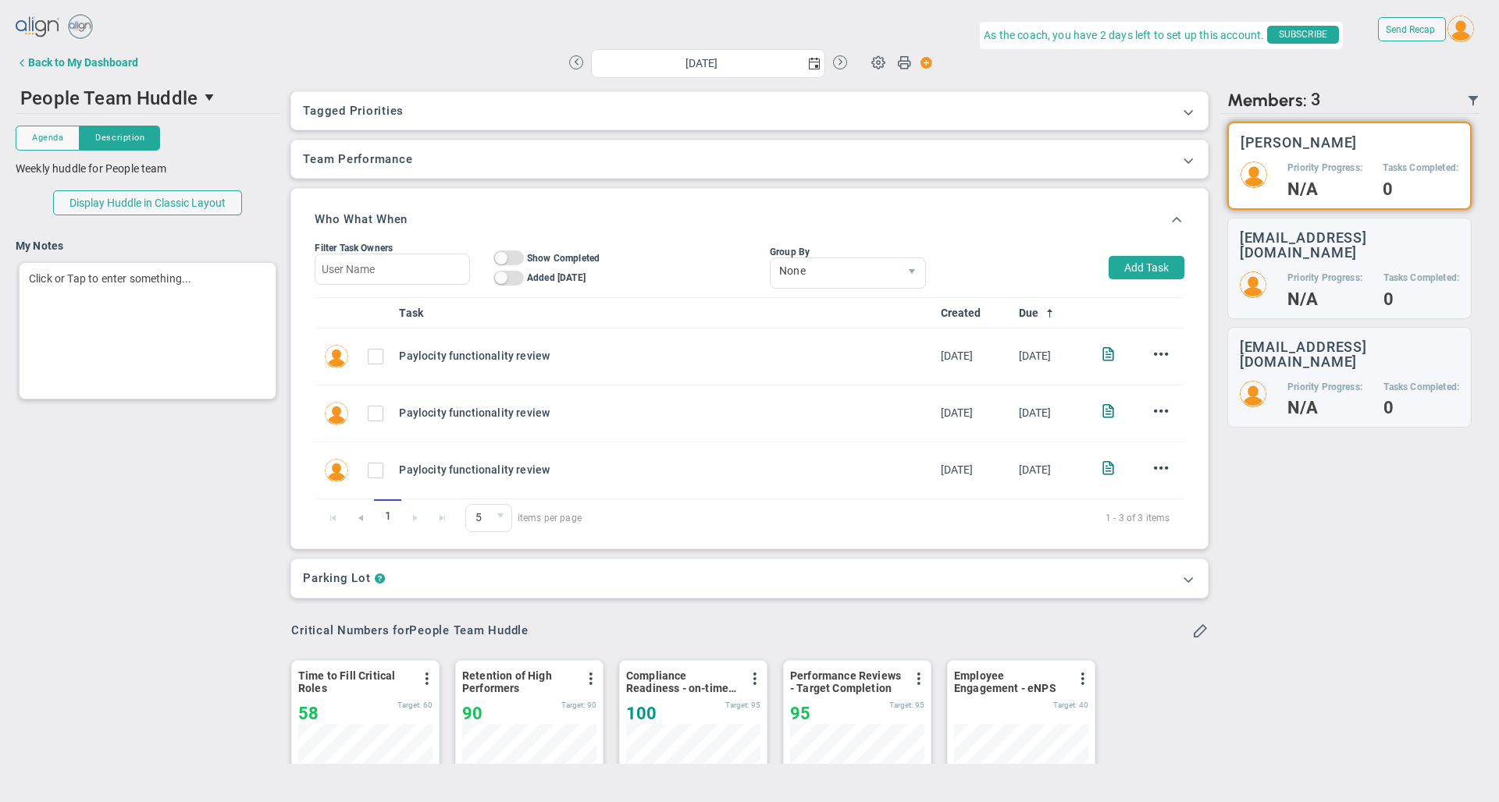
scroll to position [55, 134]
click at [656, 200] on div "Who What When Filter Task Owners On Off Show Completed On Off Added [DATE] On O…" at bounding box center [749, 369] width 916 height 360
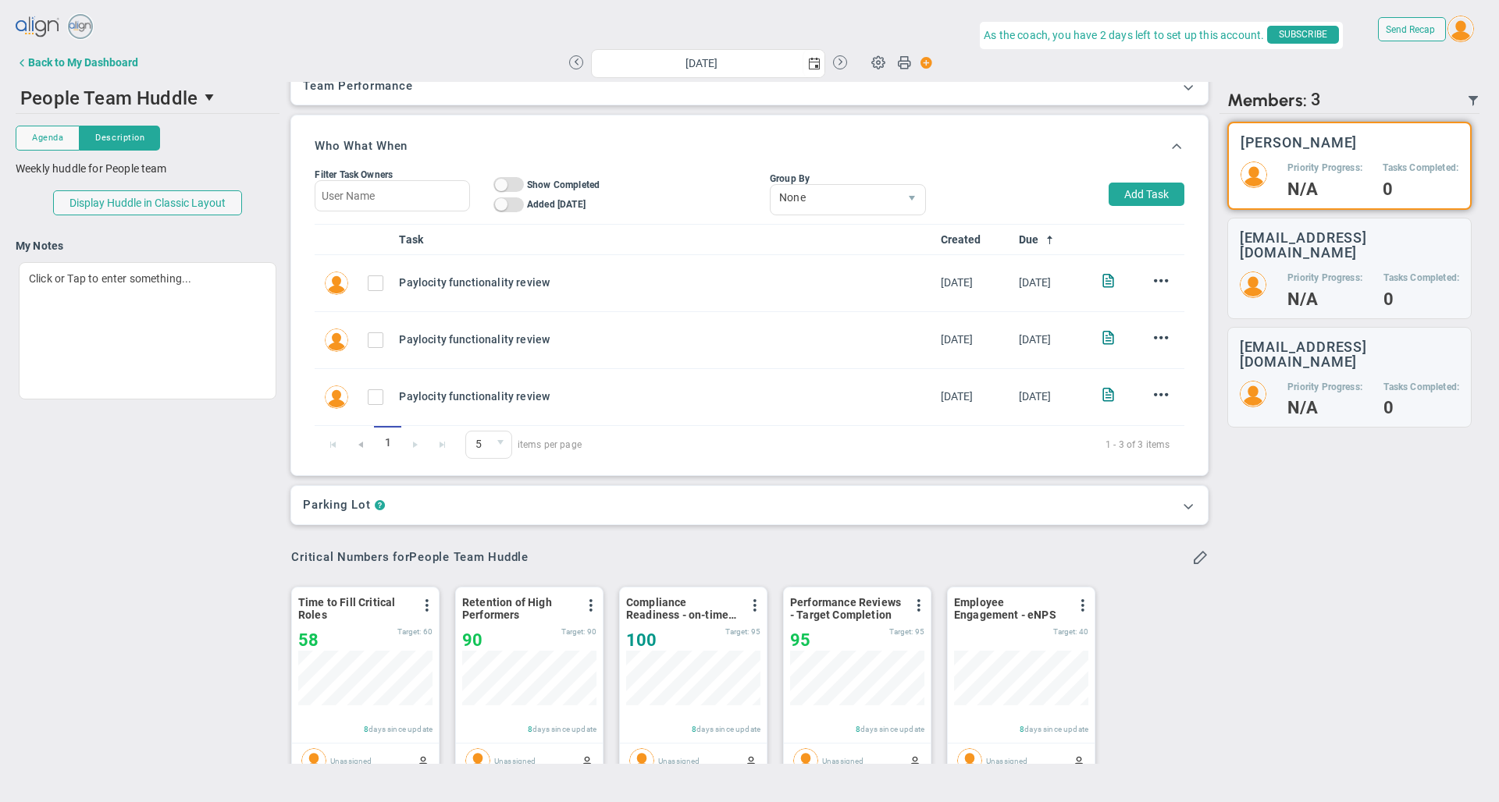
scroll to position [0, 0]
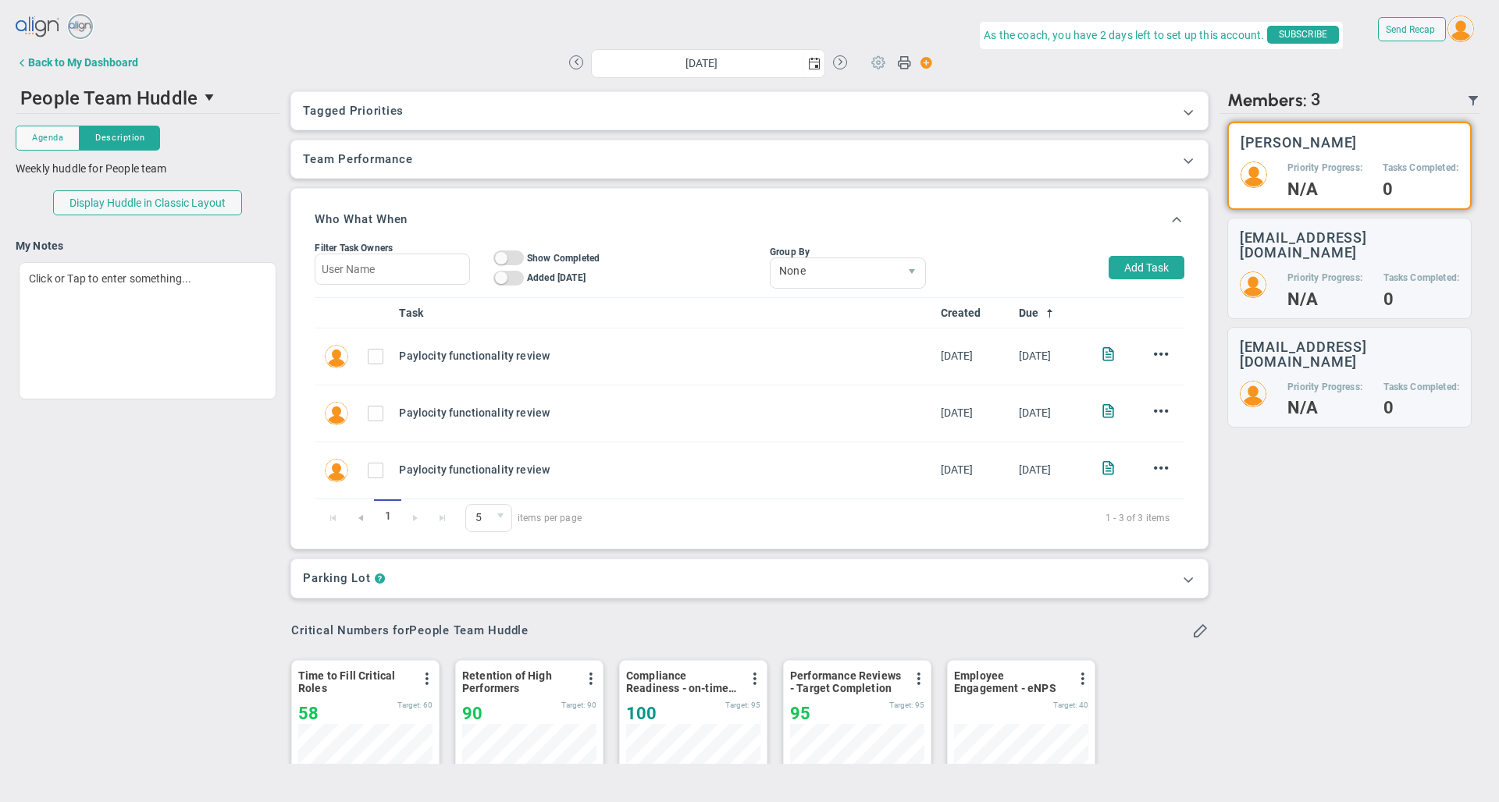
click at [878, 59] on span at bounding box center [878, 62] width 30 height 30
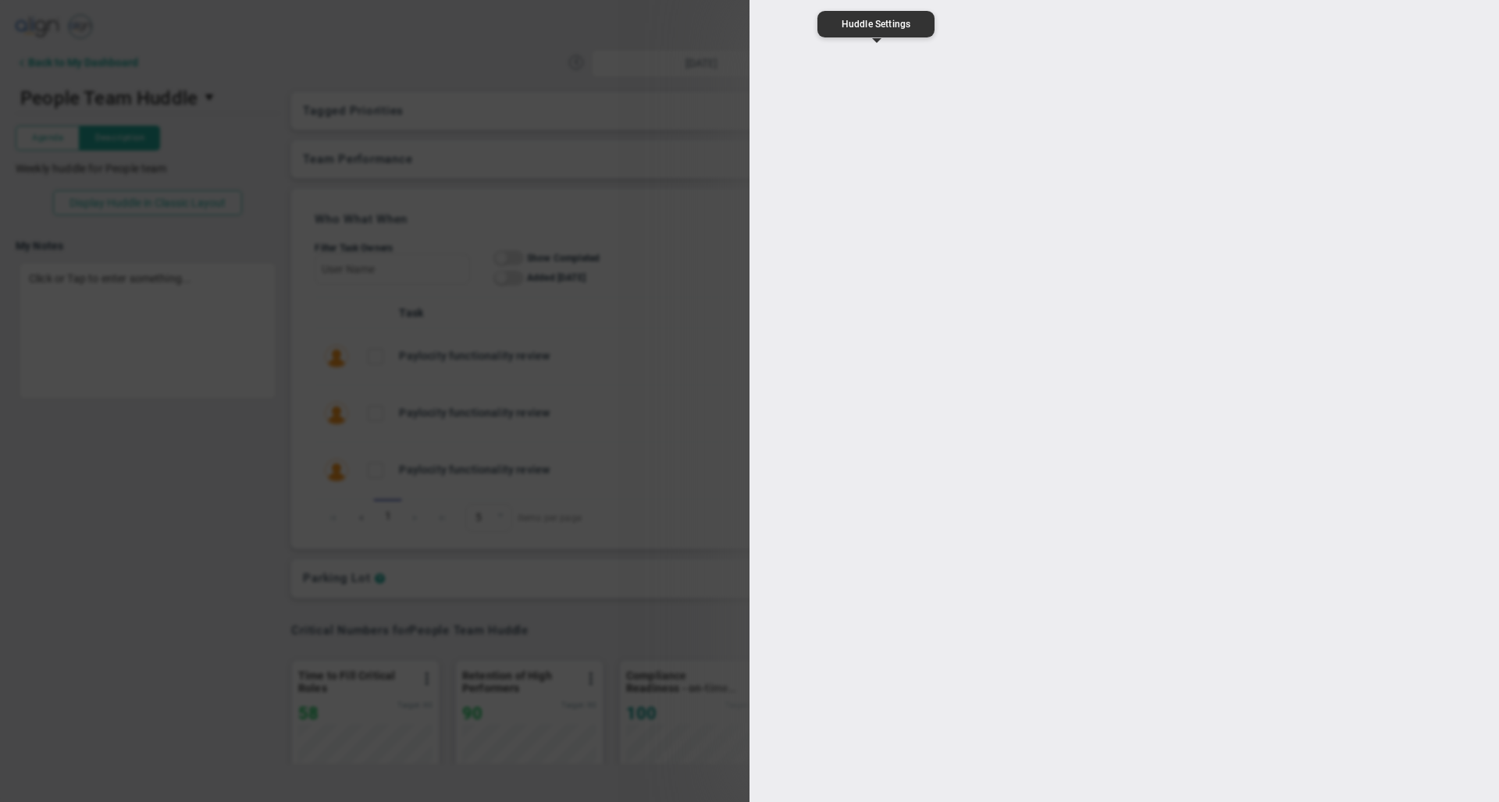
type input "People Team Huddle"
type input "11:00:00"
type input "11:30:00"
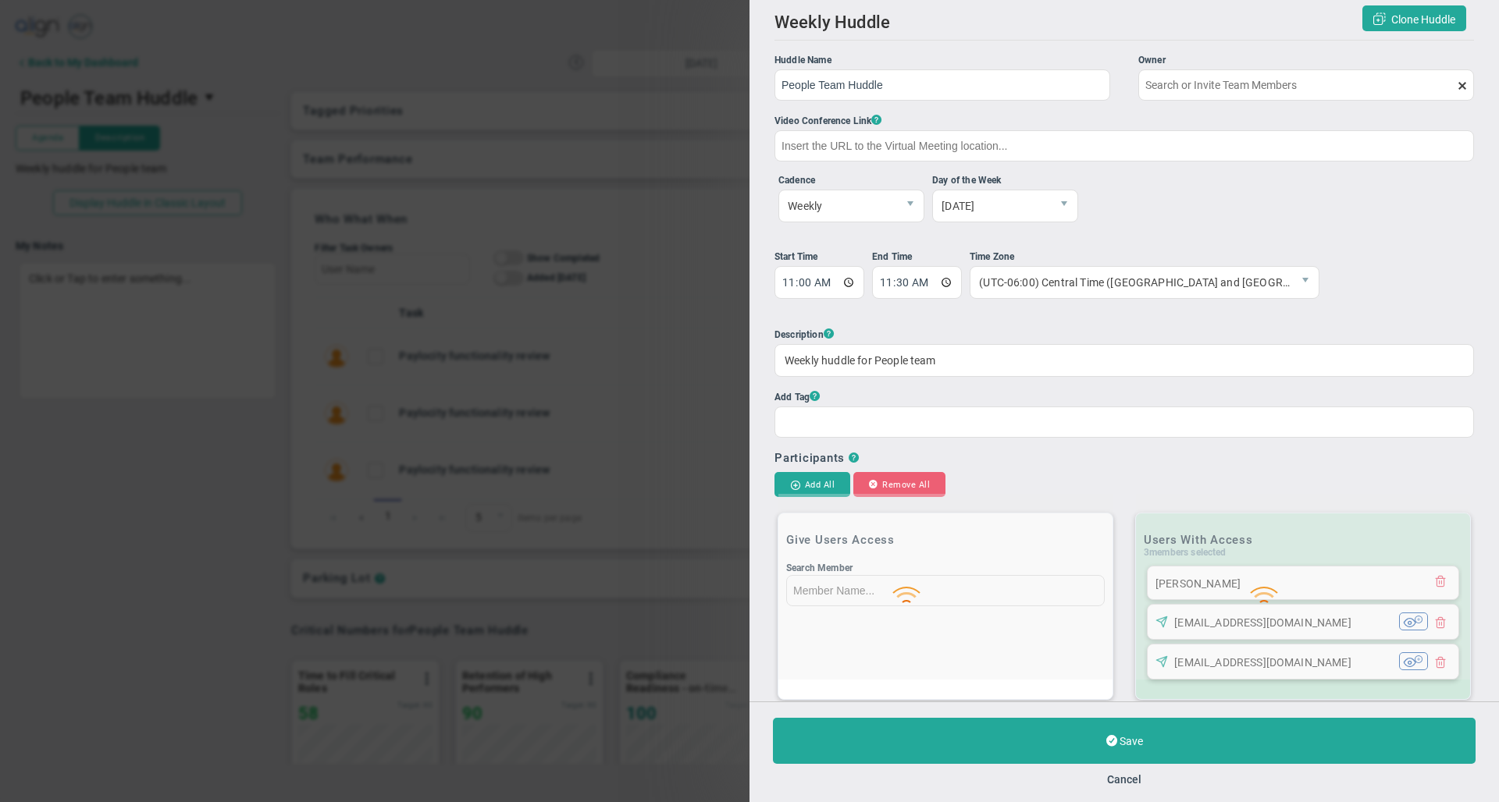
type input "[PERSON_NAME]"
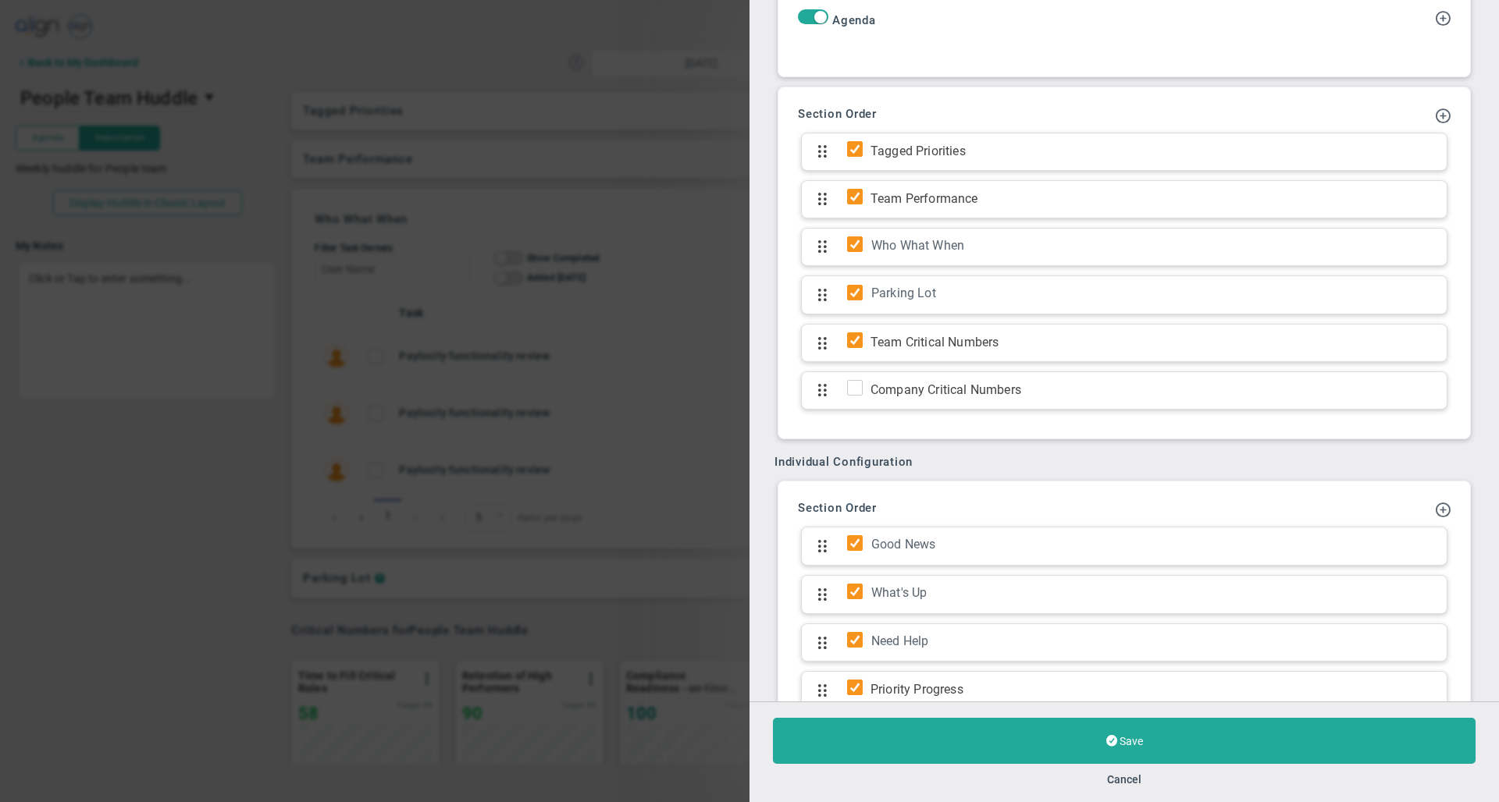
scroll to position [1019, 0]
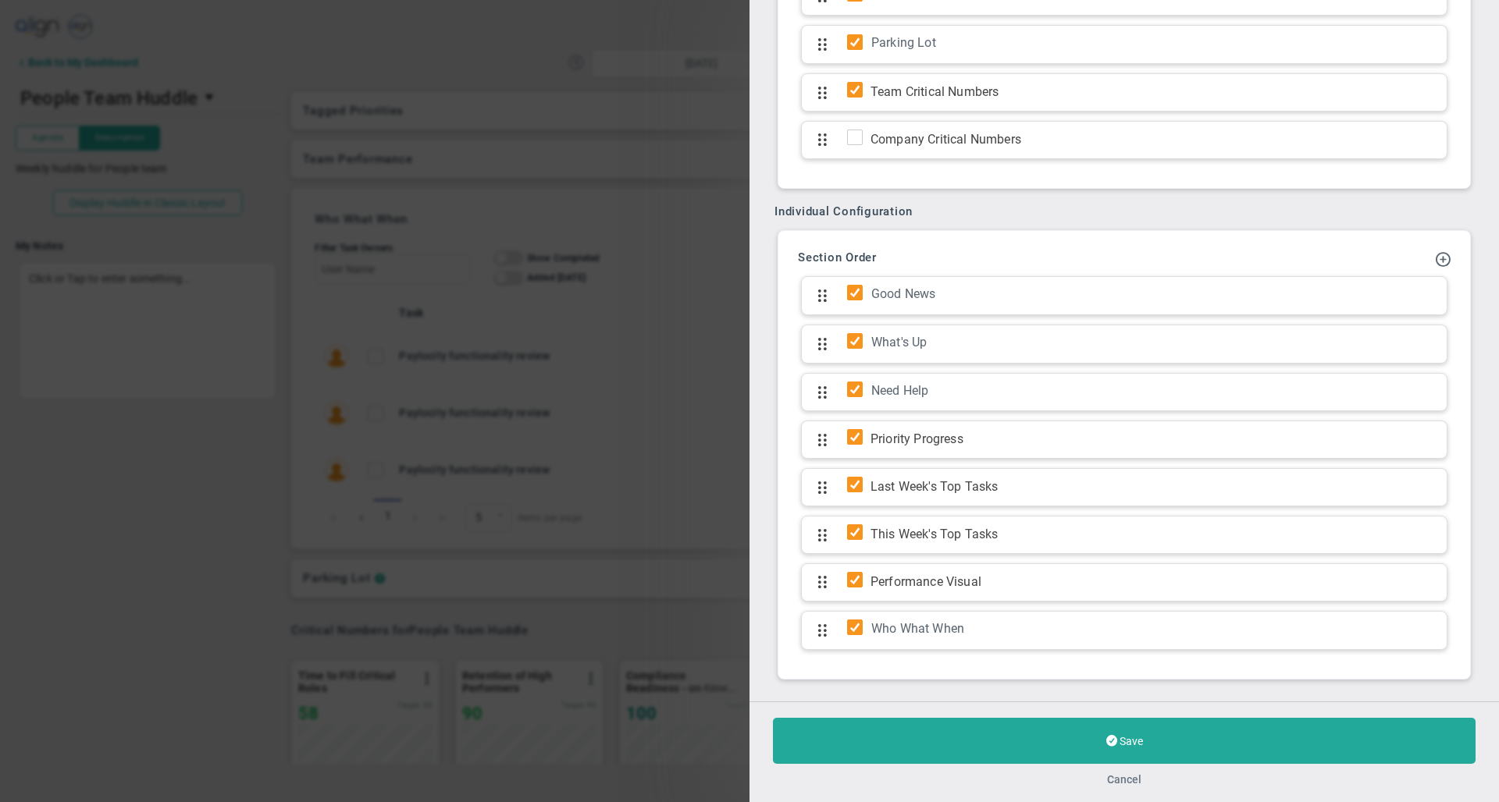
click at [1126, 781] on button "Cancel" at bounding box center [1124, 780] width 34 height 12
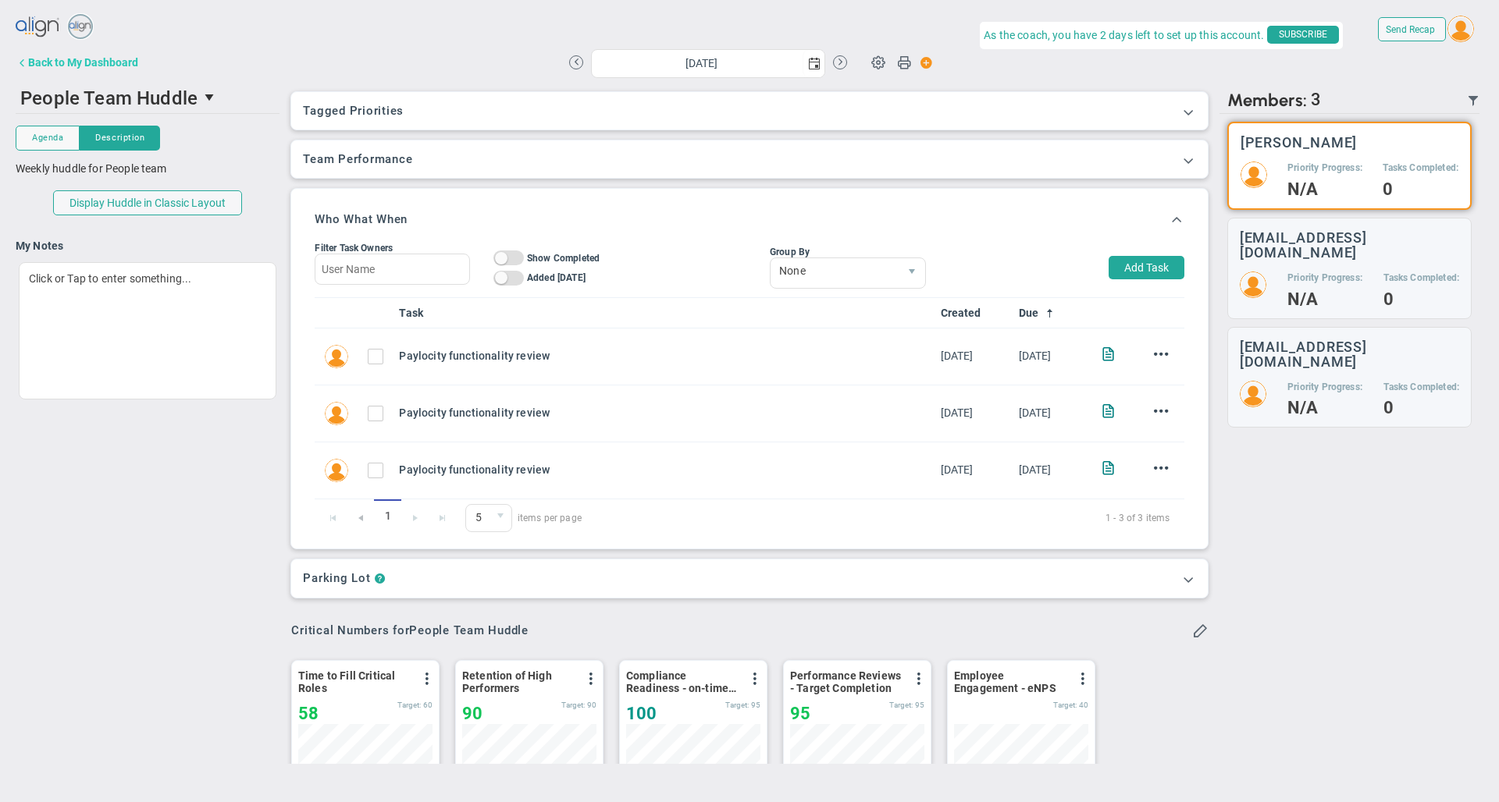
click at [80, 55] on button "Back to My Dashboard" at bounding box center [77, 62] width 123 height 31
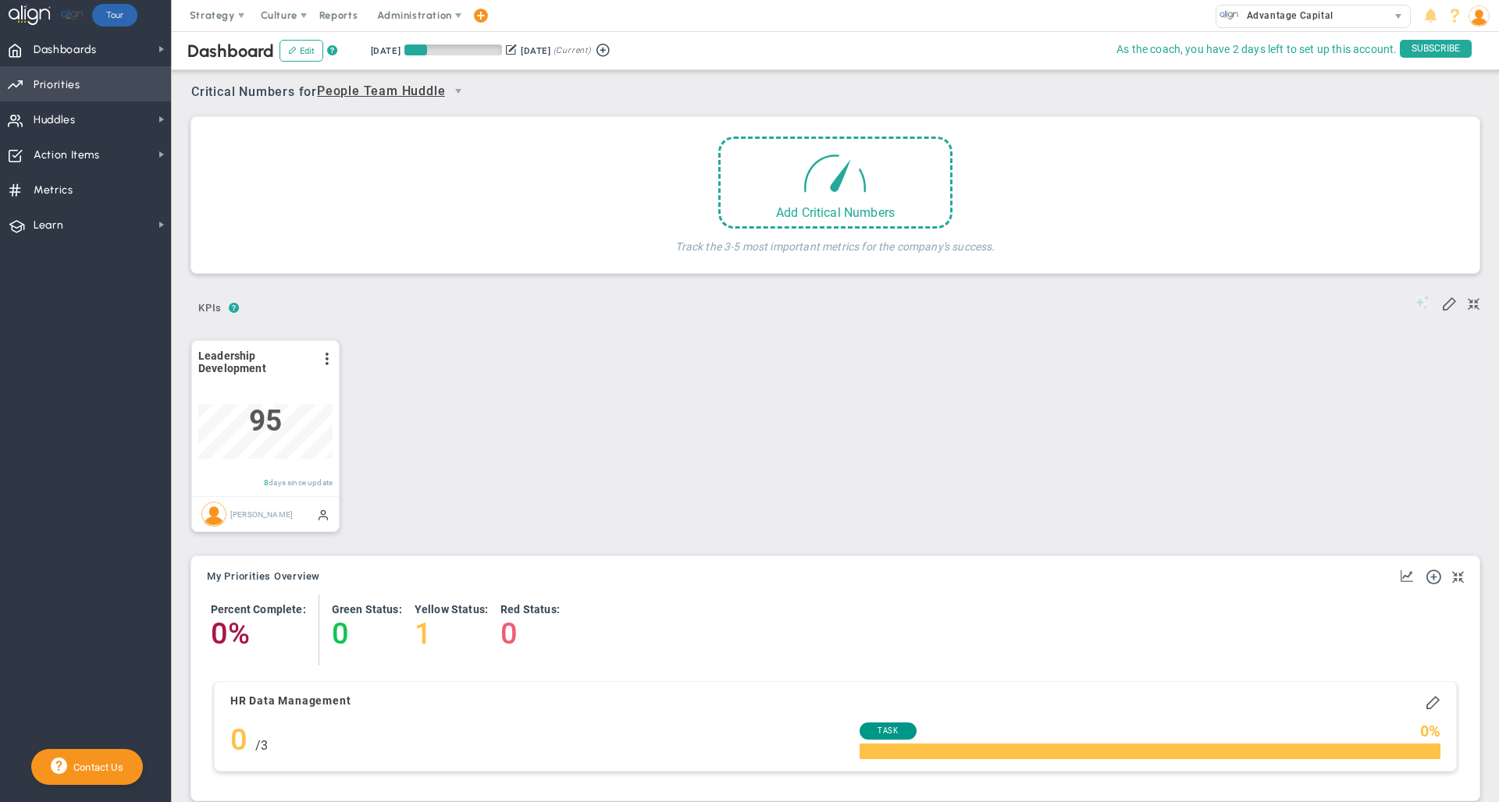
scroll to position [55, 134]
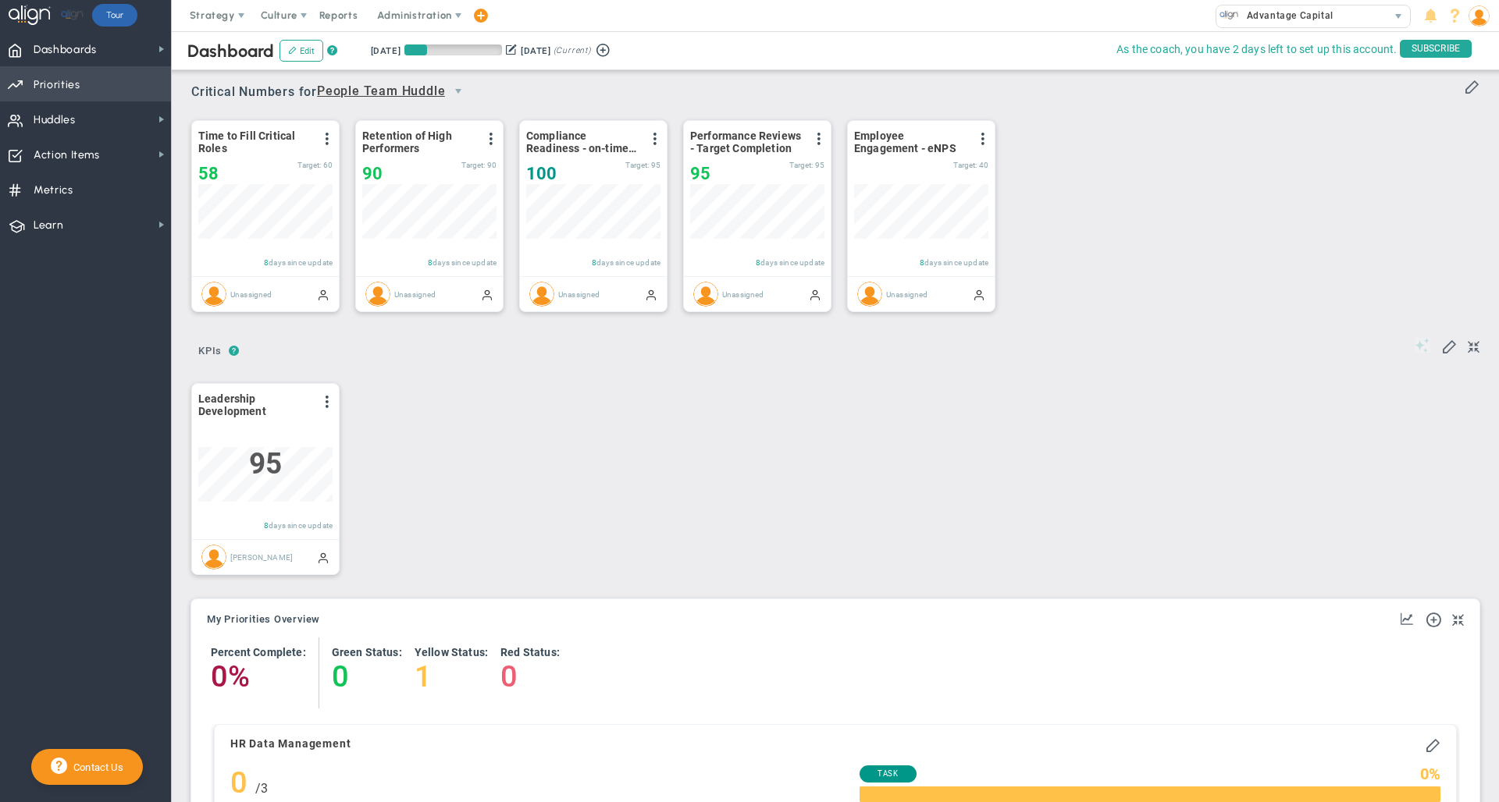
click at [70, 82] on span "Priorities" at bounding box center [57, 85] width 47 height 33
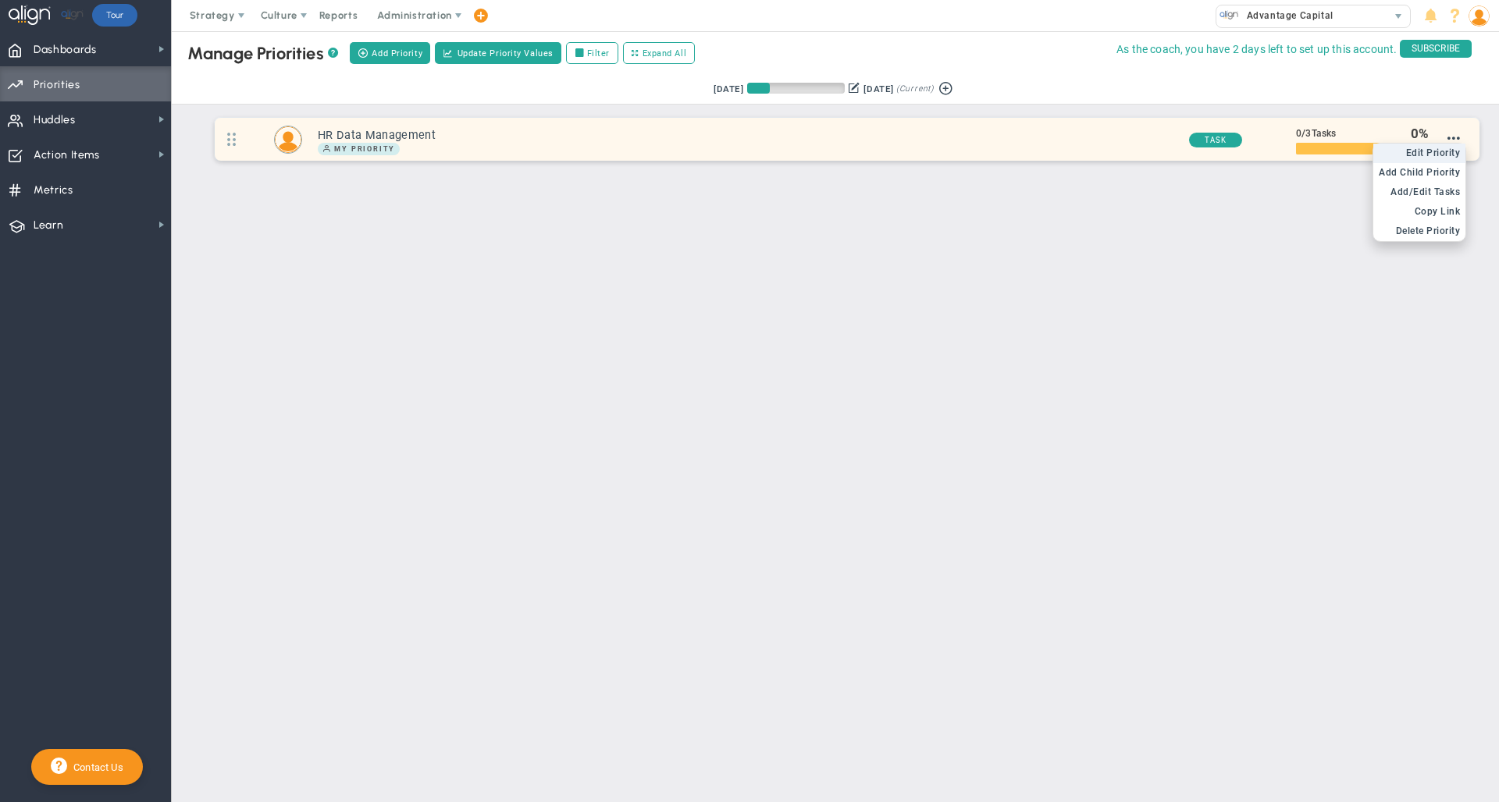
click at [1439, 154] on span "Edit Priority" at bounding box center [1433, 153] width 55 height 11
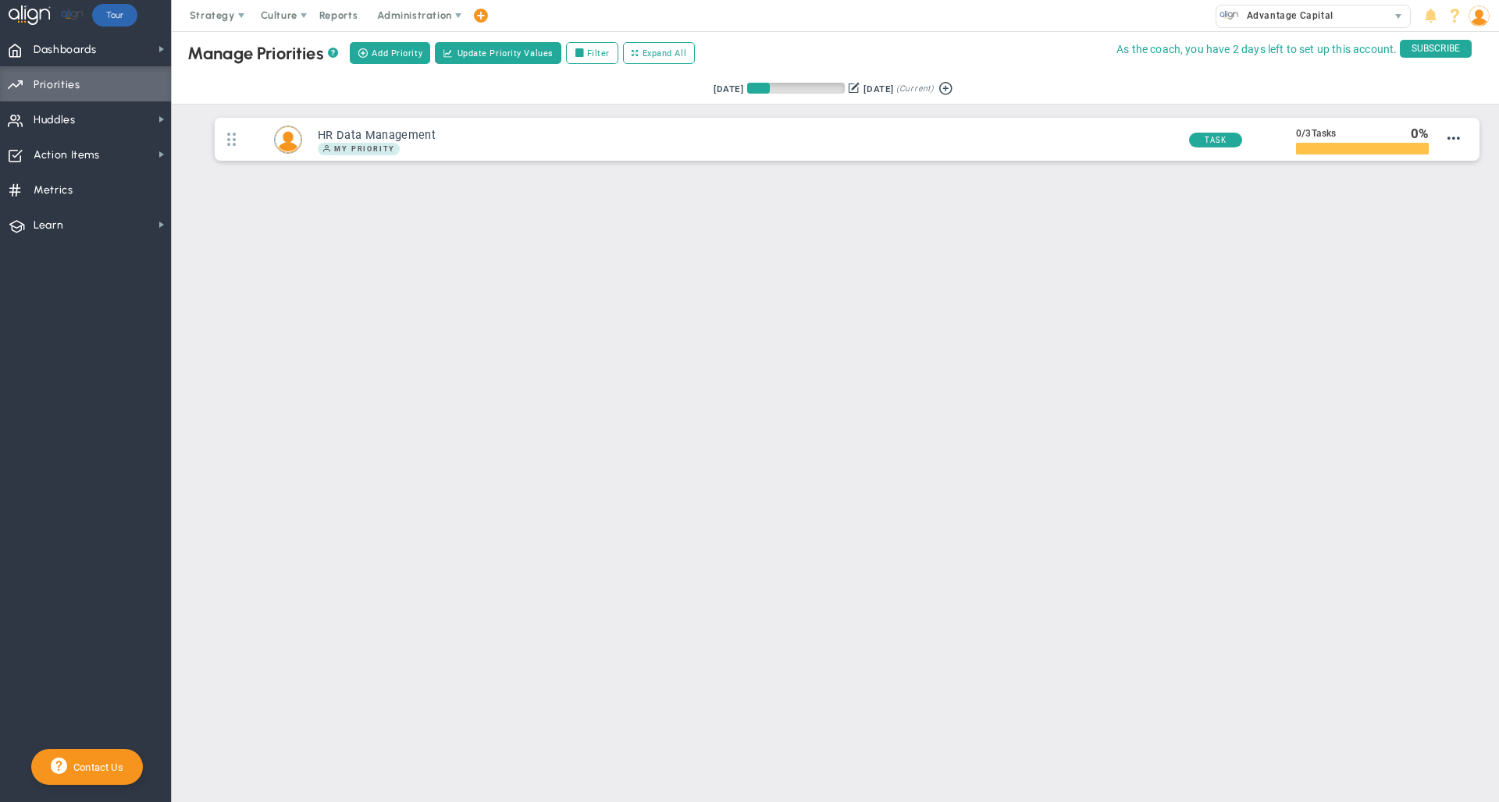
type input "HR Data Management"
type input "0"
type input "3"
radio input "true"
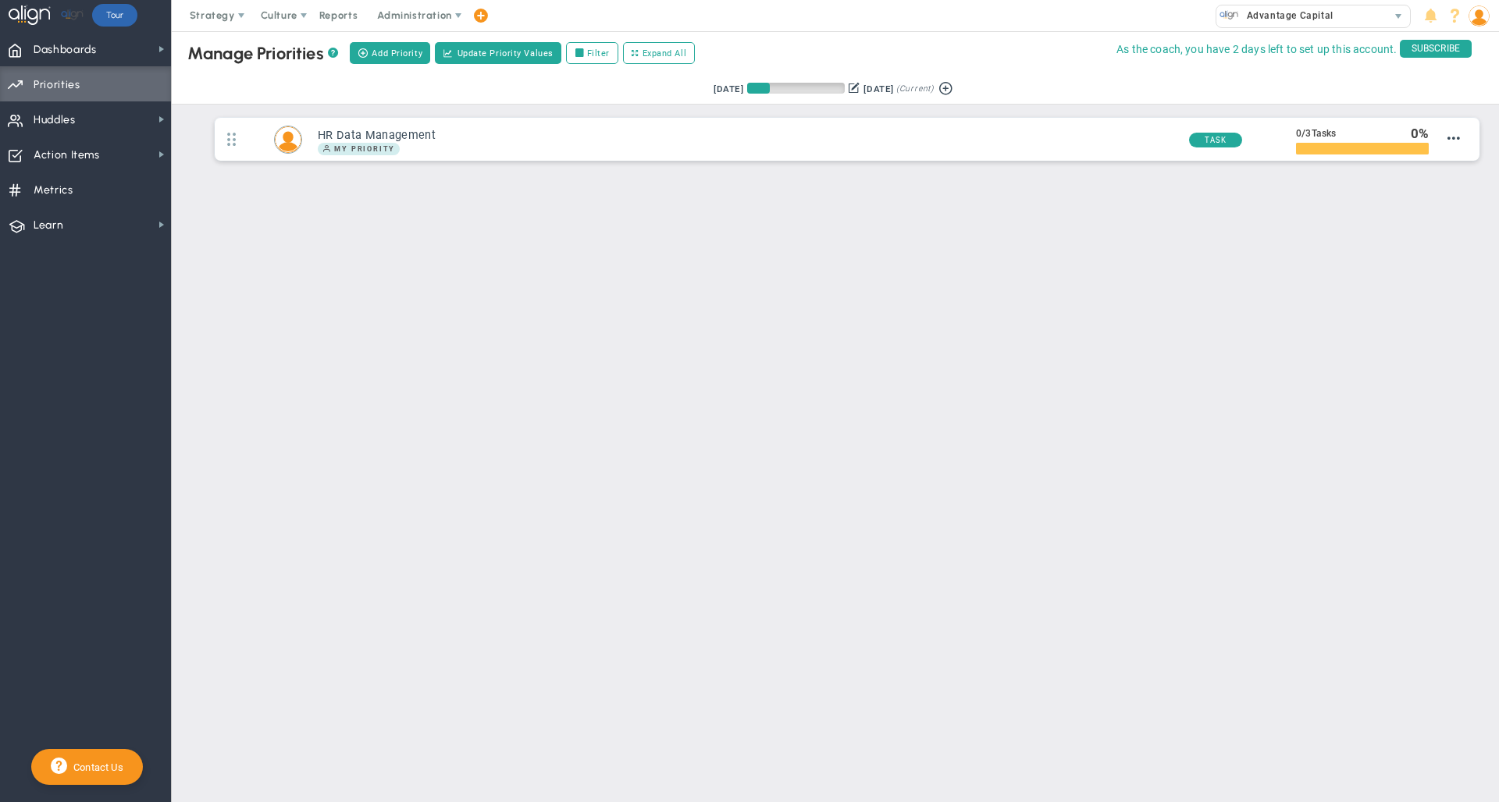
type input "[PERSON_NAME]"
type input "0"
type input "3"
radio input "true"
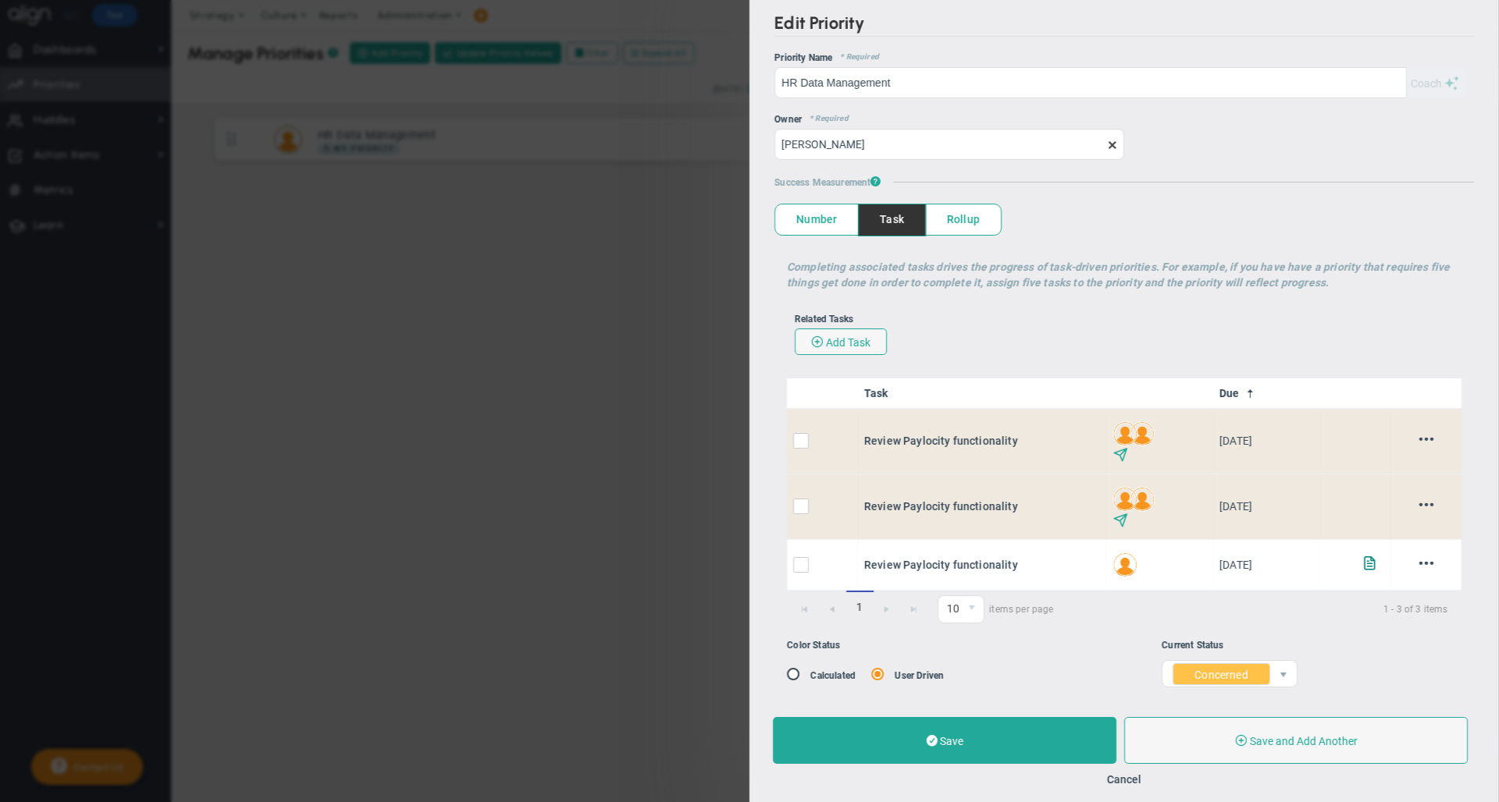
scroll to position [32, 0]
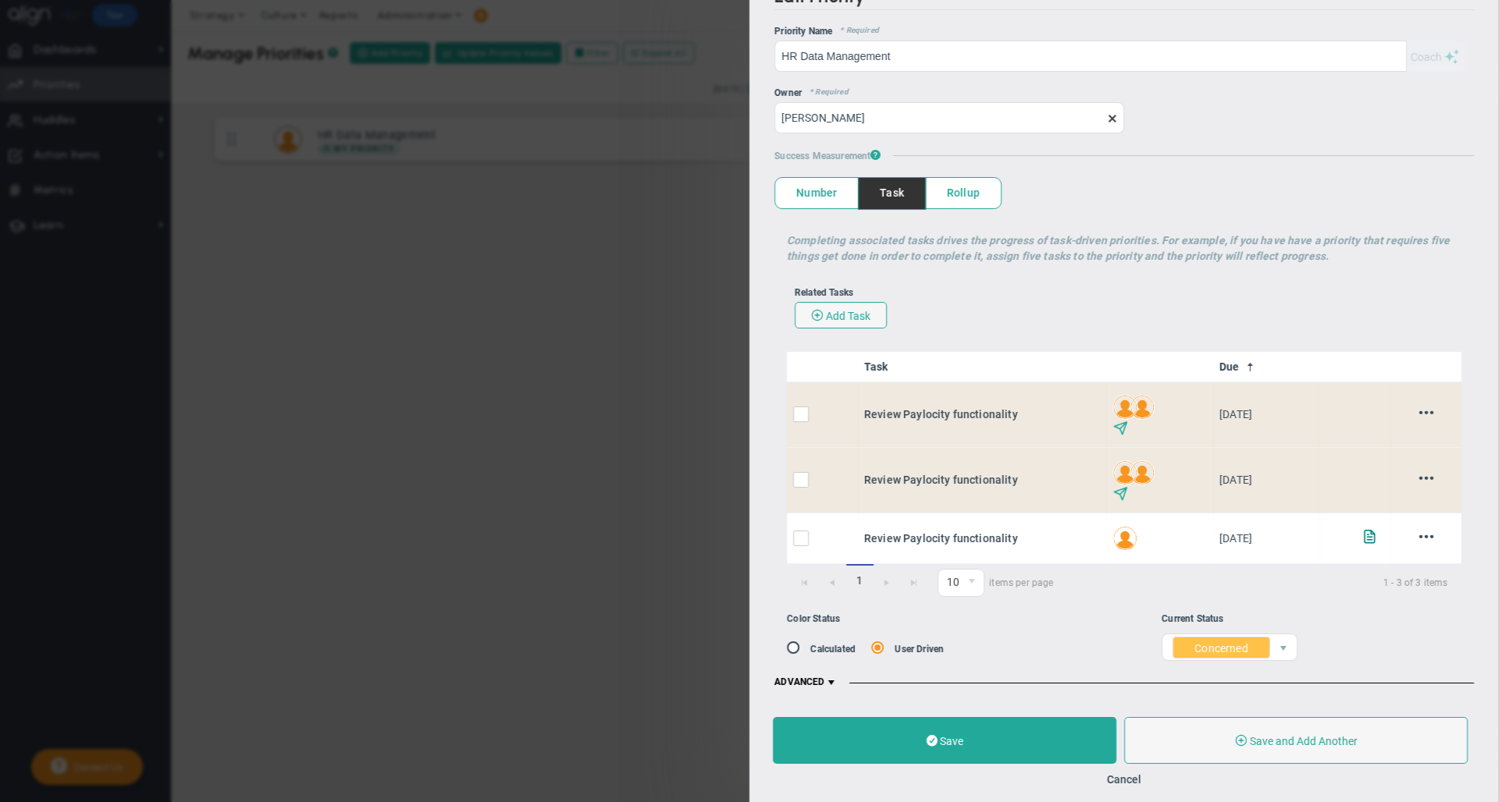
click at [831, 681] on span at bounding box center [830, 683] width 12 height 12
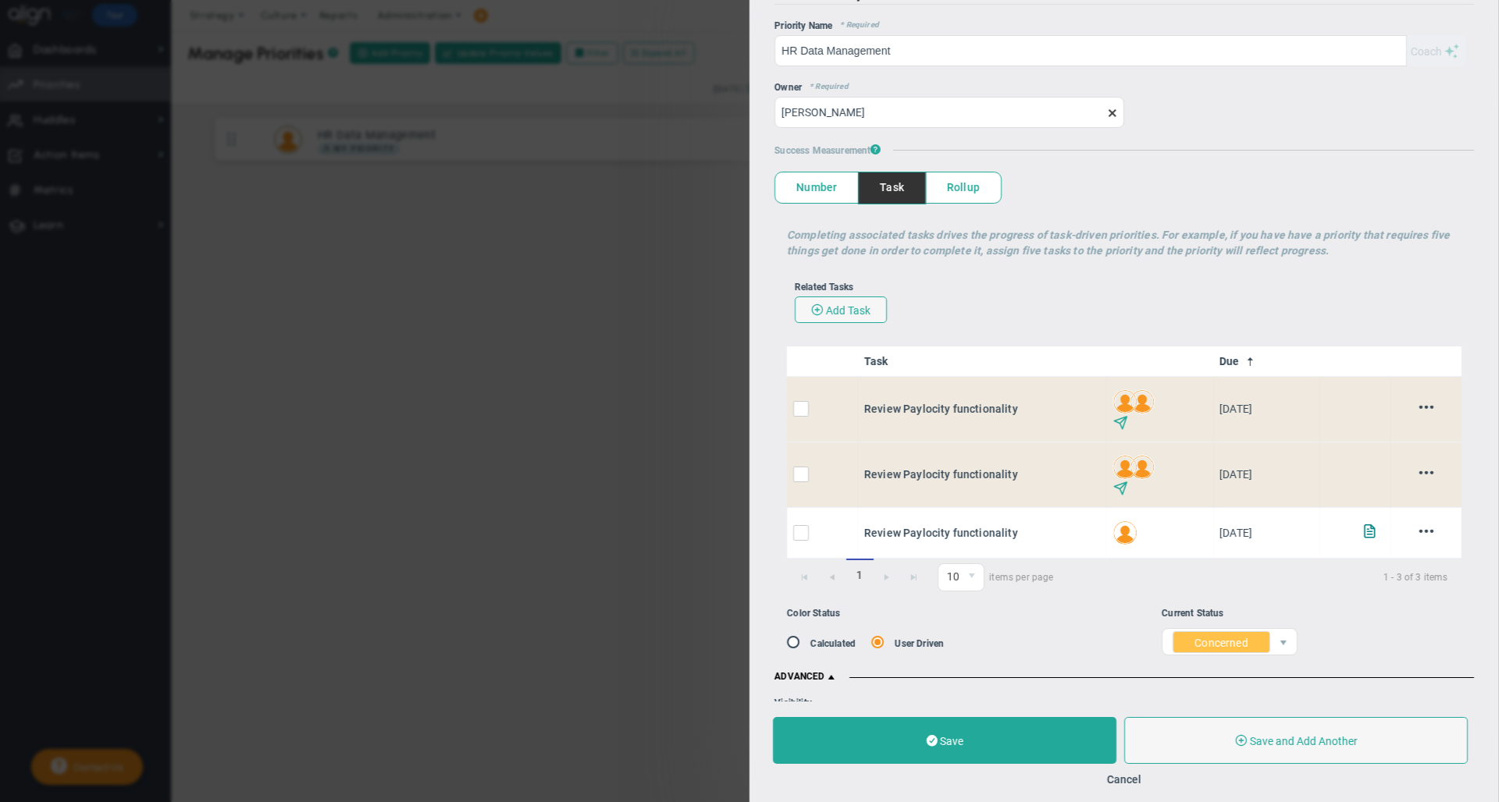
click at [1474, 420] on div "Edit Priority OKR Name Priority Name HR Data Management Coach AI Coach HR Data …" at bounding box center [1123, 351] width 749 height 702
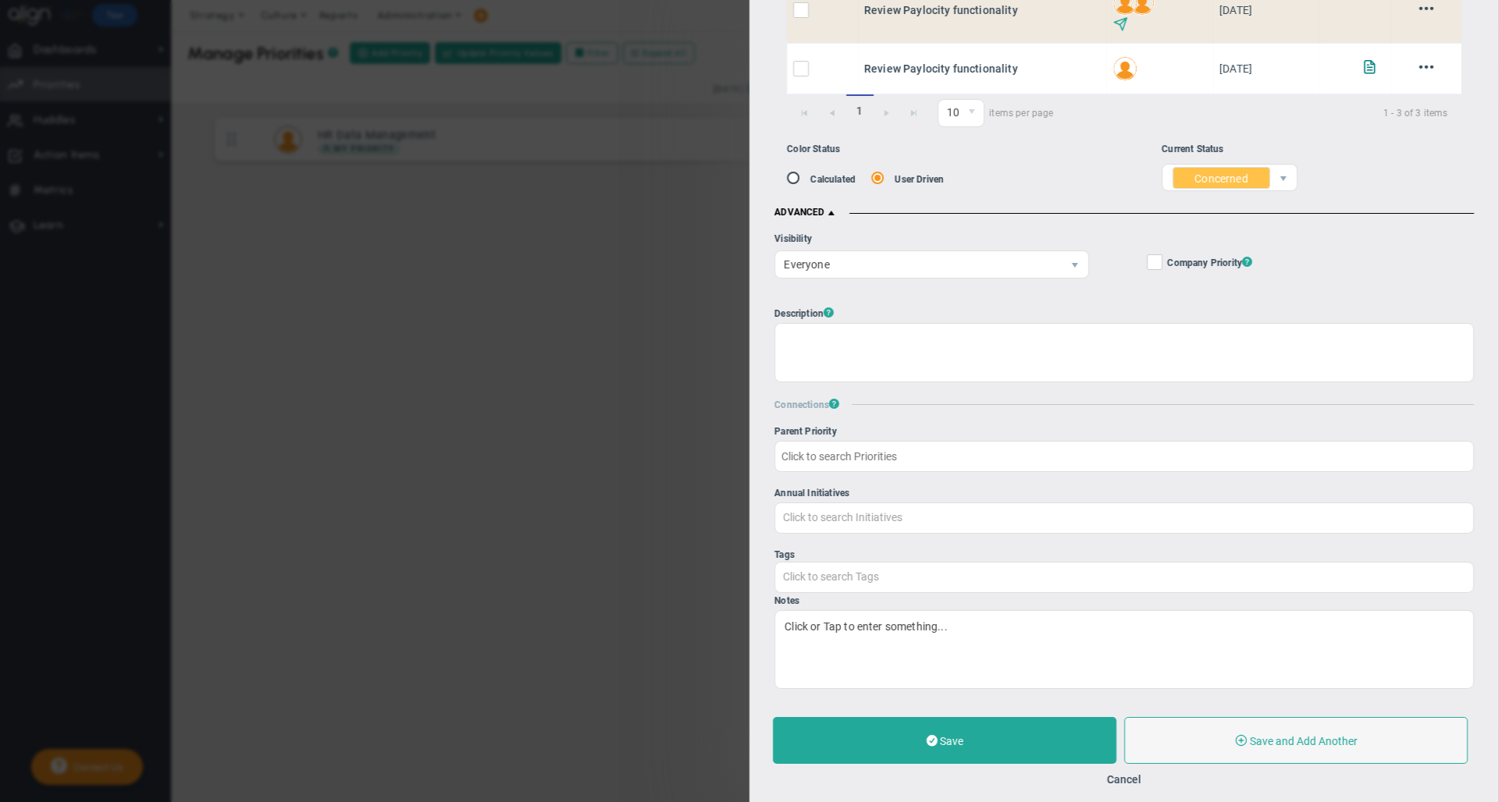
scroll to position [519, 0]
click at [1119, 781] on button "Cancel" at bounding box center [1124, 780] width 34 height 12
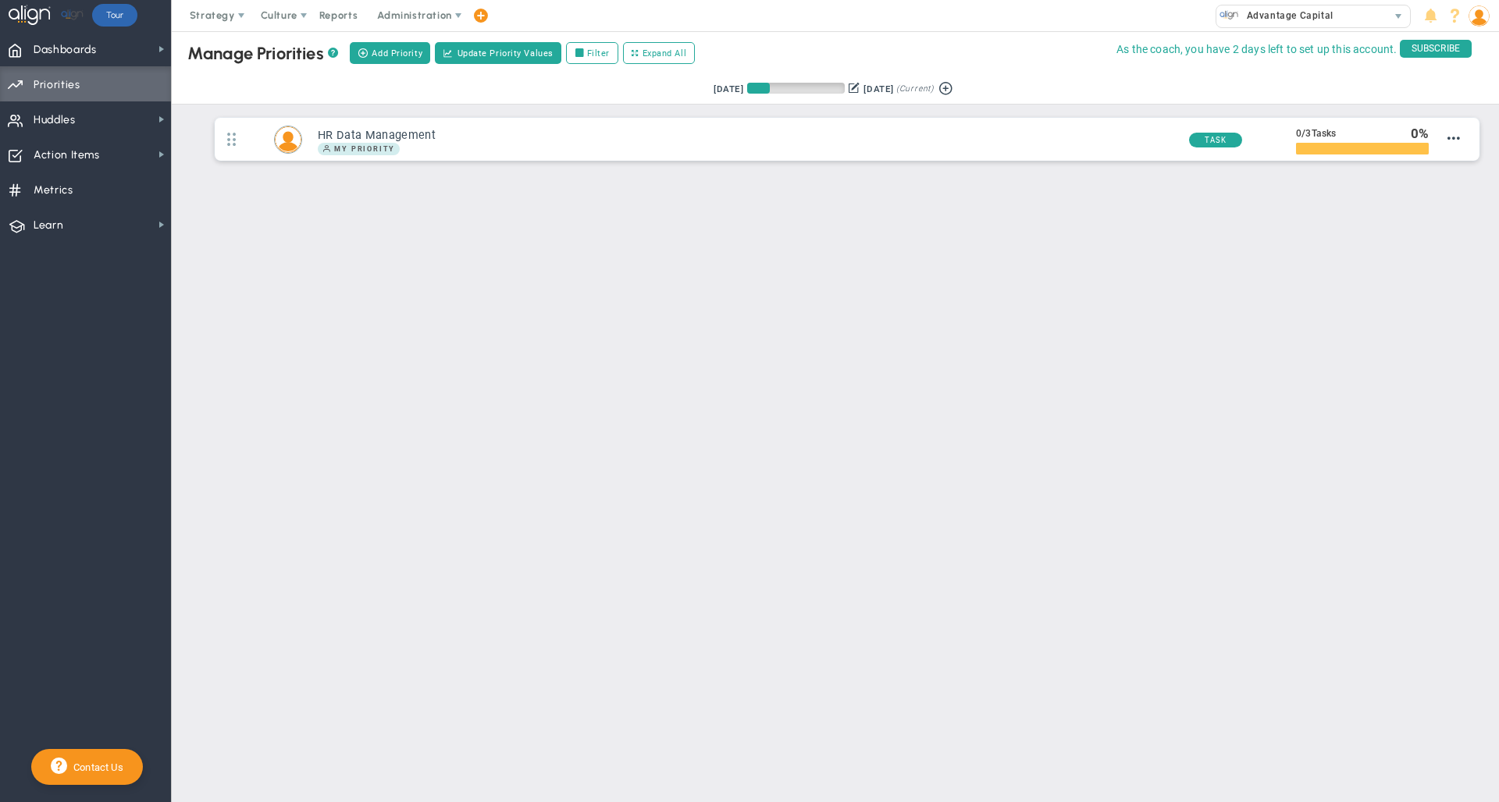
click at [646, 286] on main "Manage OKRs ? Manage Priorities ? Add Priority Create Project Update Priority V…" at bounding box center [835, 416] width 1327 height 771
click at [19, 118] on span at bounding box center [15, 120] width 14 height 30
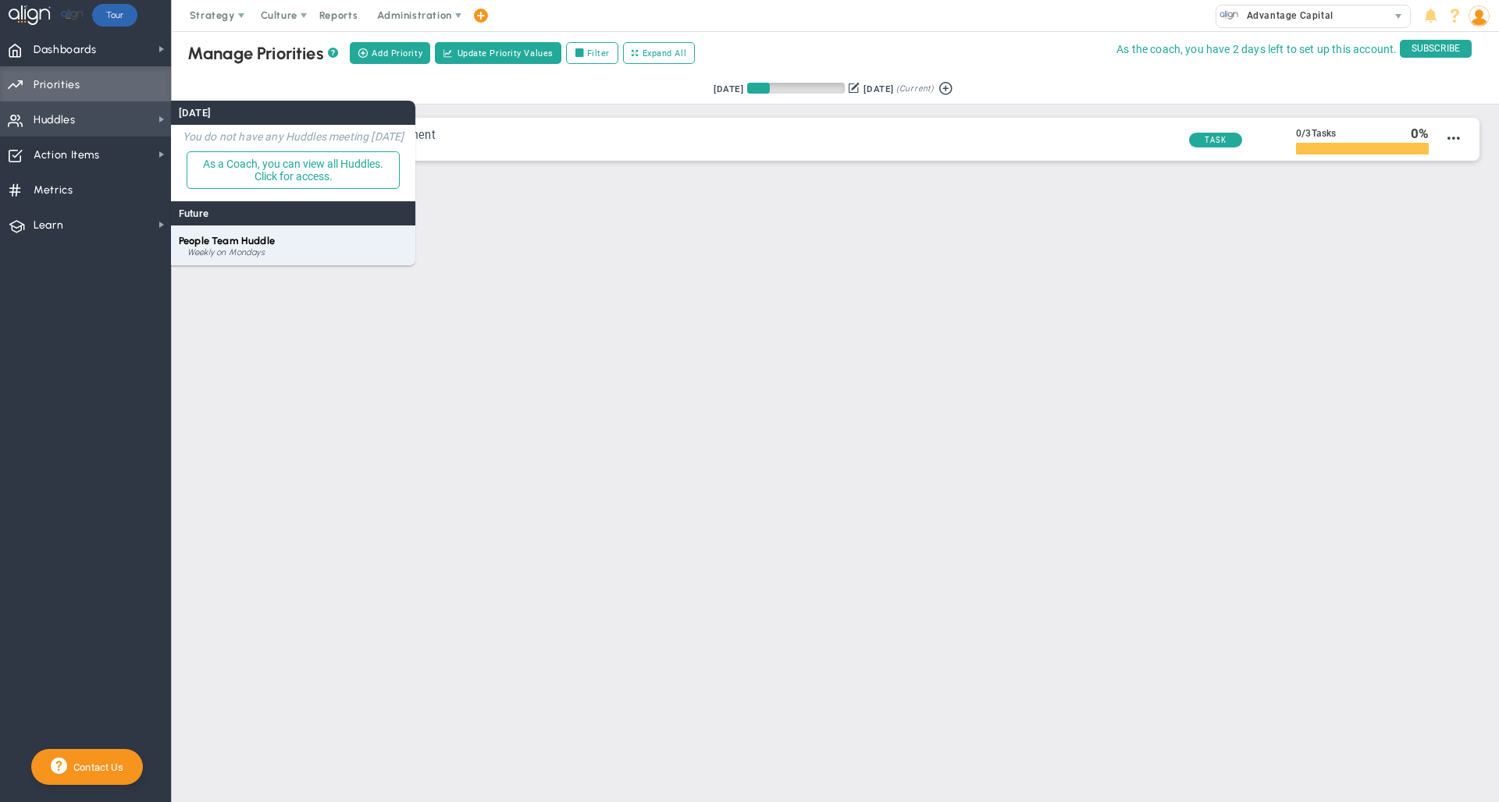
click at [261, 253] on div "Weekly on Mondays" at bounding box center [297, 252] width 220 height 9
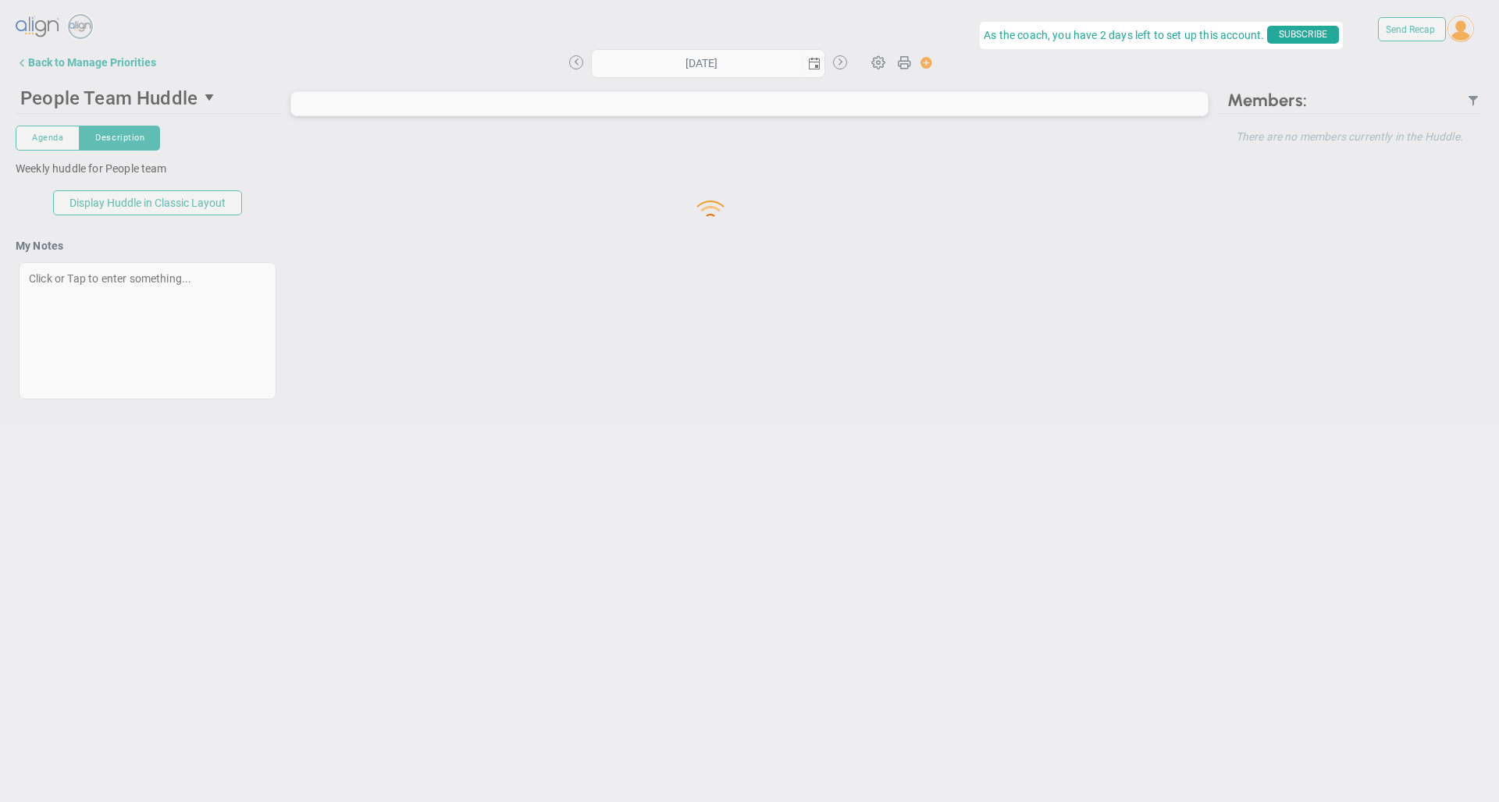
type input "[DATE]"
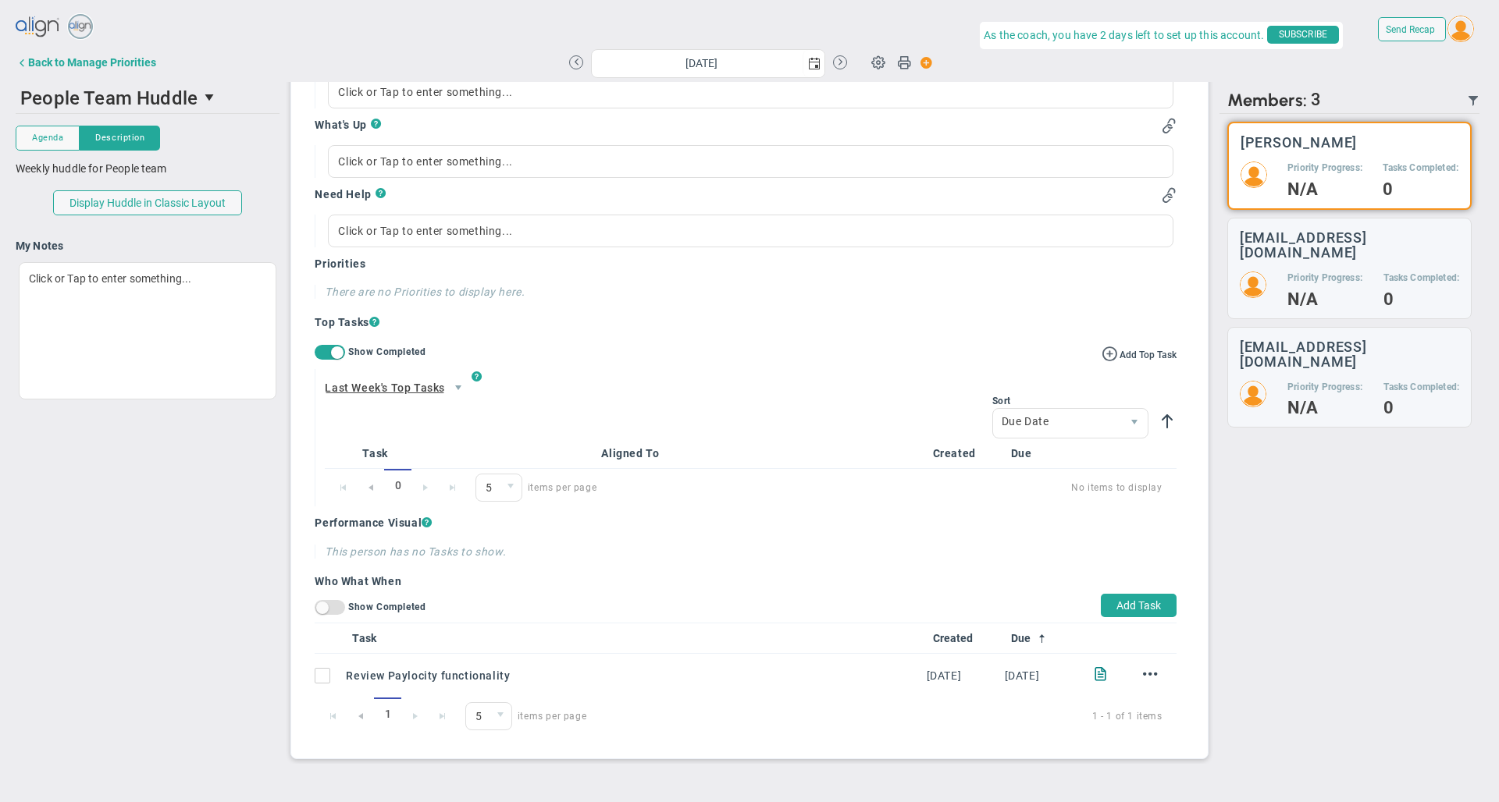
scroll to position [922, 0]
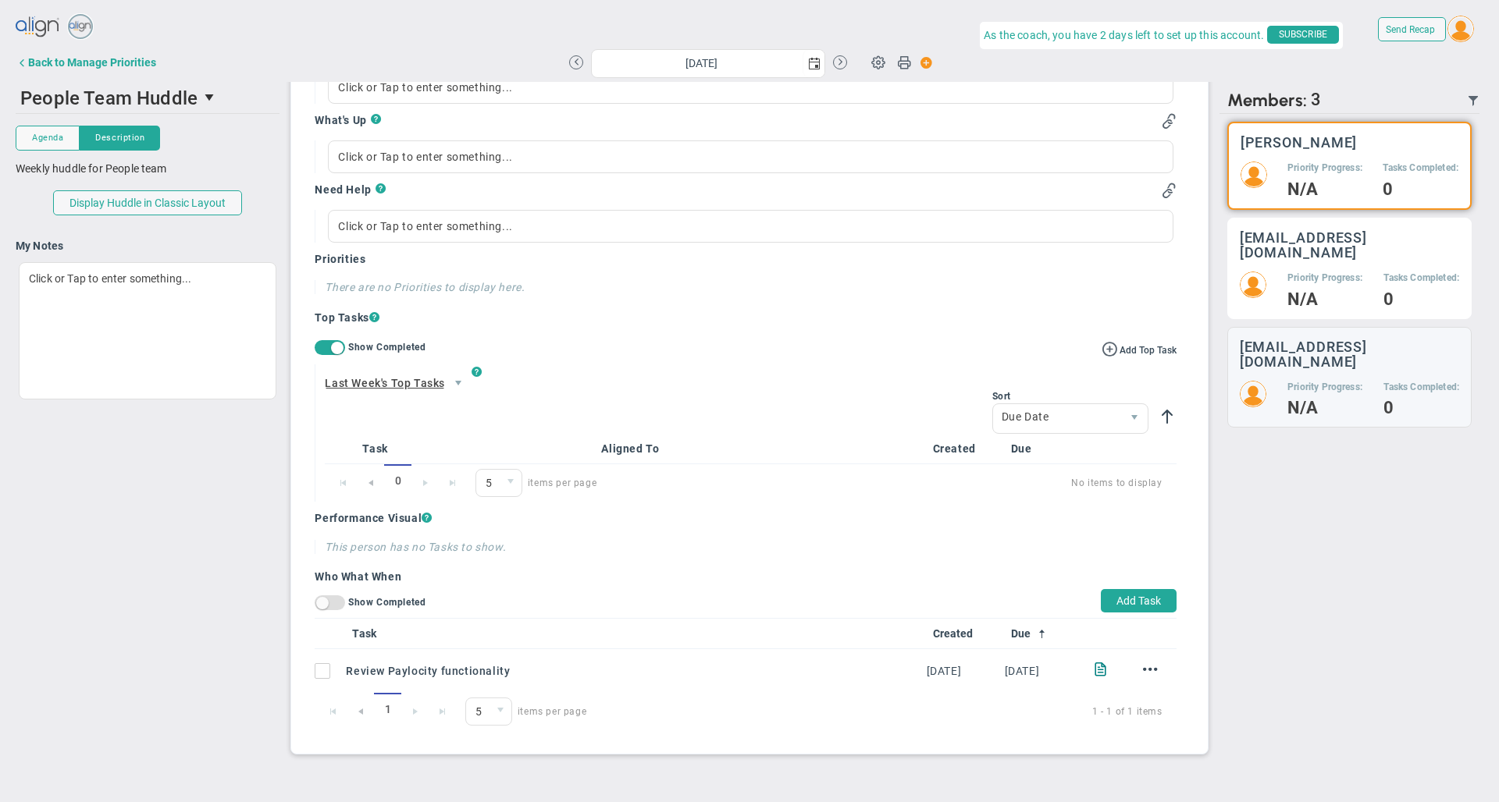
click at [1282, 272] on div "Priority Progress: N/A Tasks Completed: 0" at bounding box center [1349, 289] width 219 height 35
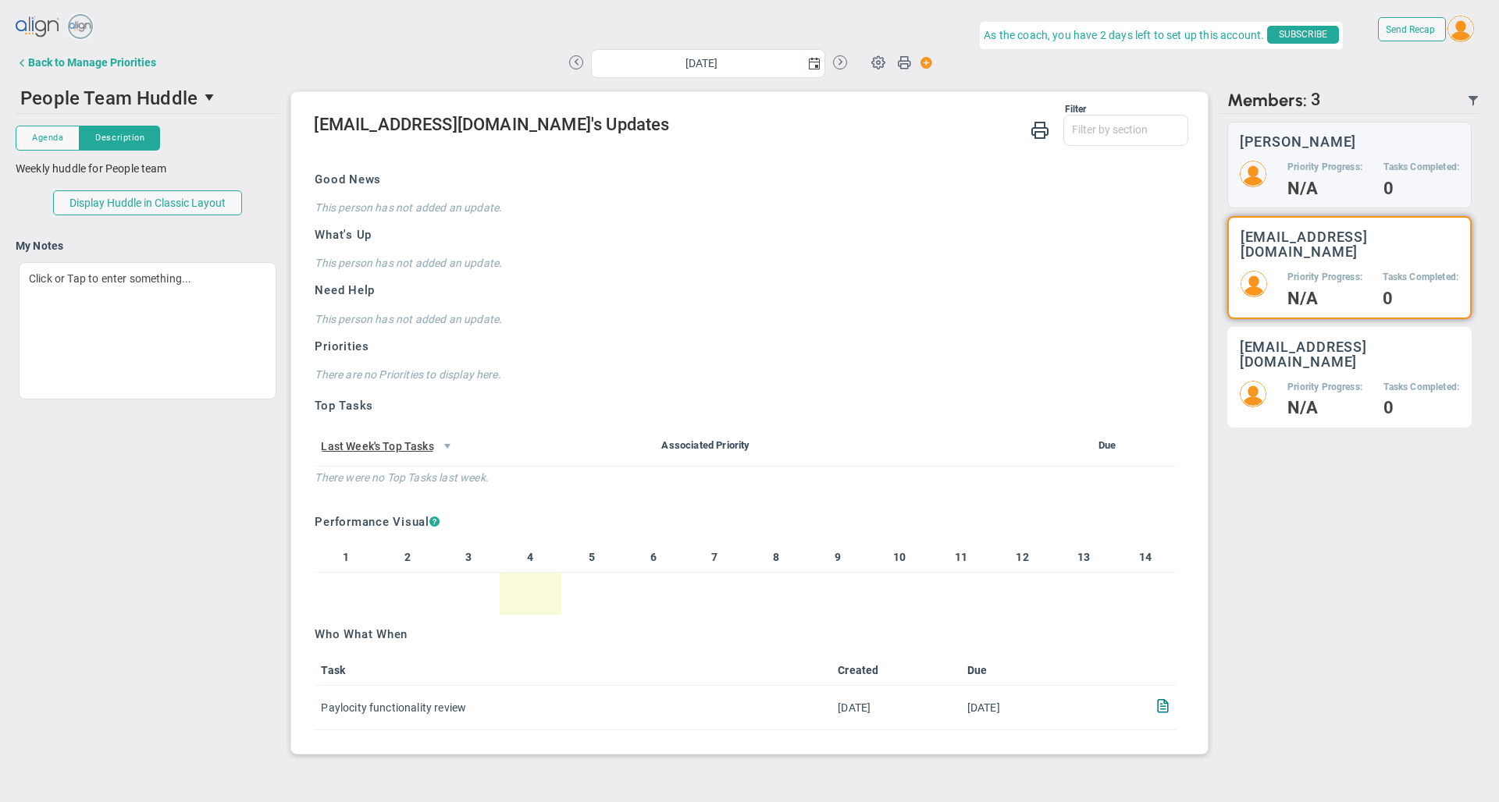
click at [1286, 347] on div "[EMAIL_ADDRESS][DOMAIN_NAME] Priority Progress: N/A Tasks Completed: 0" at bounding box center [1349, 377] width 244 height 101
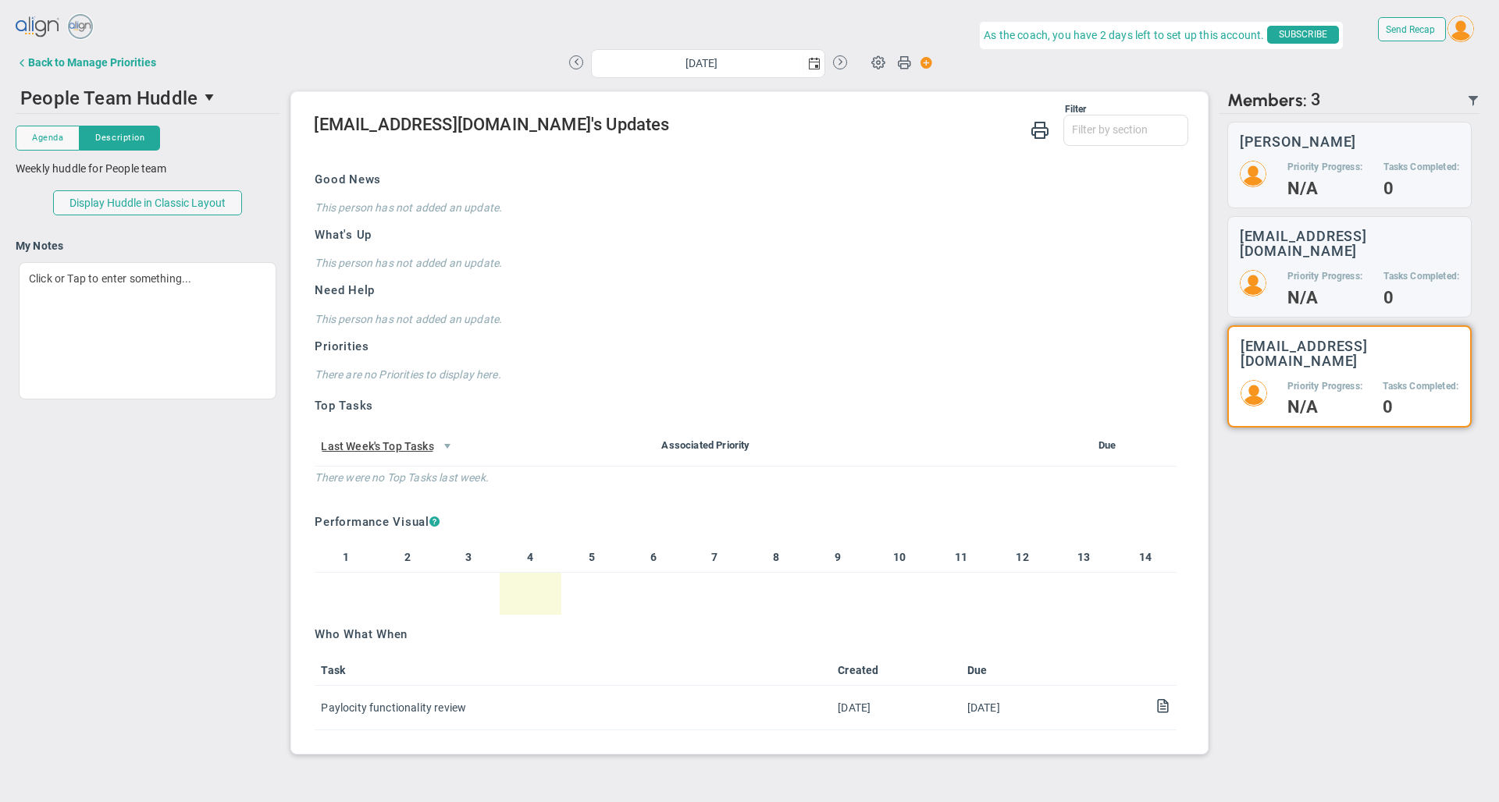
scroll to position [795, 0]
click at [1265, 153] on div "[PERSON_NAME] Priority Progress: N/A Tasks Completed: 0" at bounding box center [1349, 165] width 244 height 87
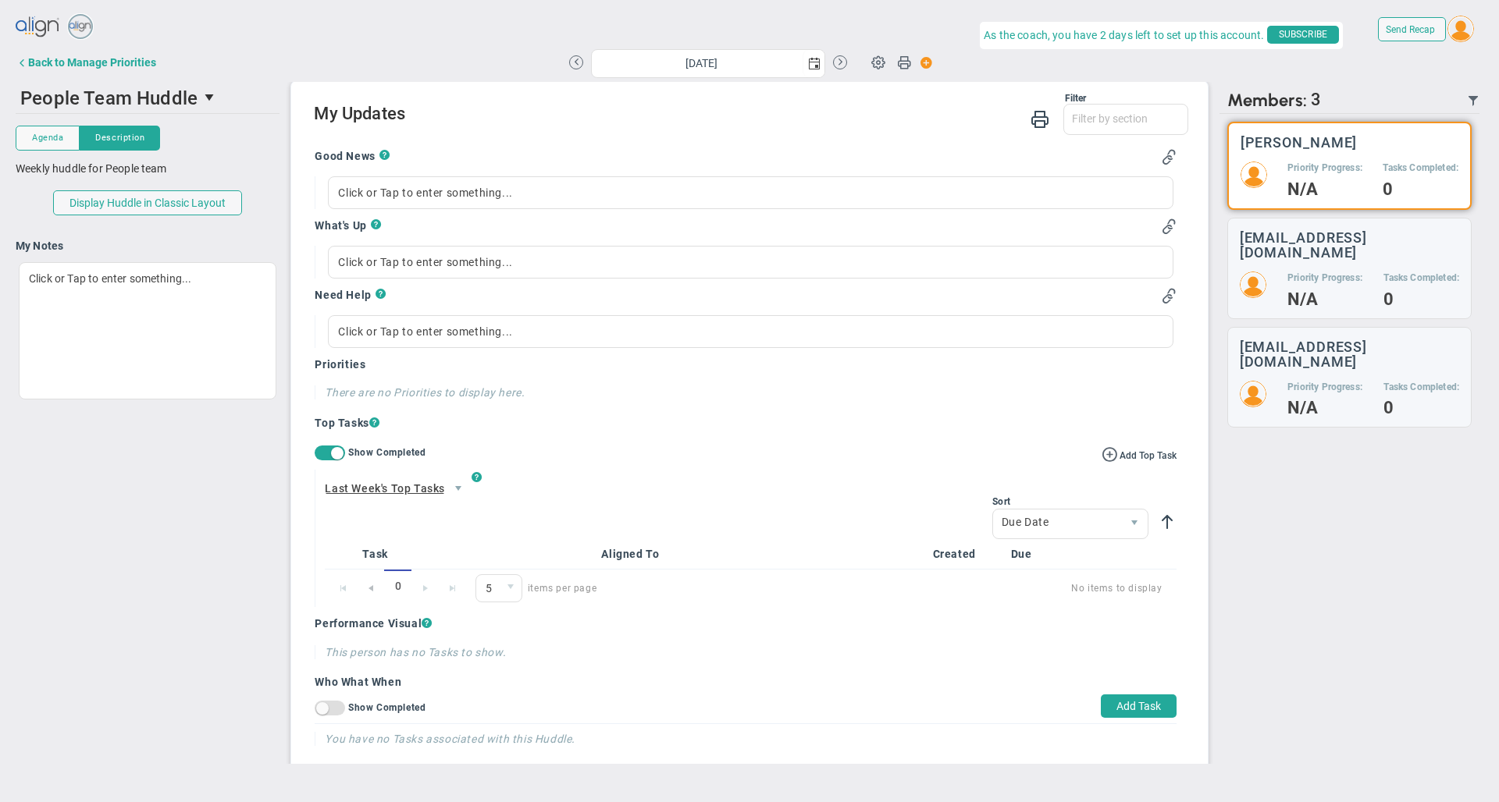
scroll to position [762, 0]
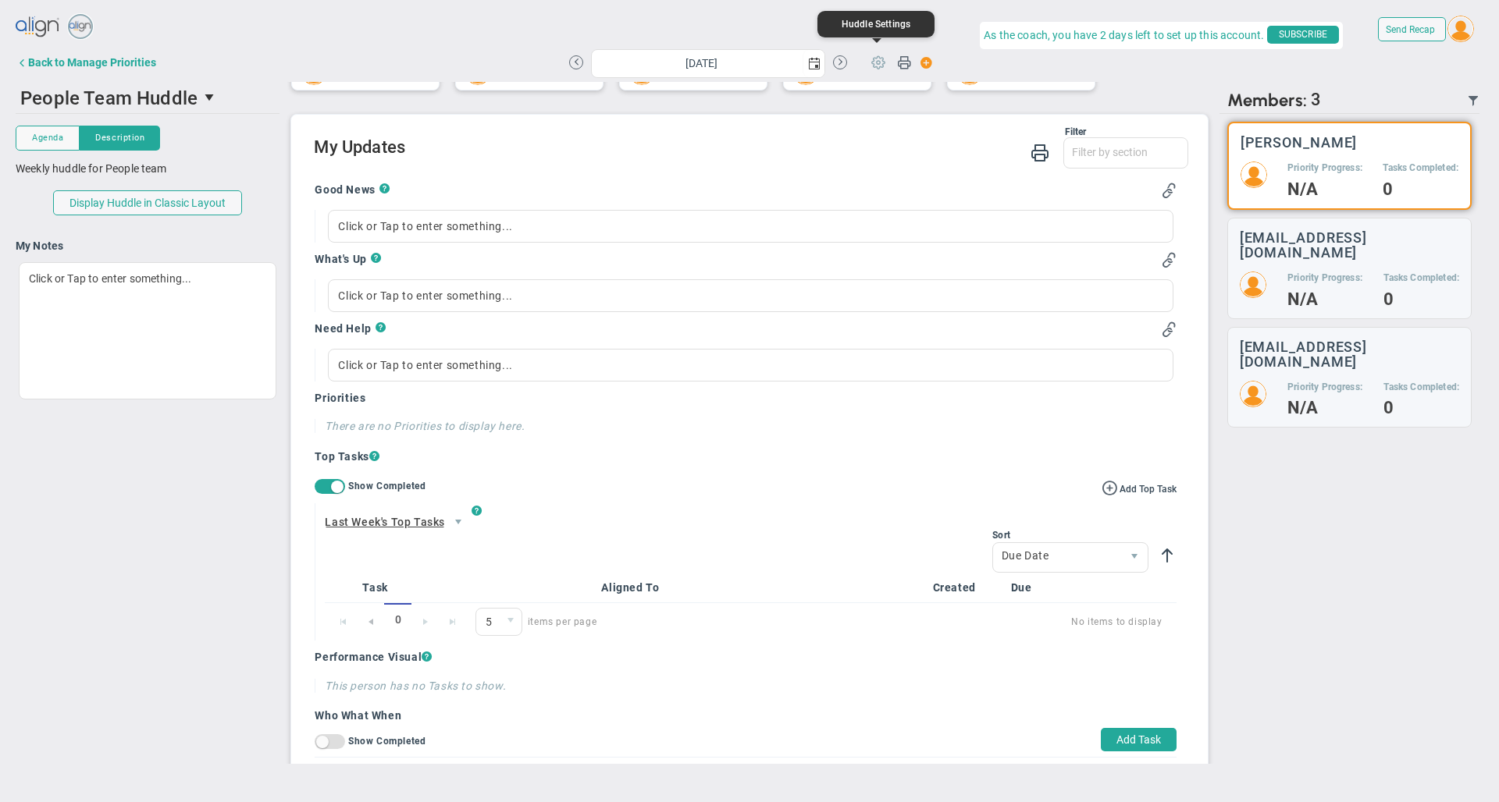
click at [875, 64] on span at bounding box center [878, 62] width 30 height 30
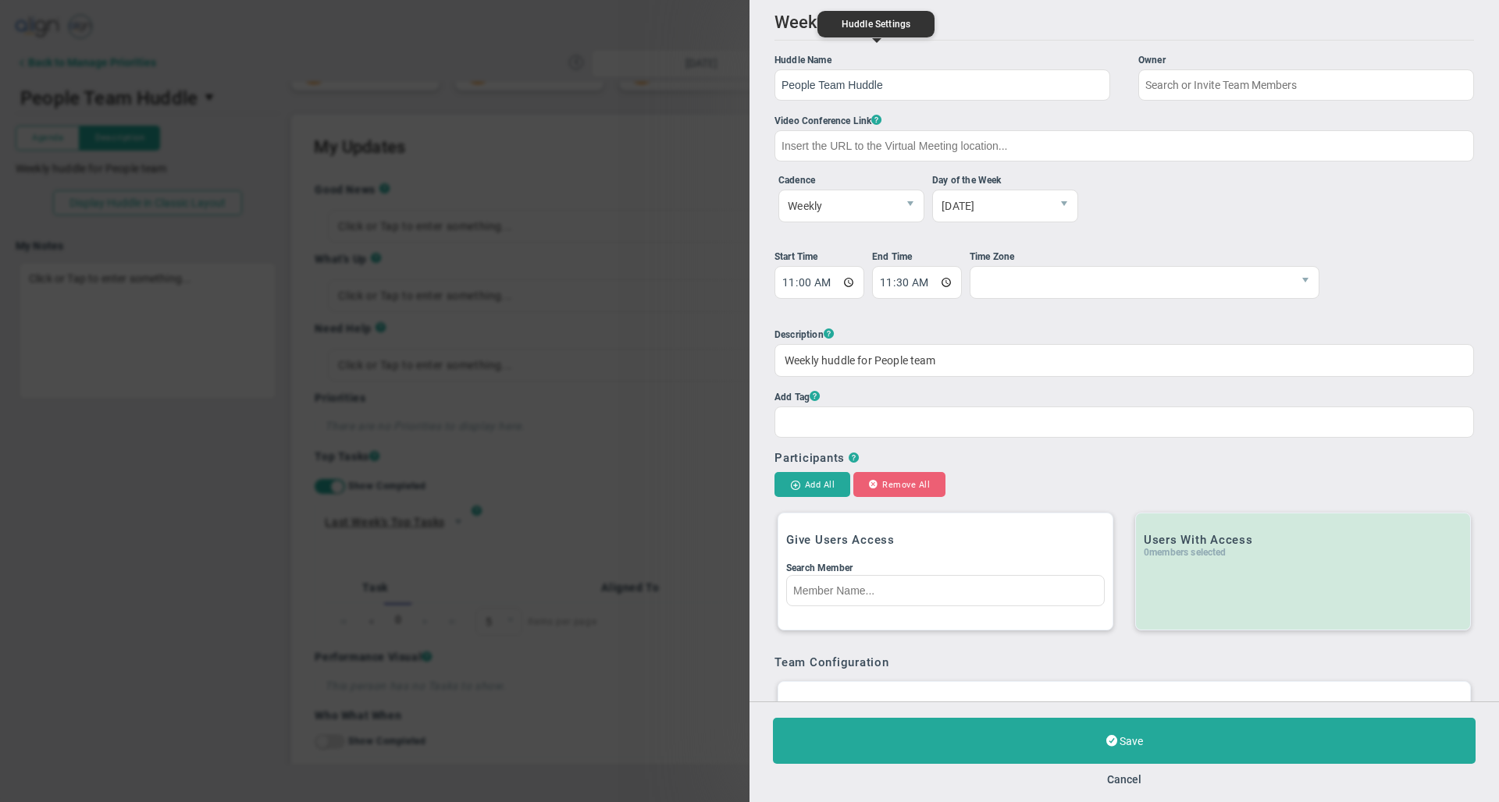
type input "[PERSON_NAME]"
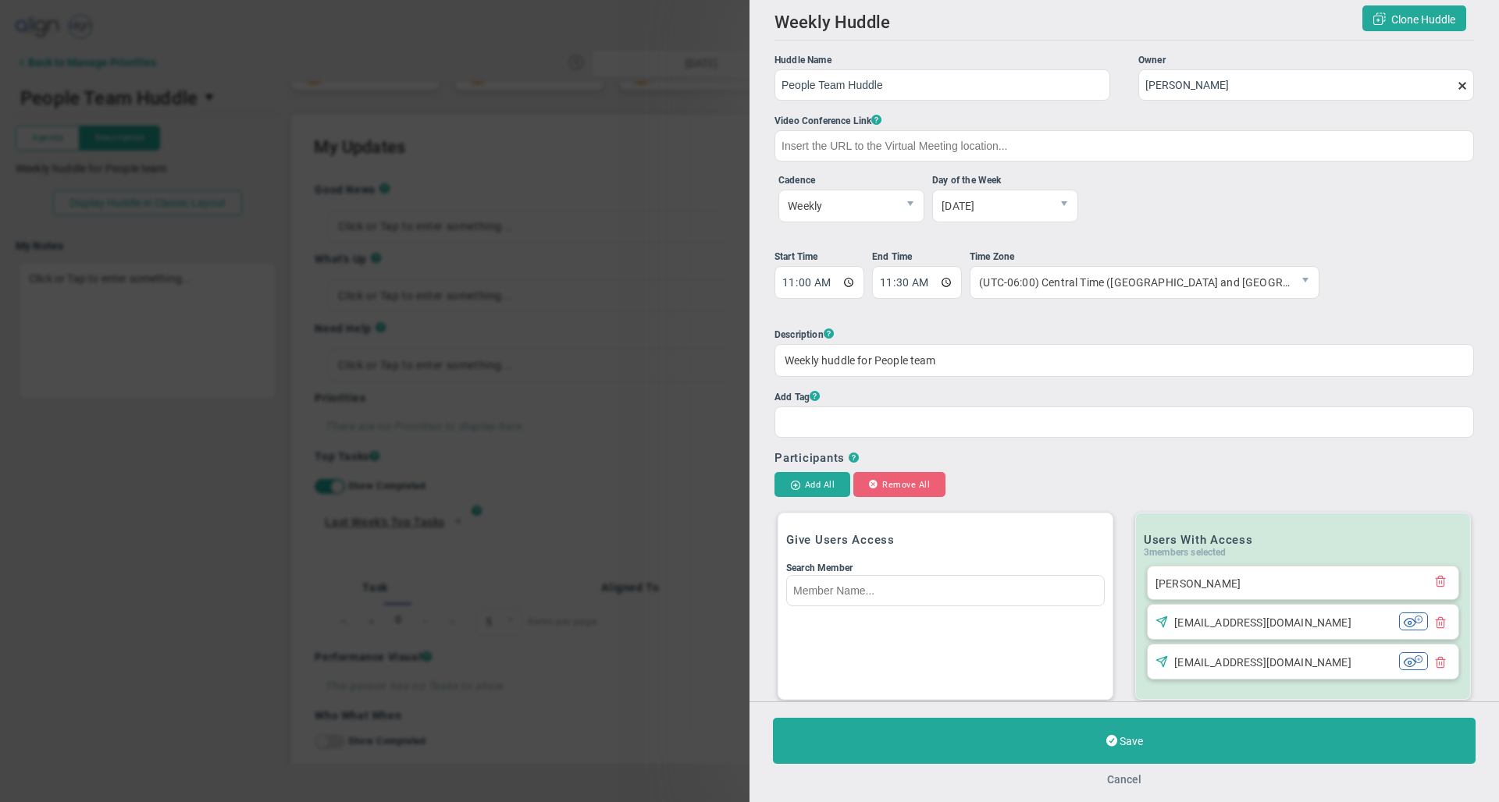
click at [1122, 776] on button "Cancel" at bounding box center [1124, 780] width 34 height 12
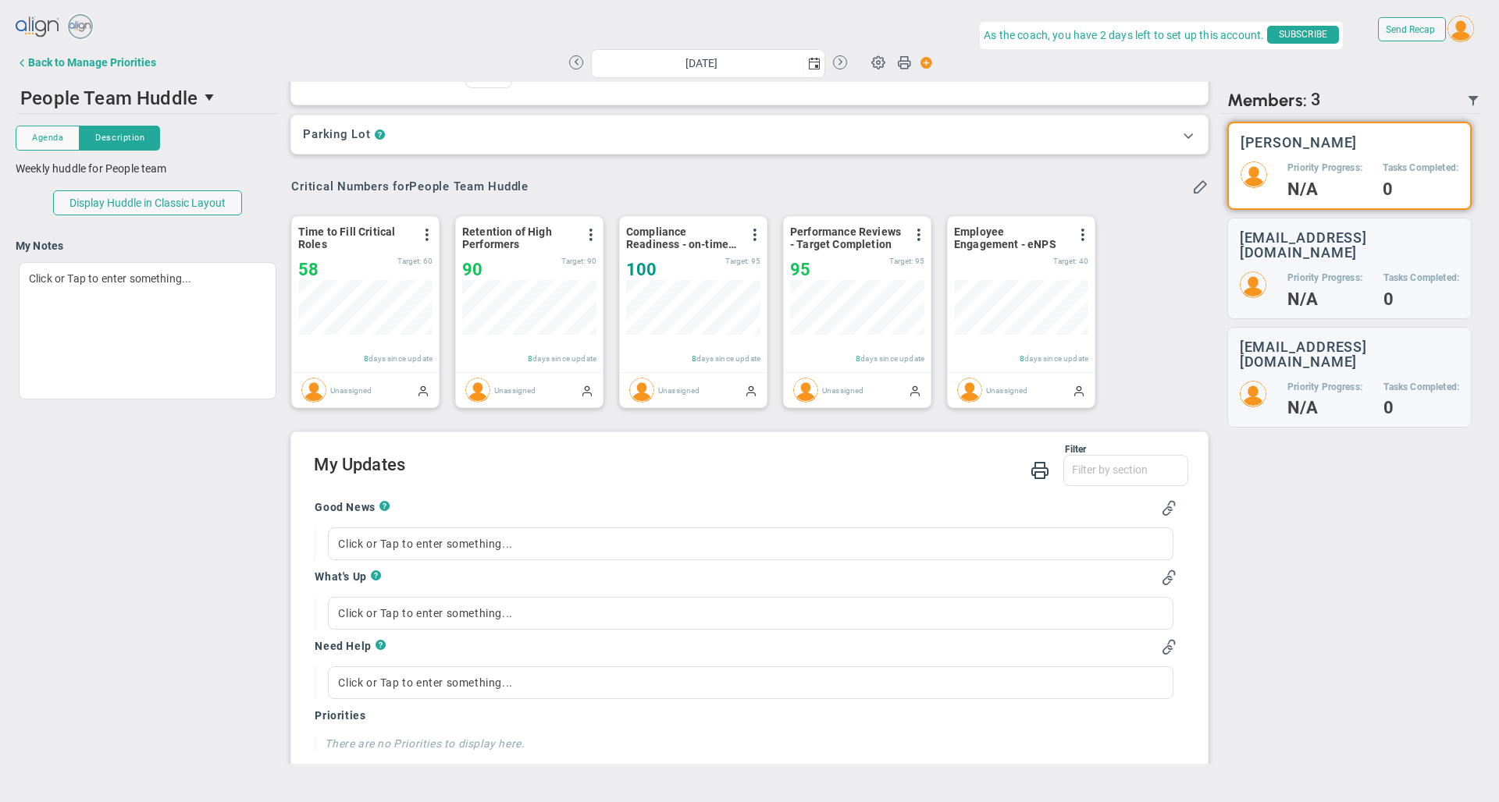
scroll to position [446, 0]
click at [749, 184] on div "Critical Numbers for People Team Huddle" at bounding box center [749, 184] width 916 height 17
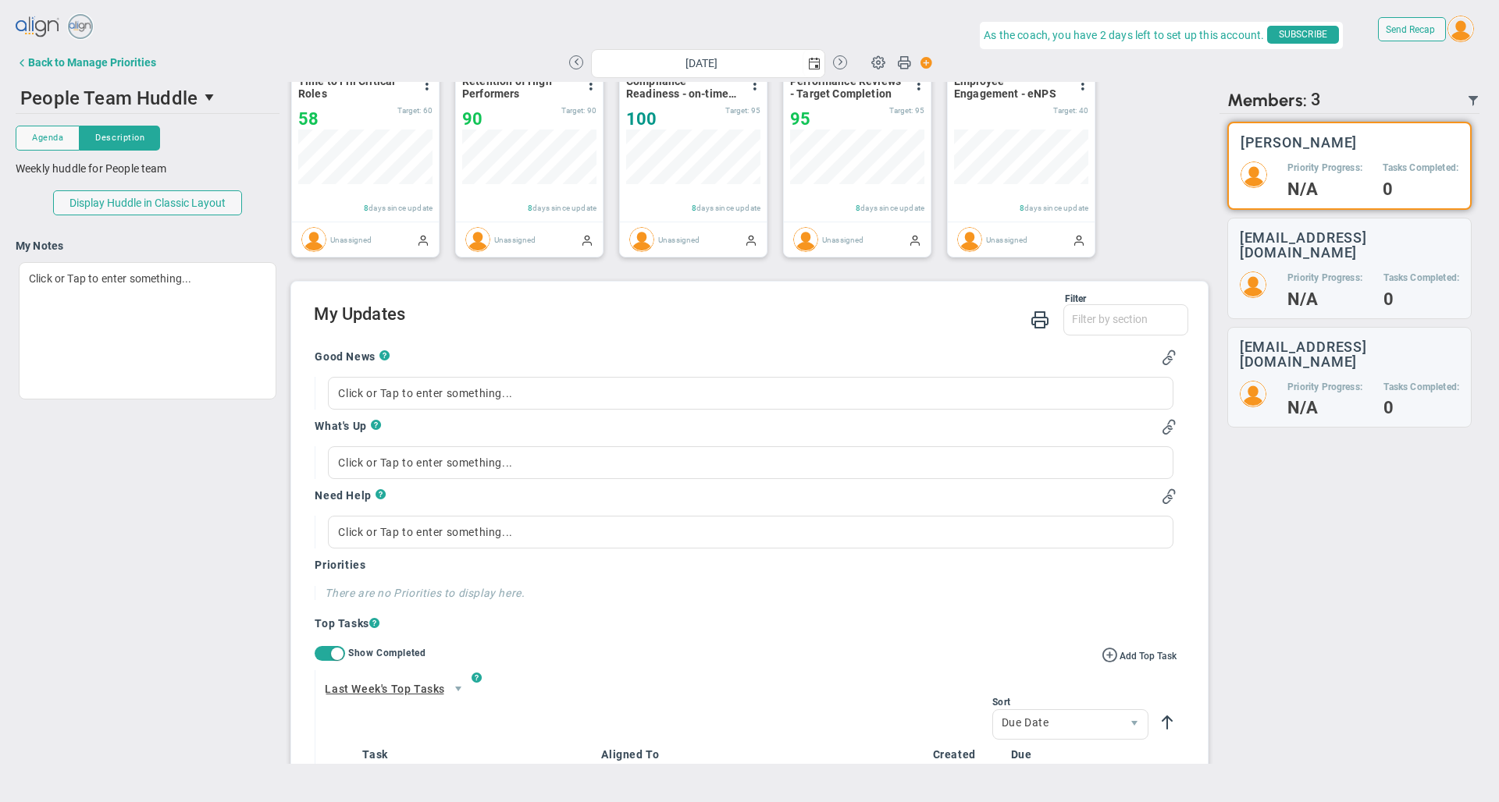
scroll to position [597, 0]
click at [699, 336] on div "Filter Good News What's Up Need Help Priority Progress Last Week's Top Tasks Th…" at bounding box center [750, 313] width 873 height 44
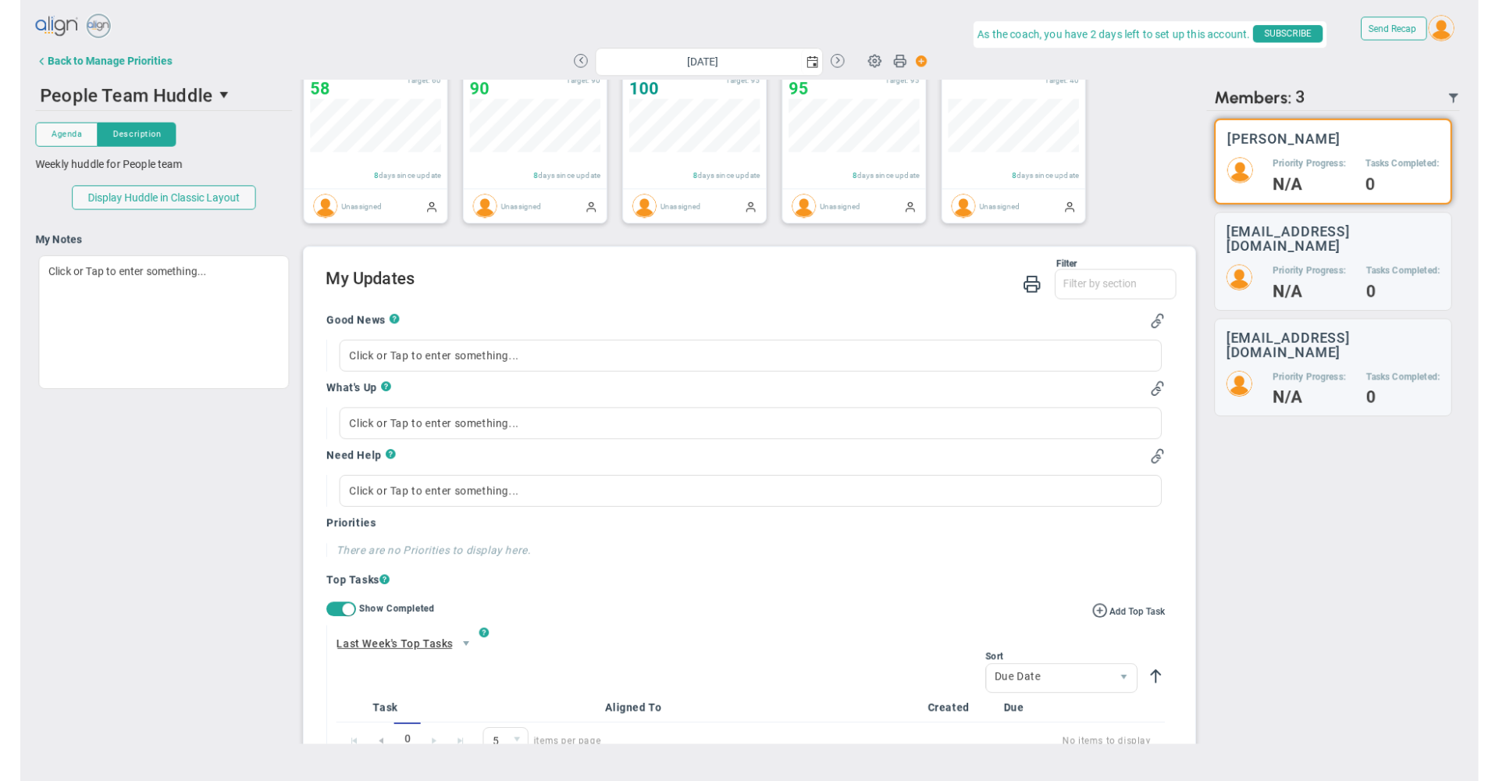
scroll to position [624, 0]
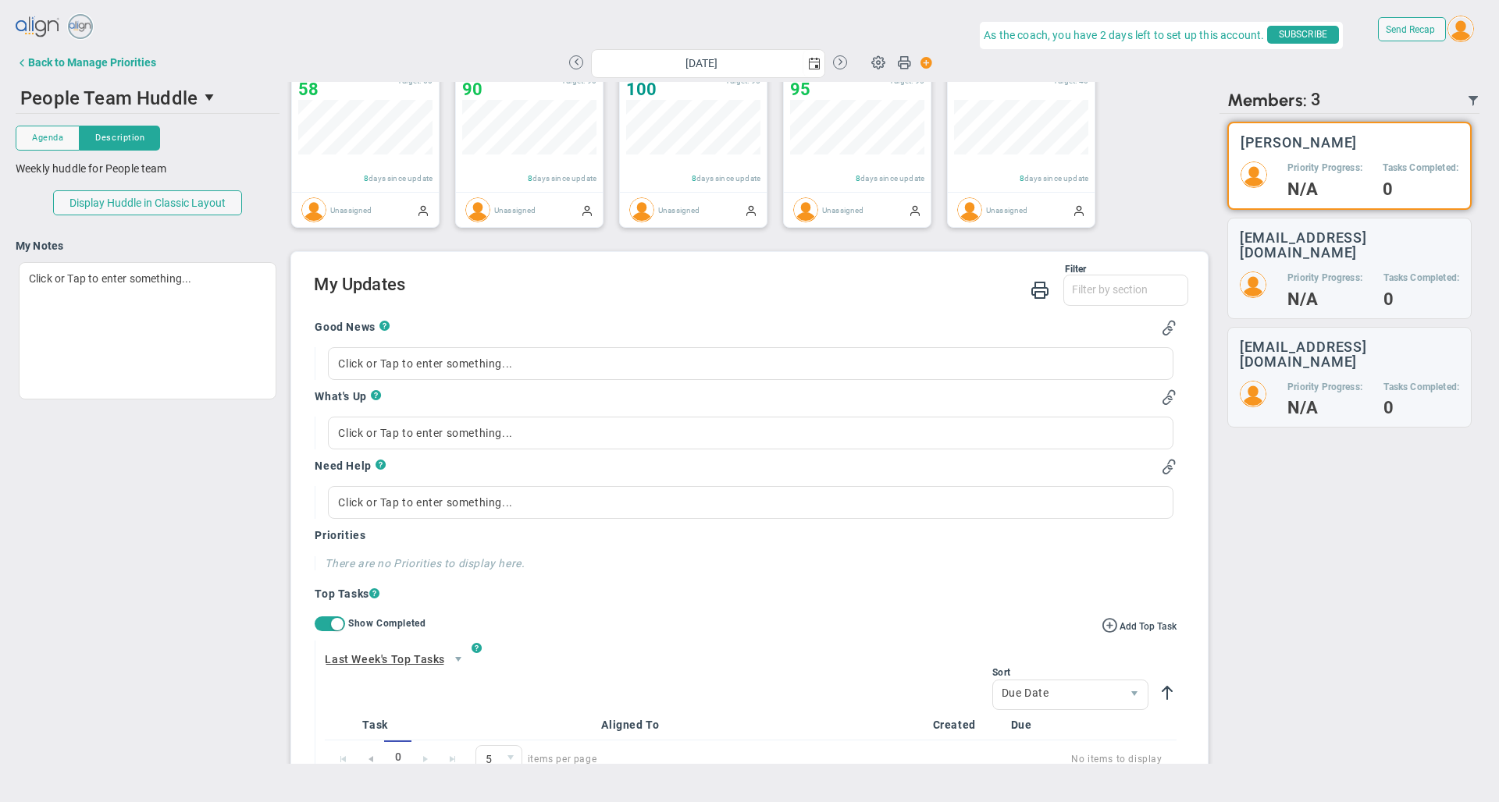
click at [176, 43] on div "Send Recap Profile Contact your Advisor Share! Become an Affiliate" at bounding box center [749, 29] width 1467 height 35
click at [137, 61] on div "Back to Manage Priorities" at bounding box center [92, 62] width 128 height 12
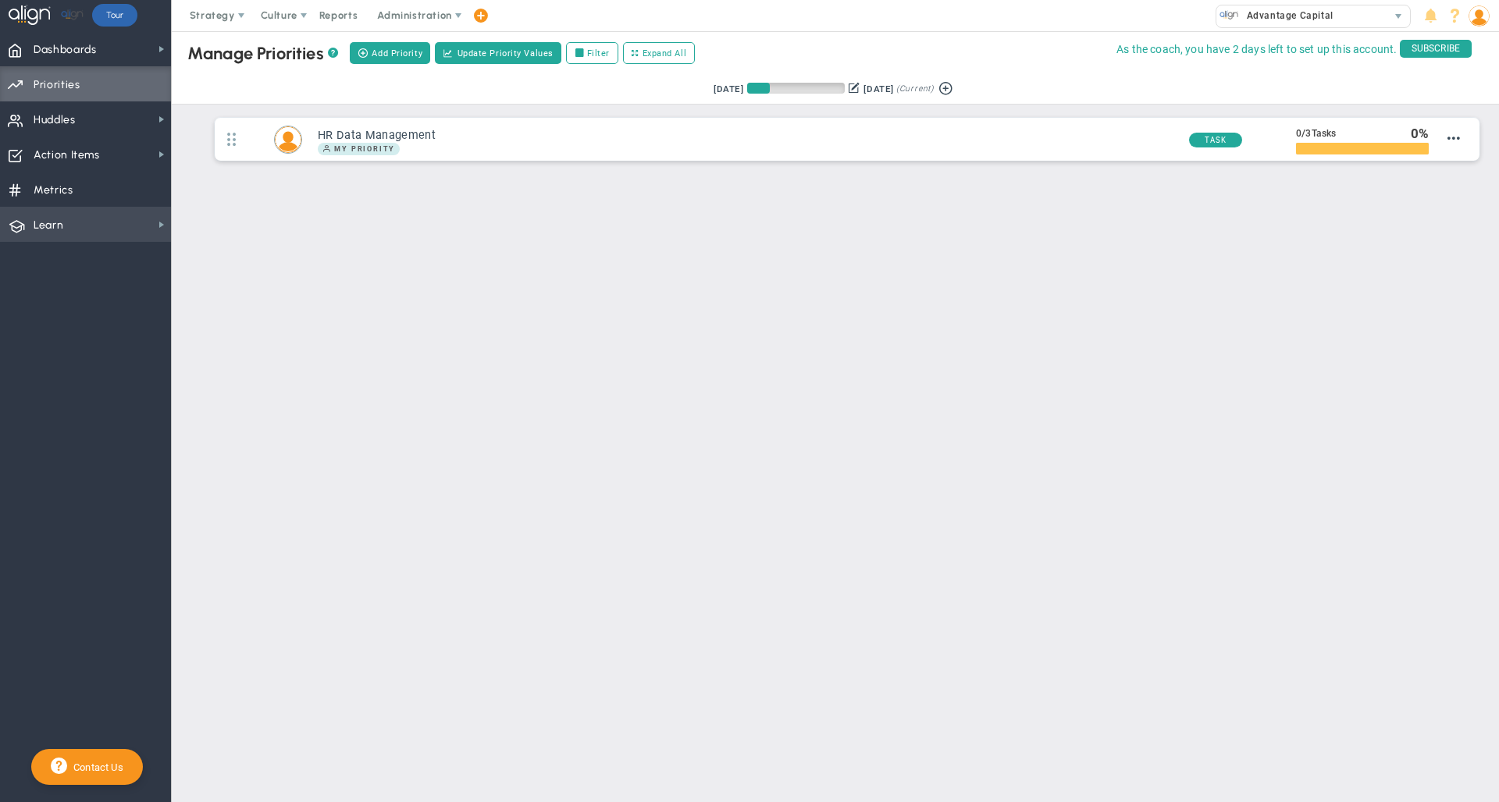
click at [87, 214] on span "Learn Learn" at bounding box center [85, 224] width 171 height 35
click at [242, 253] on span "Align Academy" at bounding box center [241, 251] width 72 height 15
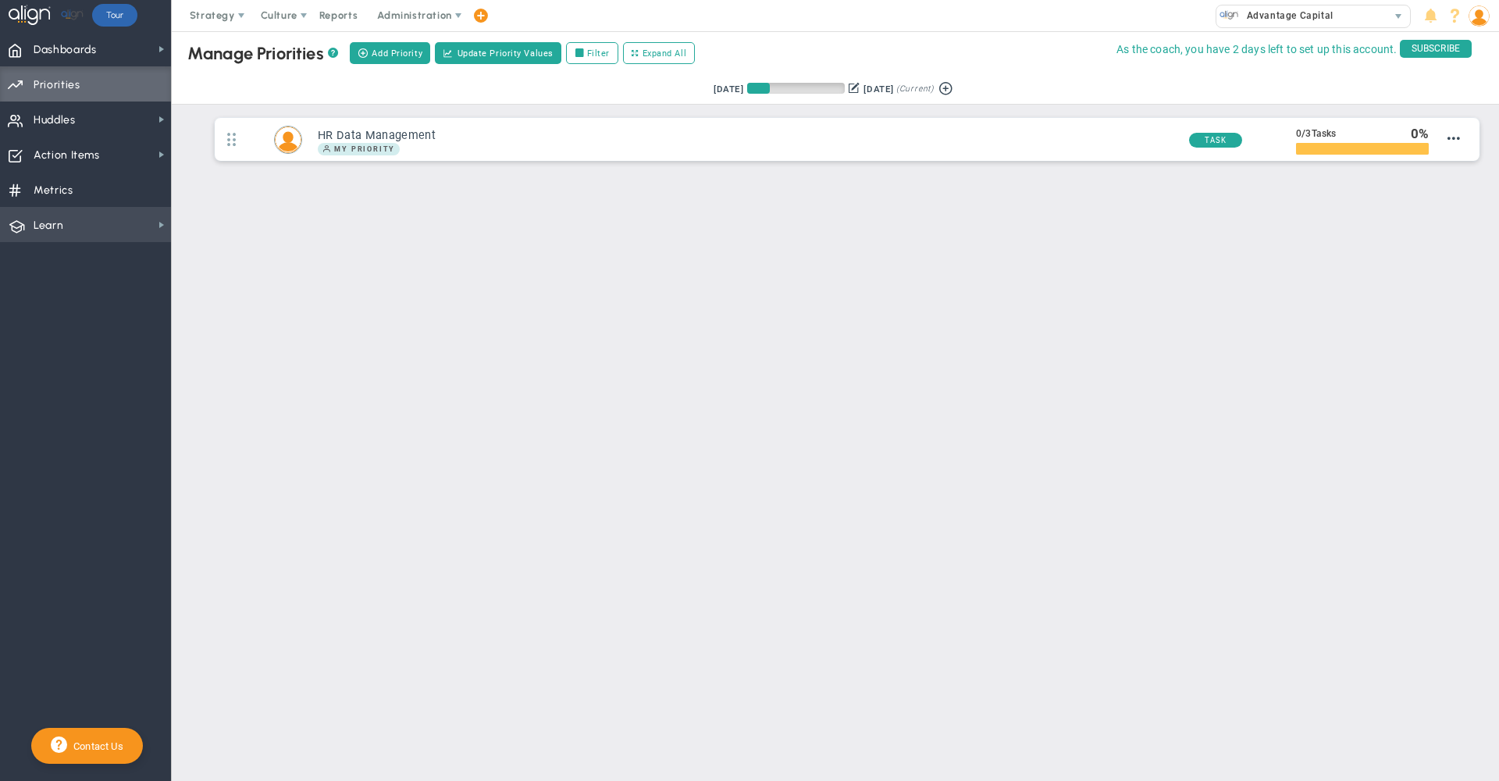
click at [53, 225] on span "Learn" at bounding box center [49, 225] width 30 height 33
